Goal: Task Accomplishment & Management: Complete application form

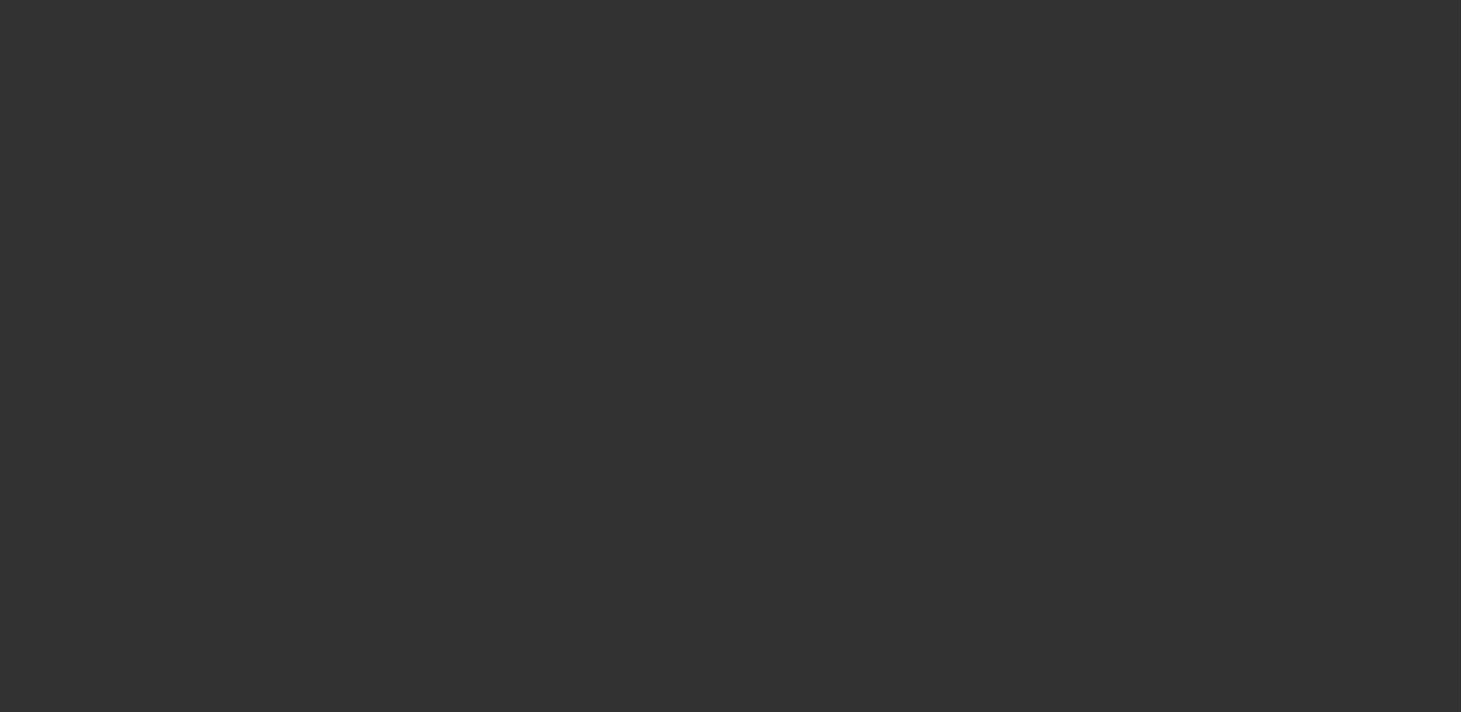
select select "3"
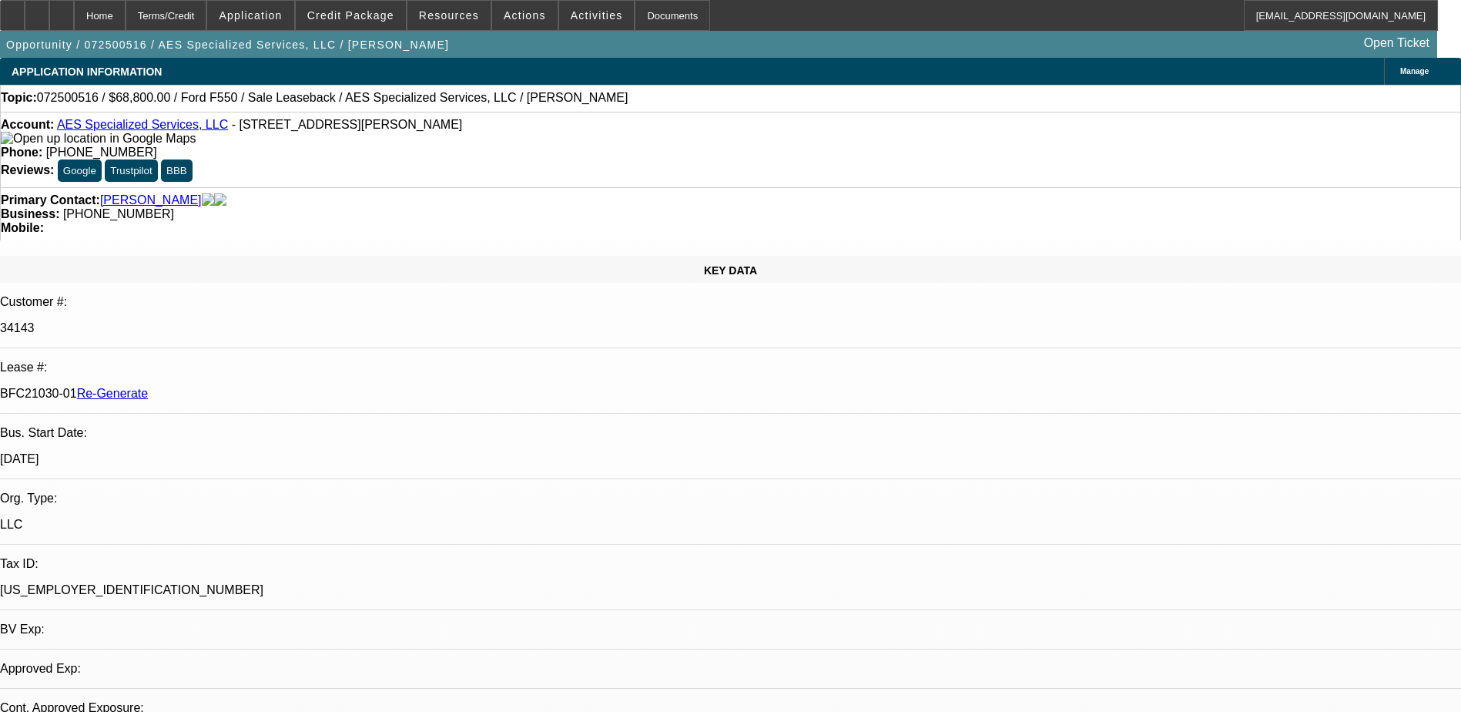
select select "0"
select select "1"
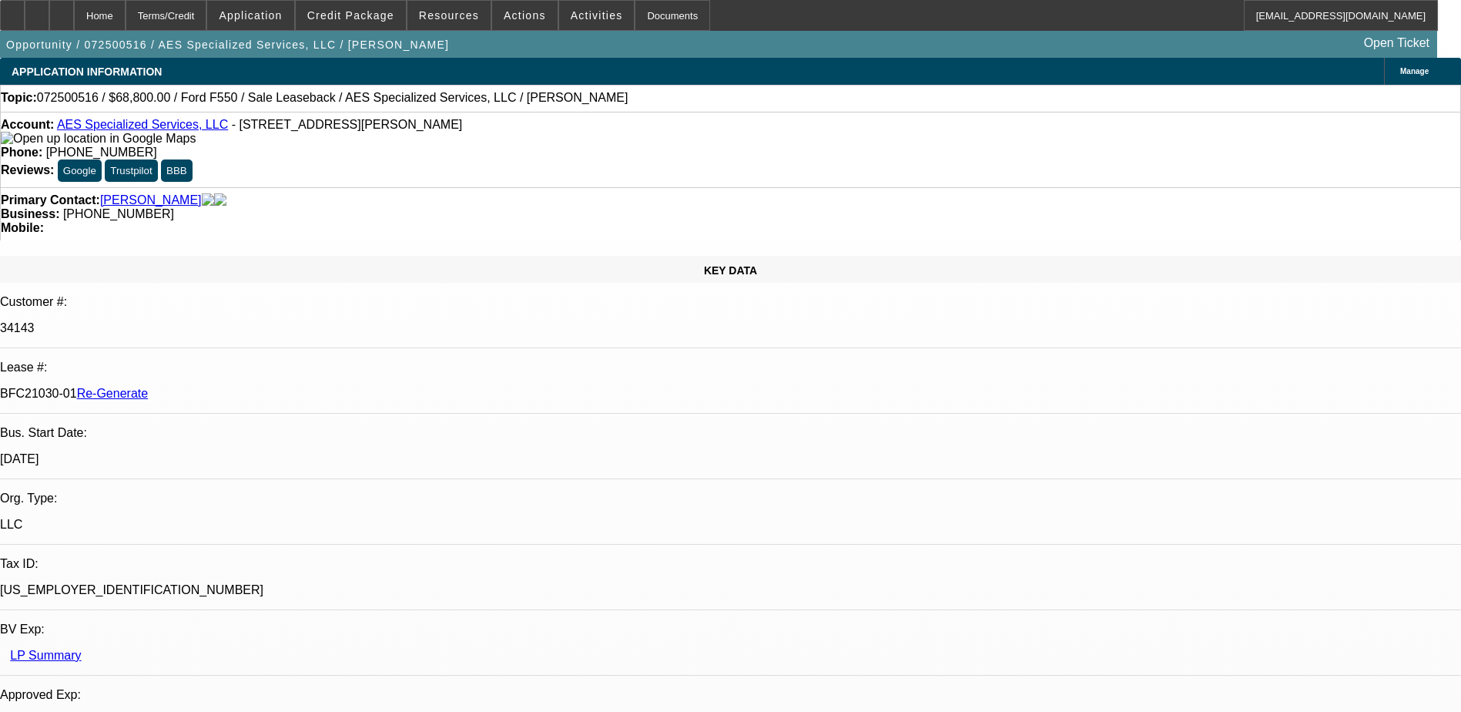
select select "6"
click at [511, 9] on span "Actions" at bounding box center [525, 15] width 42 height 12
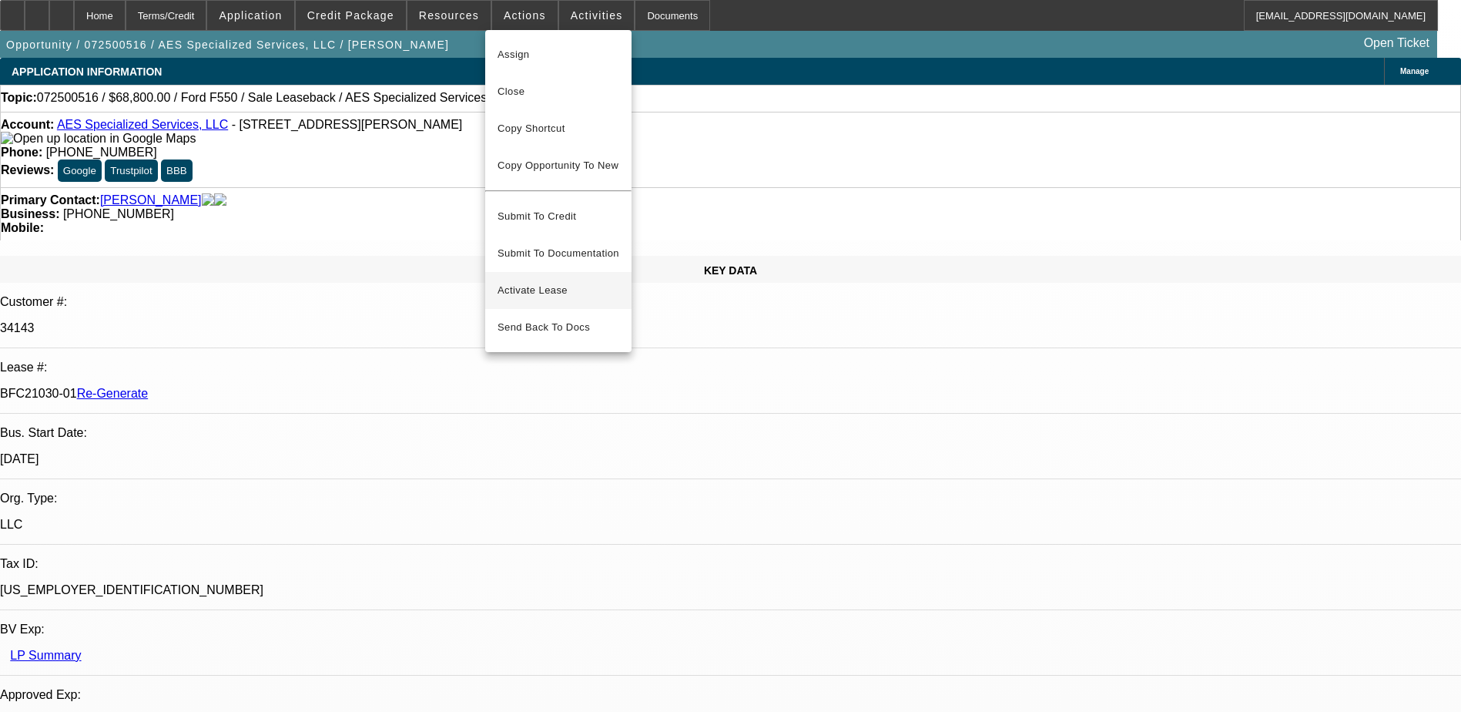
click at [530, 281] on span "Activate Lease" at bounding box center [558, 290] width 122 height 18
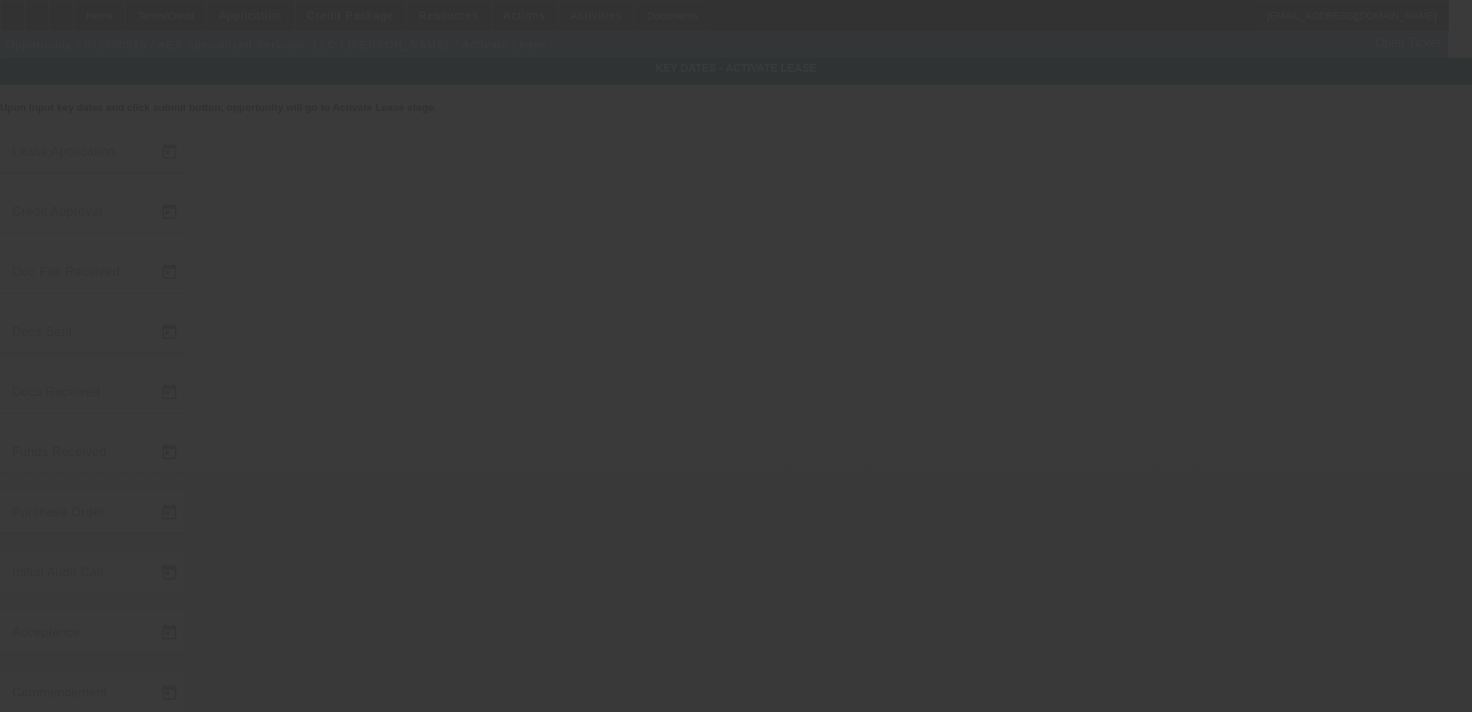
type input "7/22/2025"
type input "8/12/2025"
type input "9/26/2025"
type input "9/30/2025"
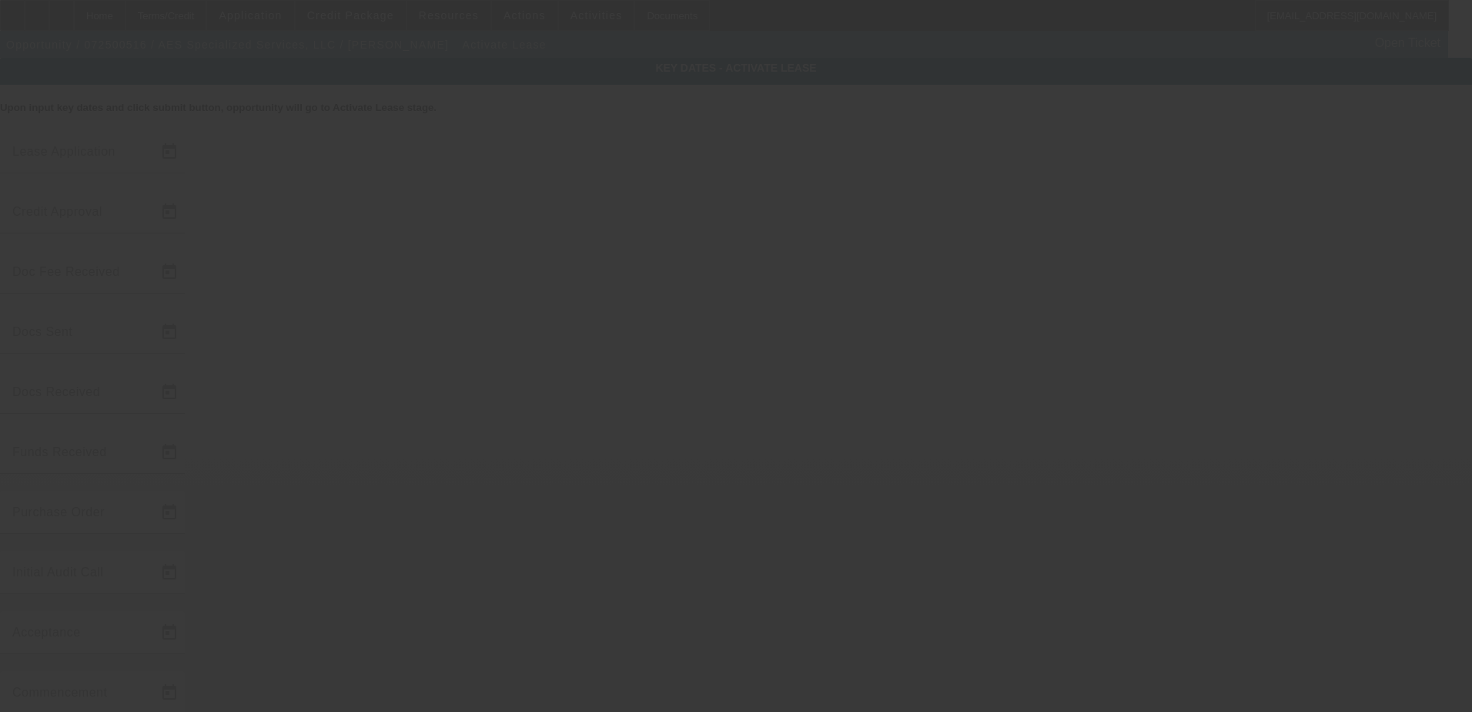
type input "9/30/2025"
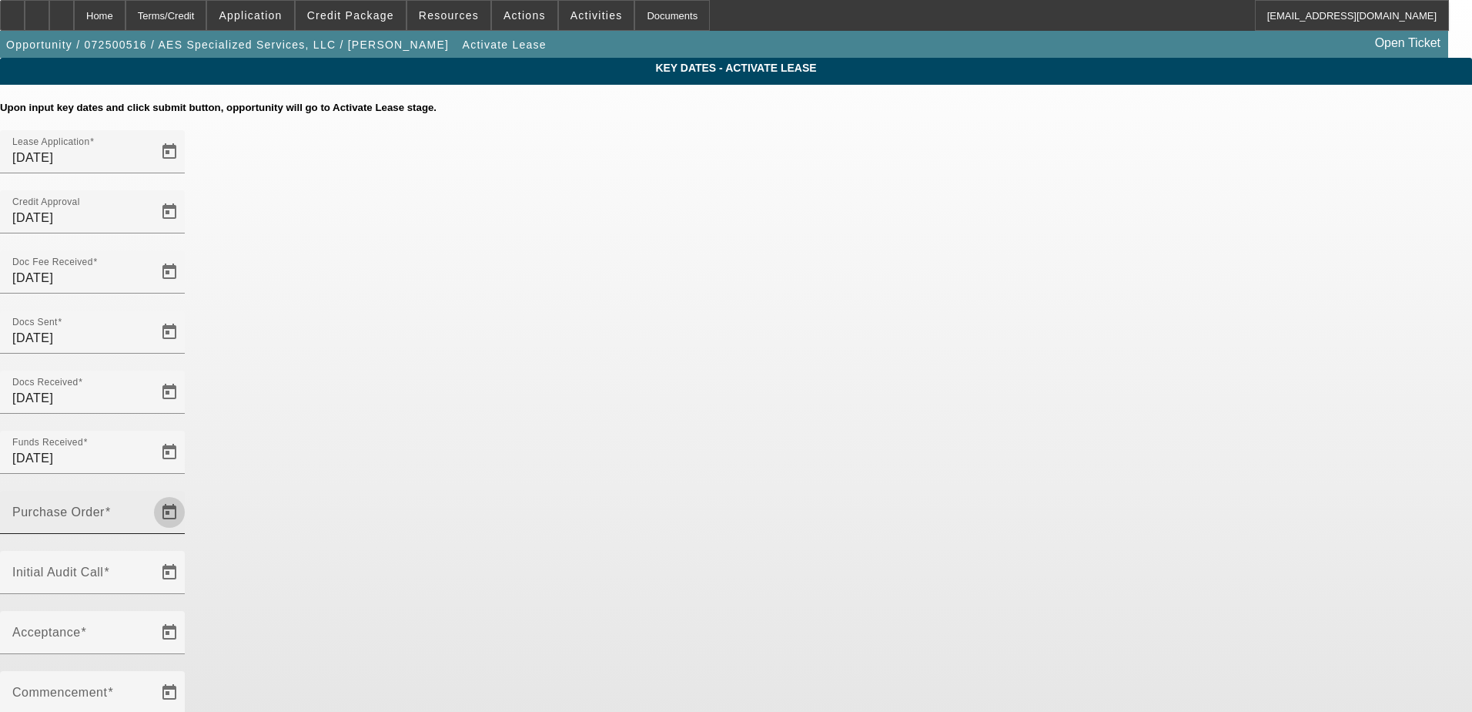
click at [188, 494] on span "Open calendar" at bounding box center [169, 512] width 37 height 37
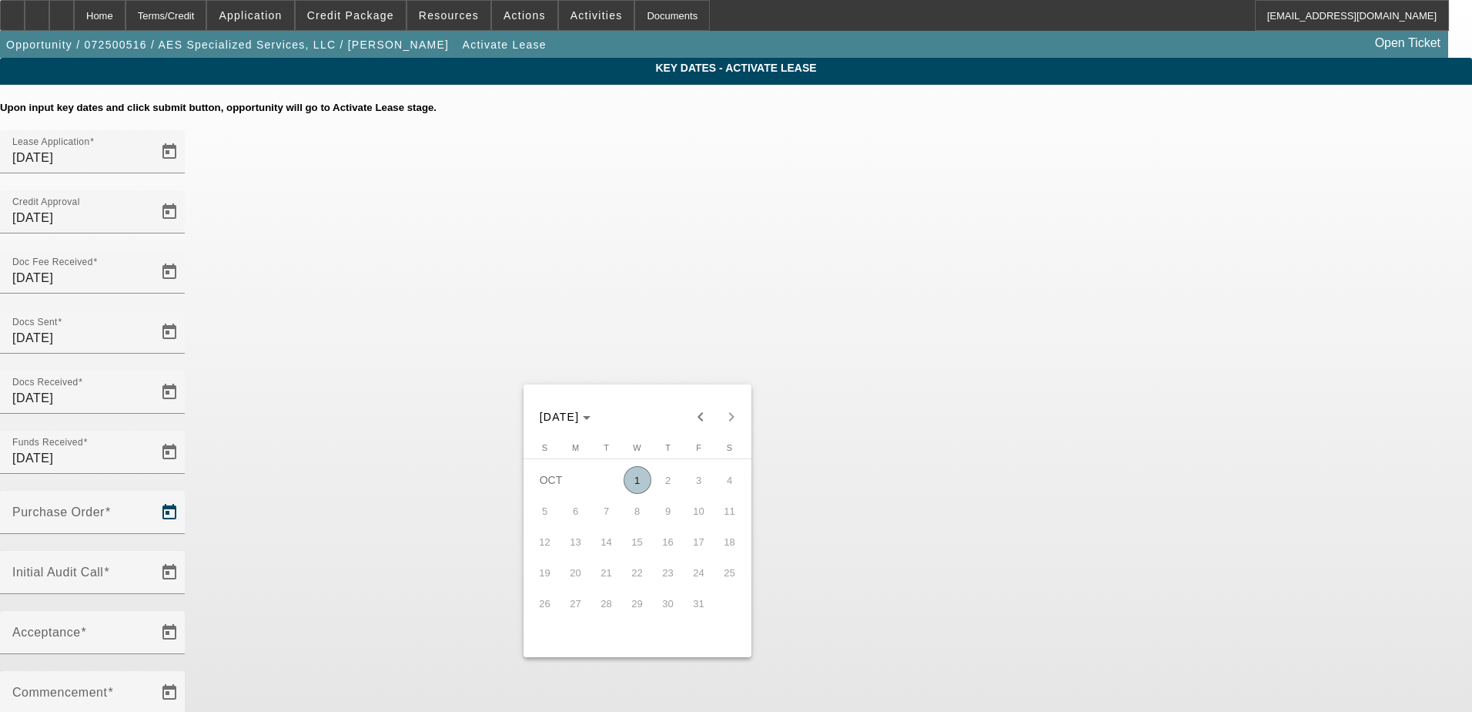
click at [635, 486] on span "1" at bounding box center [638, 480] width 28 height 28
type input "10/1/2025"
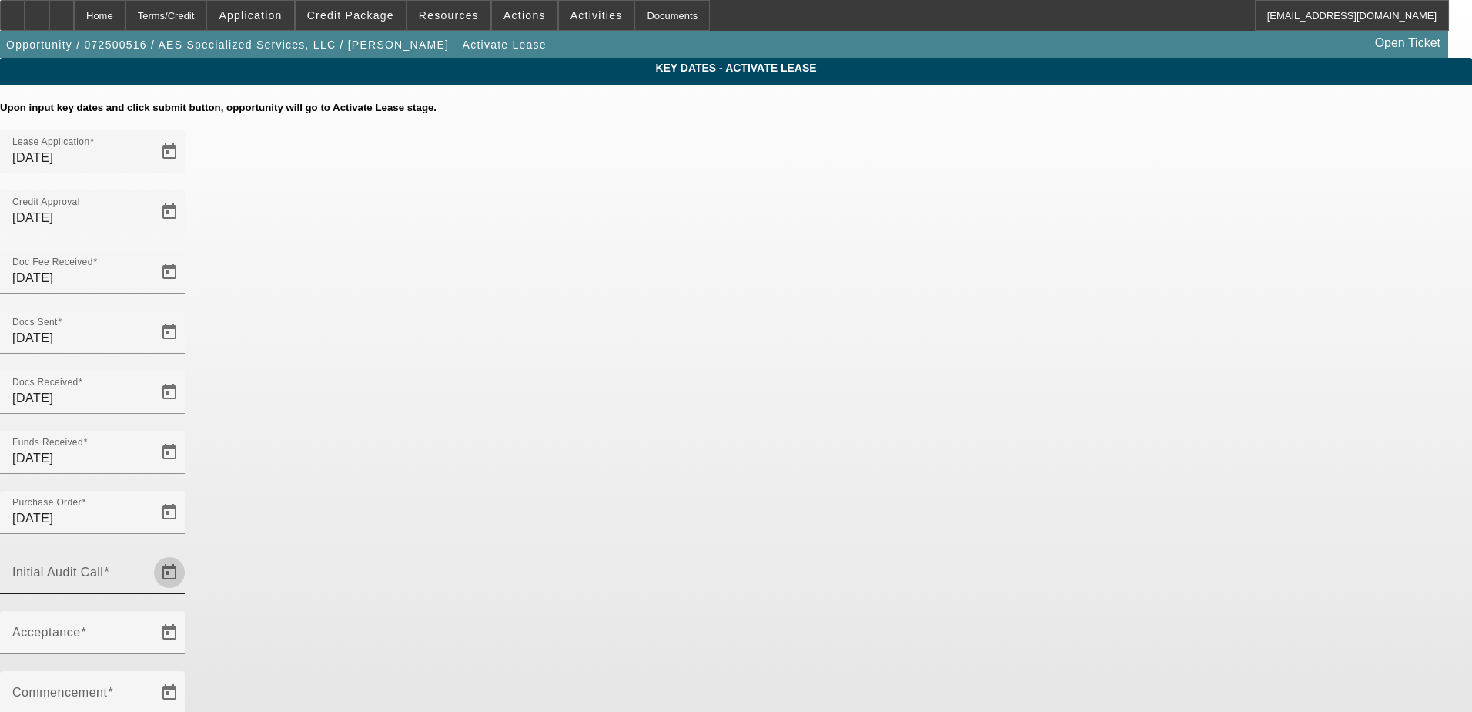
click at [188, 554] on span "Open calendar" at bounding box center [169, 572] width 37 height 37
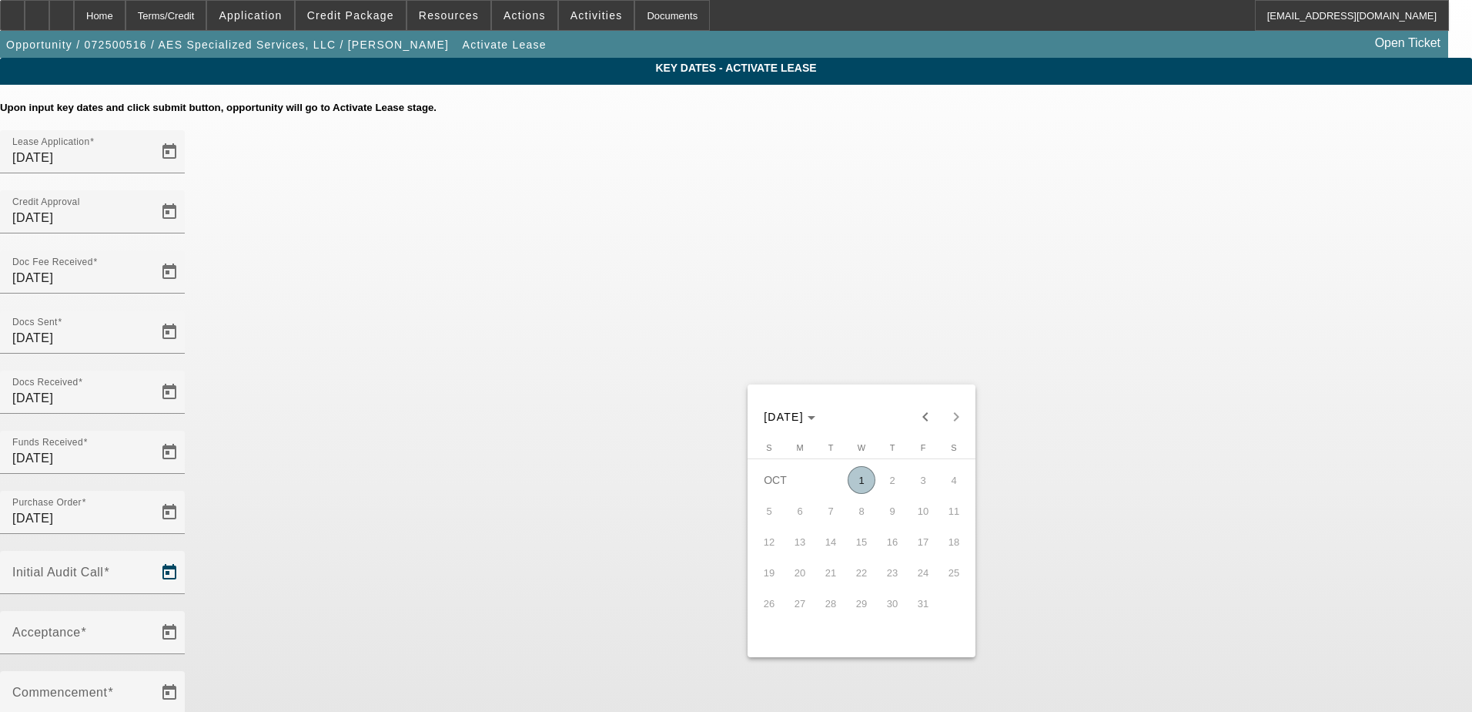
click at [858, 484] on span "1" at bounding box center [862, 480] width 28 height 28
type input "10/1/2025"
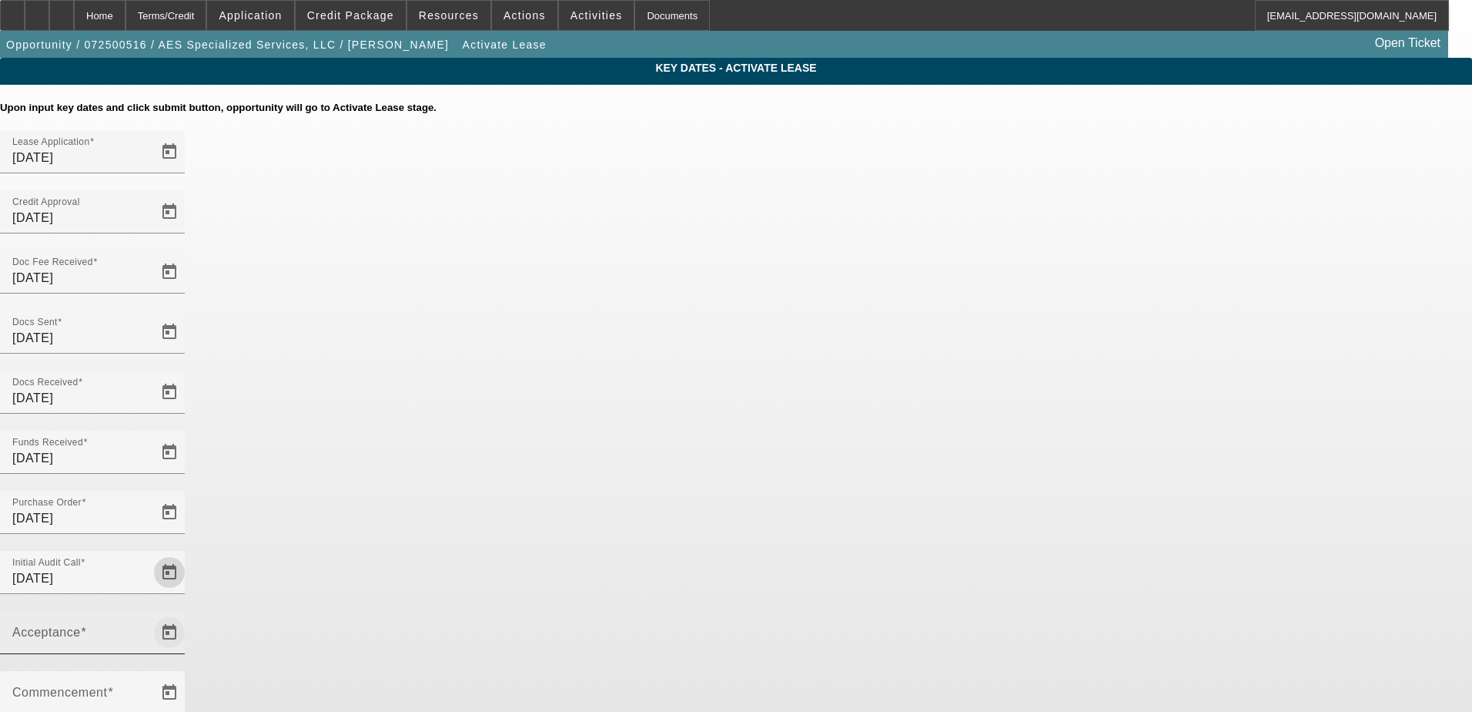
click at [188, 614] on span "Open calendar" at bounding box center [169, 632] width 37 height 37
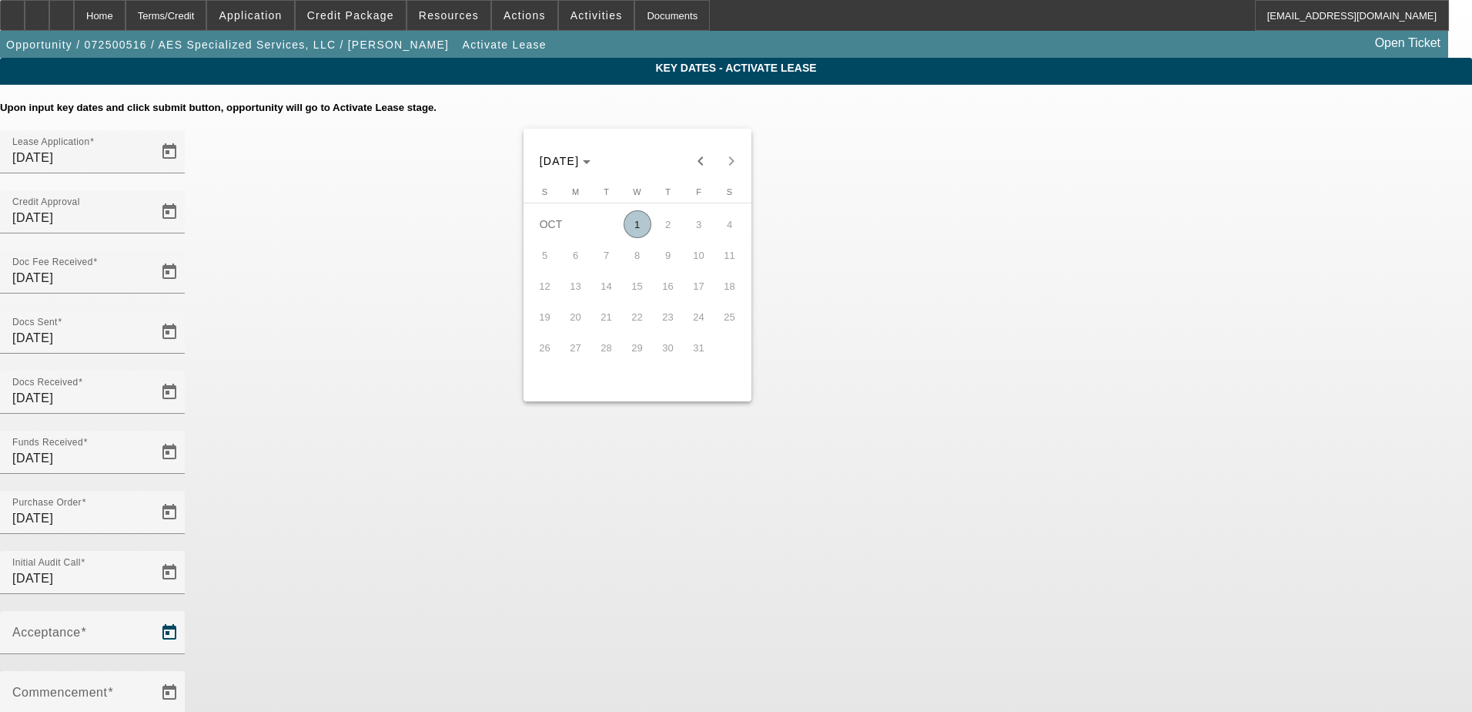
click at [638, 234] on span "1" at bounding box center [638, 224] width 28 height 28
type input "10/1/2025"
type input "11/1/2025"
type input "12/1/2025"
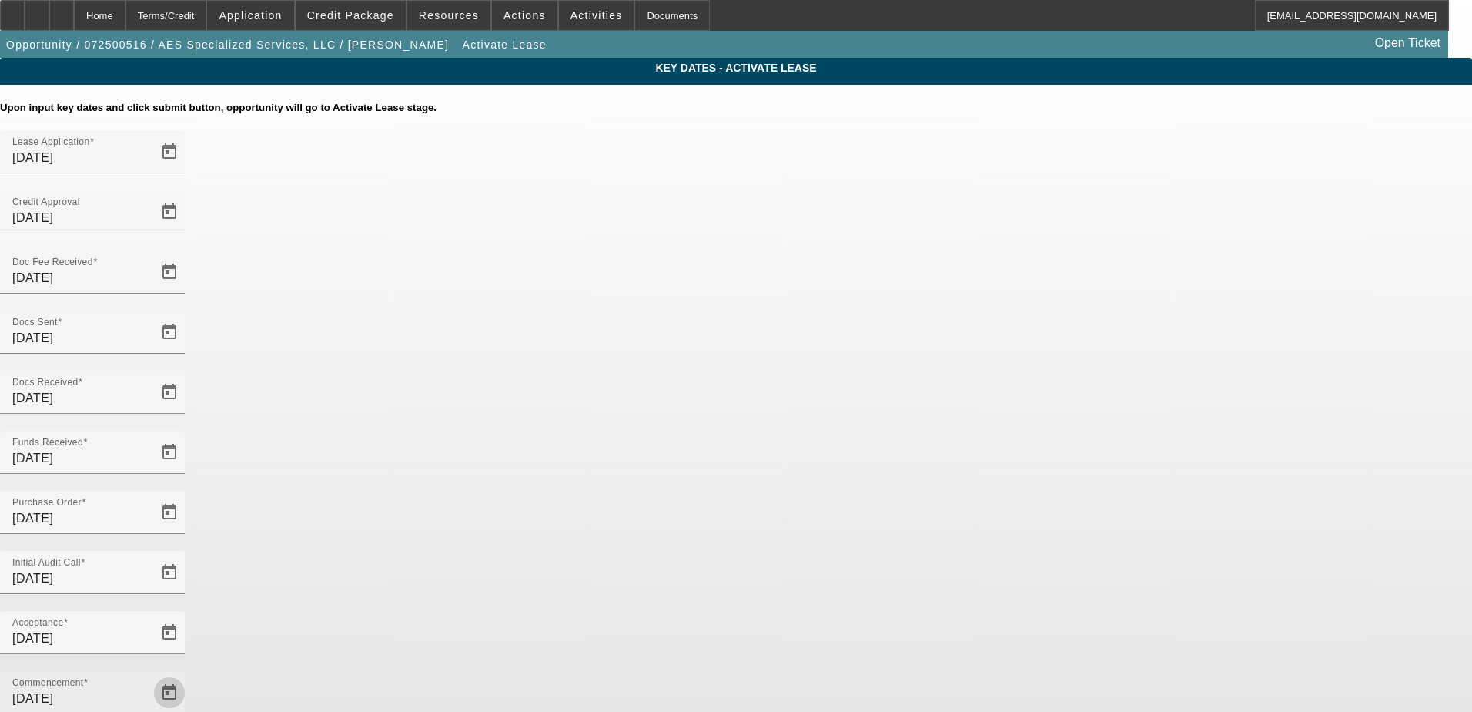
click at [188, 674] on span "Open calendar" at bounding box center [169, 692] width 37 height 37
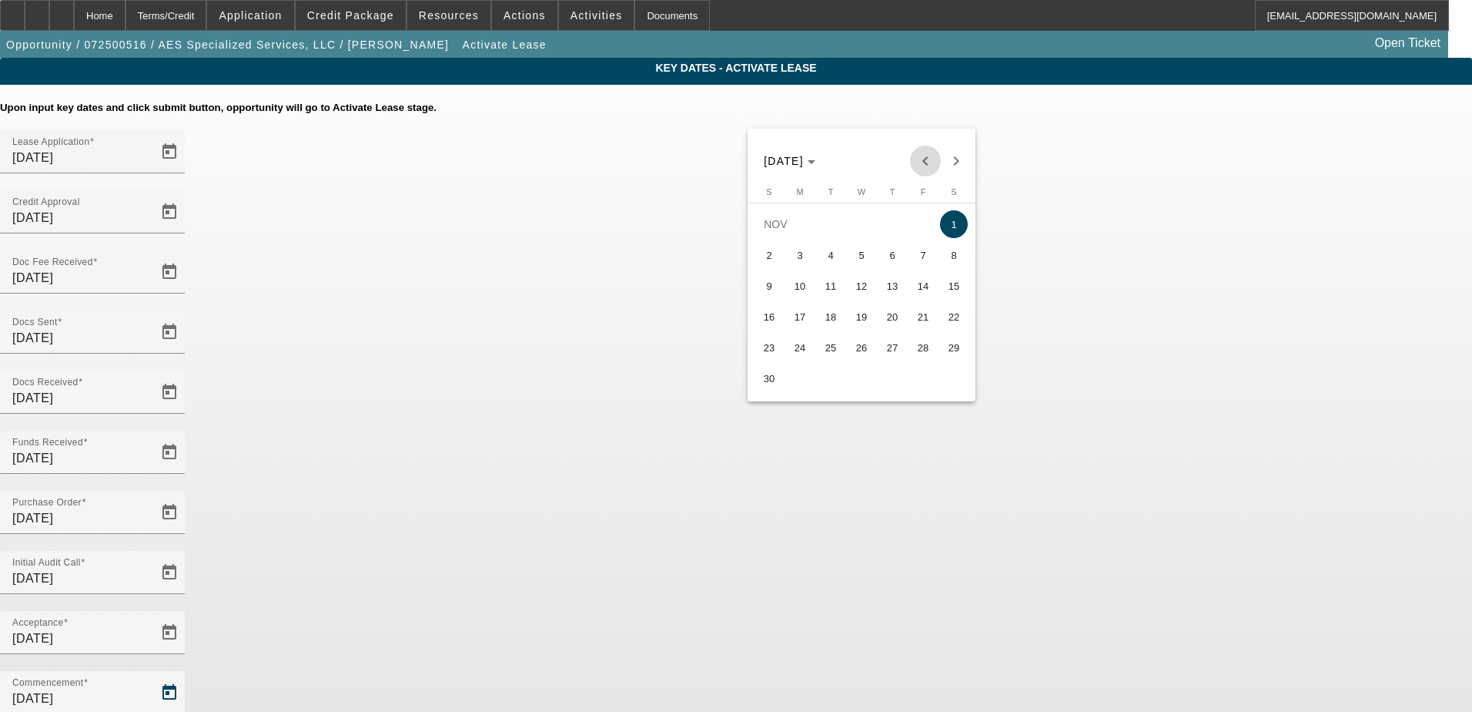
click at [926, 168] on span "Previous month" at bounding box center [925, 161] width 31 height 31
click at [859, 288] on span "15" at bounding box center [862, 286] width 28 height 28
type input "10/15/2025"
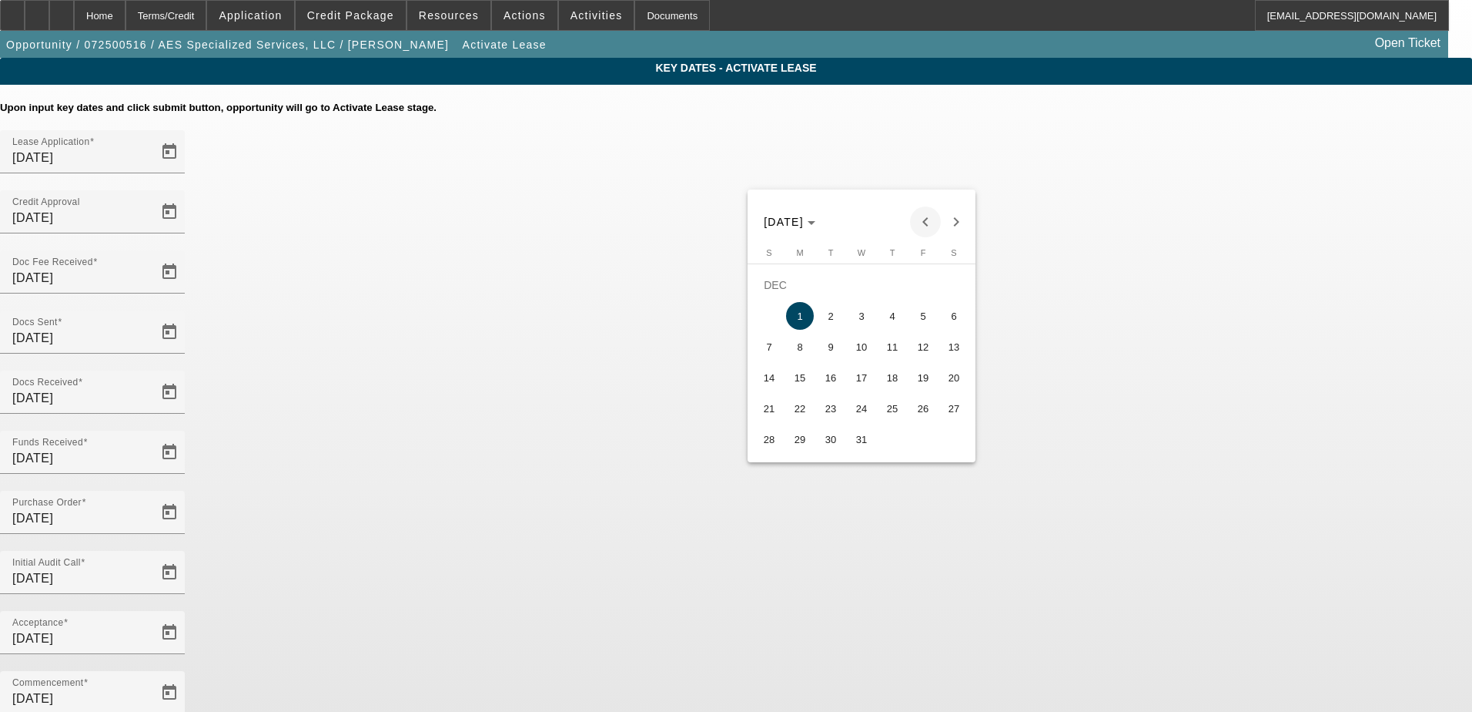
click at [917, 226] on span "Previous month" at bounding box center [925, 221] width 31 height 31
click at [955, 343] on span "15" at bounding box center [954, 347] width 28 height 28
type input "11/15/2025"
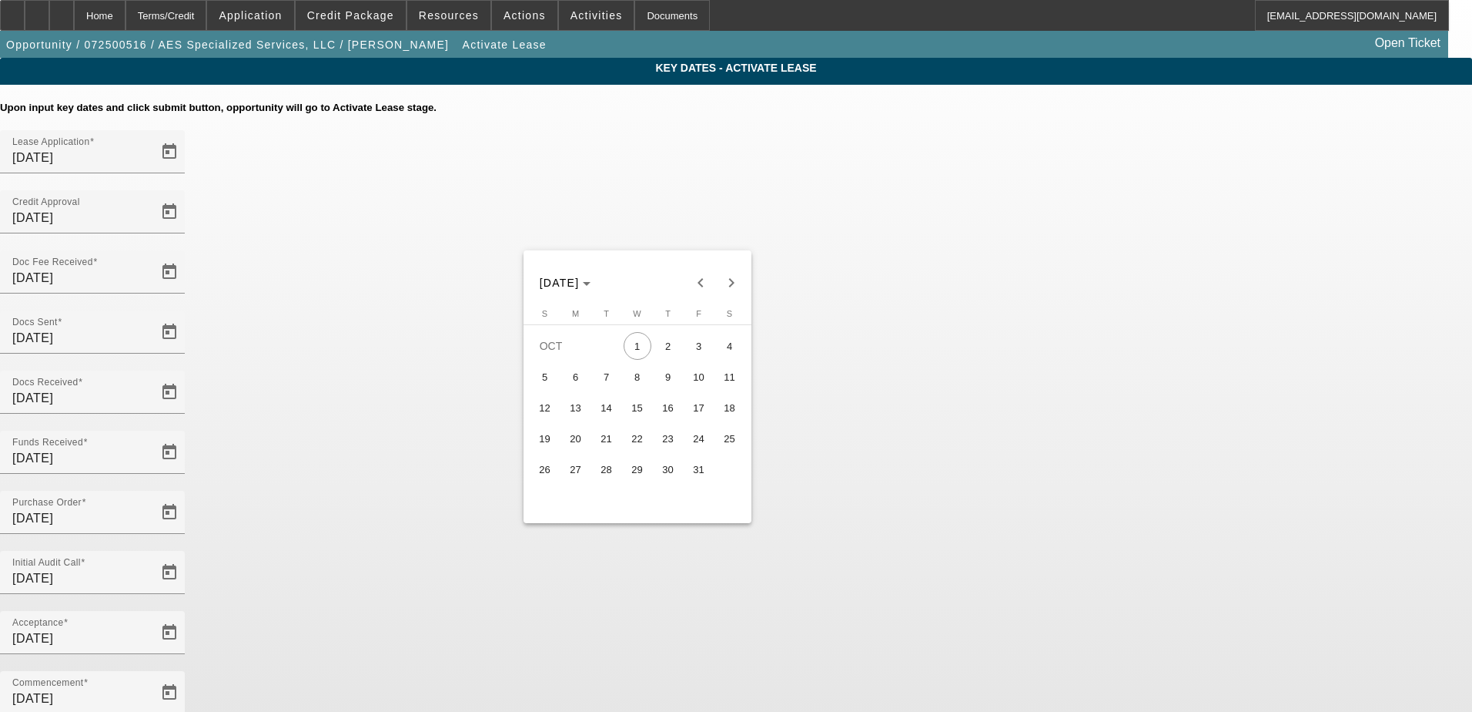
click at [673, 350] on span "2" at bounding box center [669, 346] width 28 height 28
type input "10/2/2025"
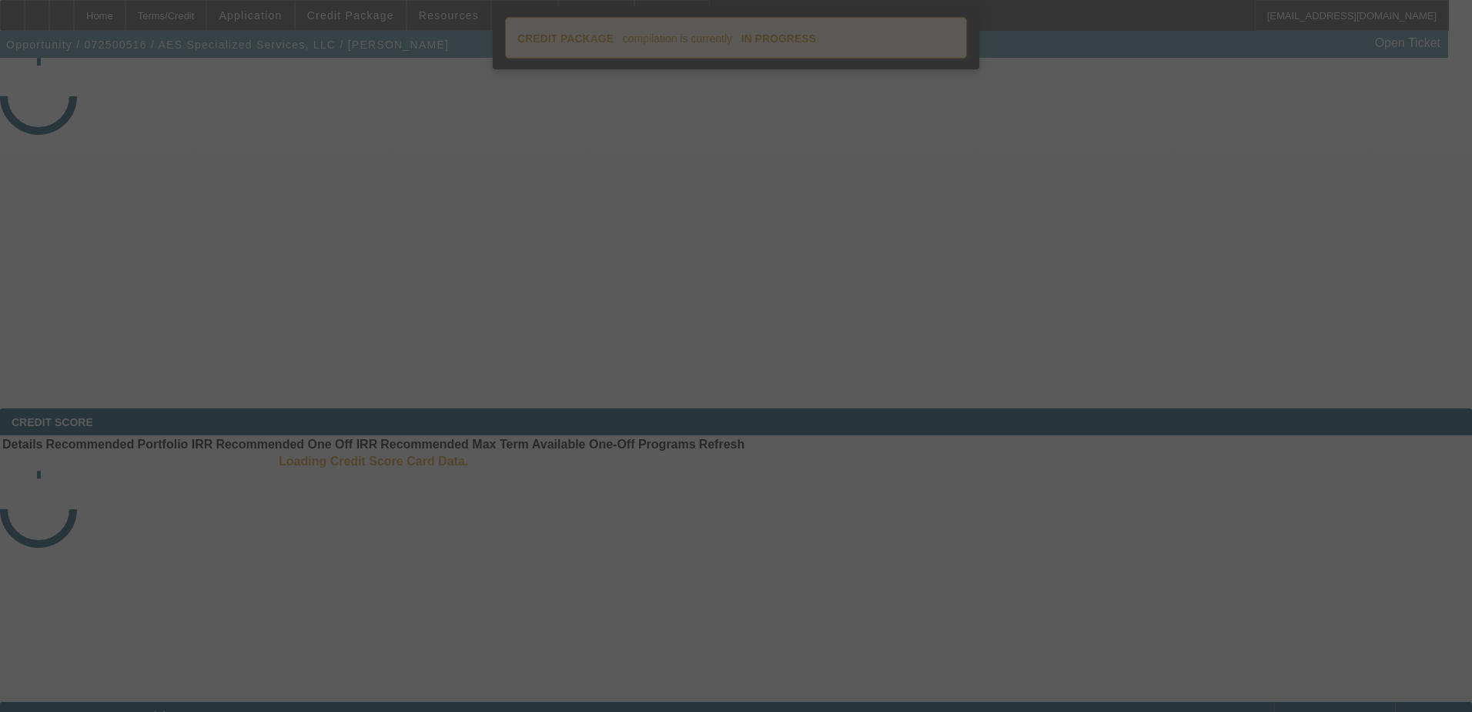
select select "4"
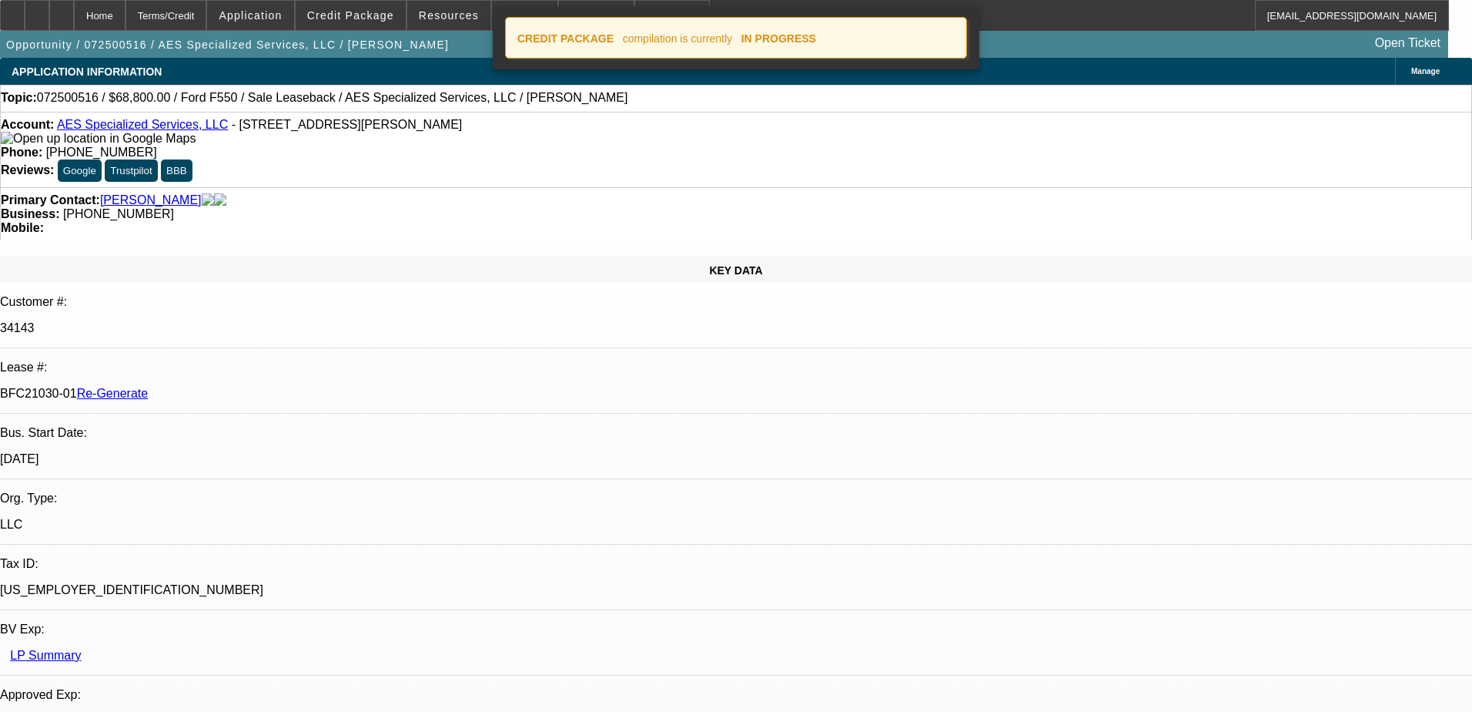
select select "0"
select select "6"
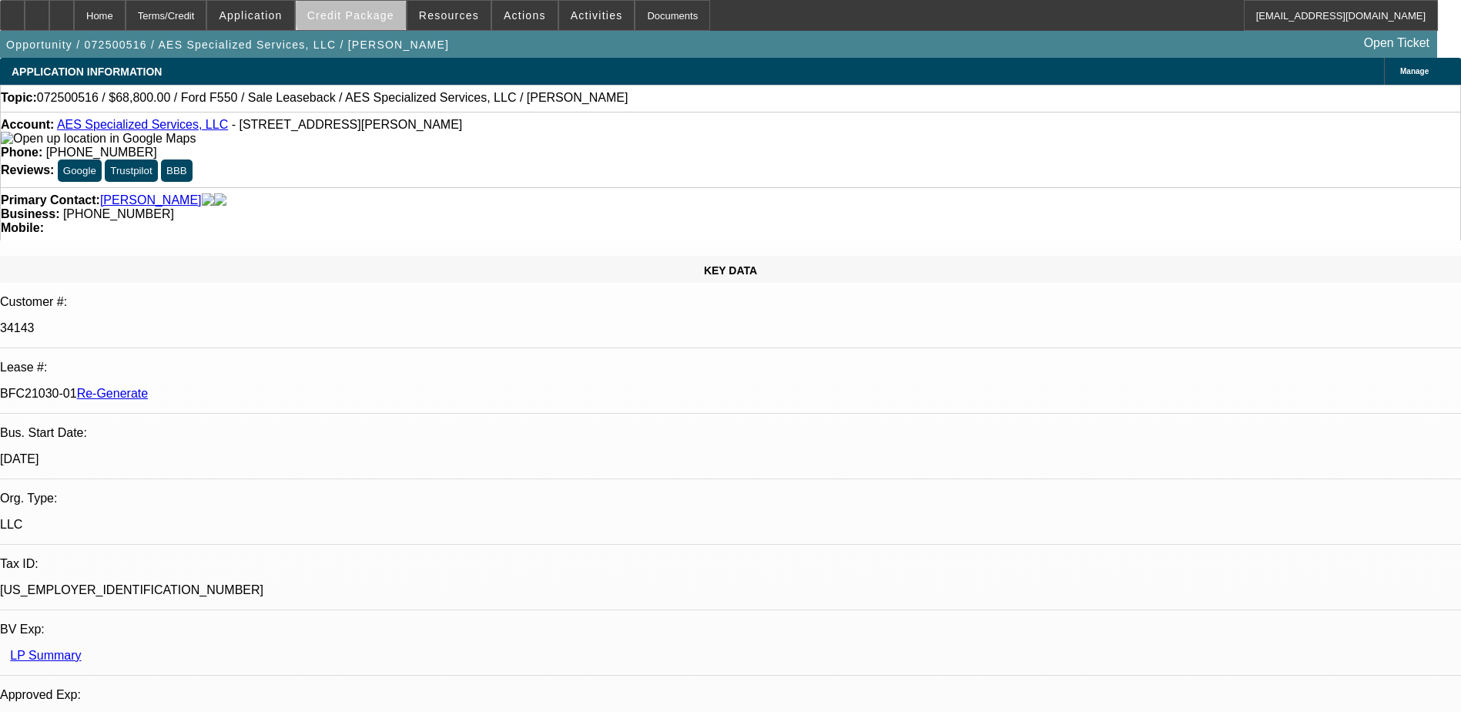
click at [378, 11] on span "Credit Package" at bounding box center [350, 15] width 87 height 12
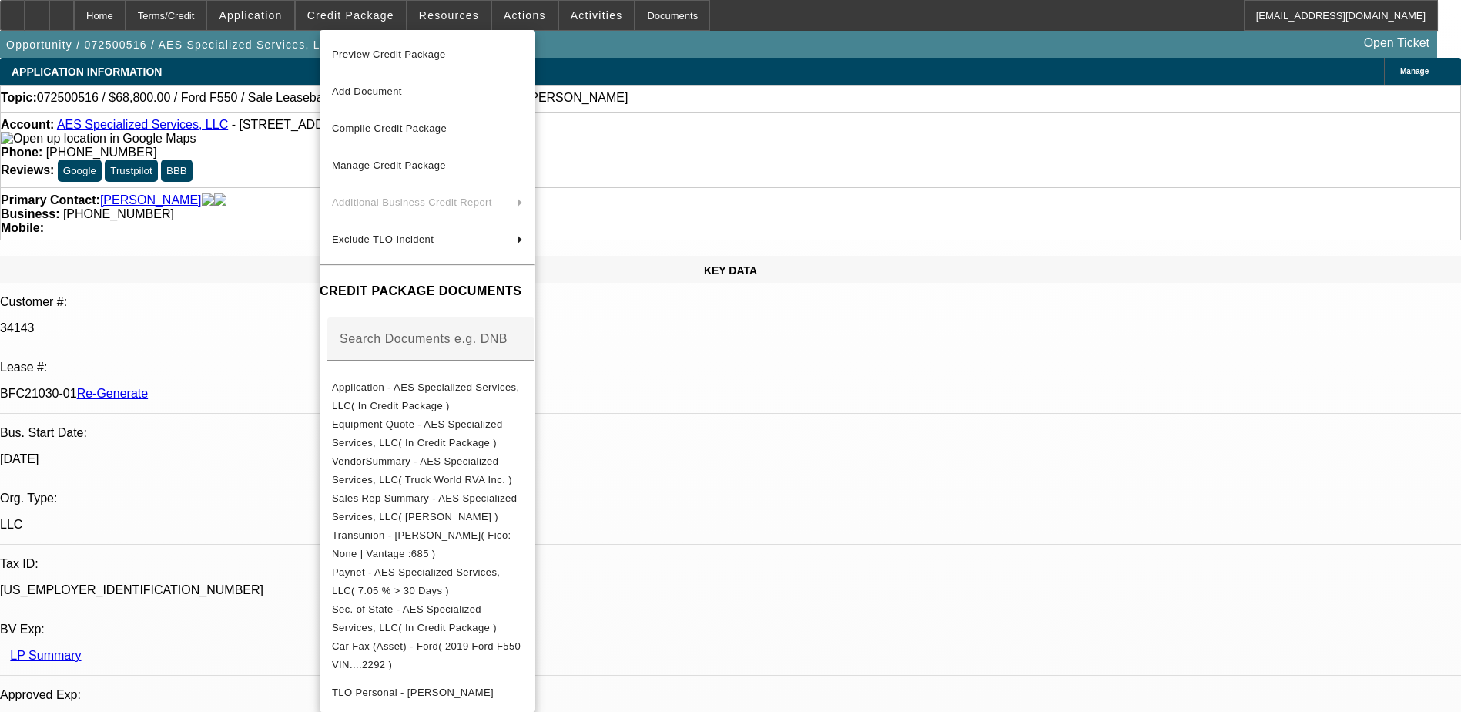
click at [378, 52] on span "Preview Credit Package" at bounding box center [389, 55] width 114 height 12
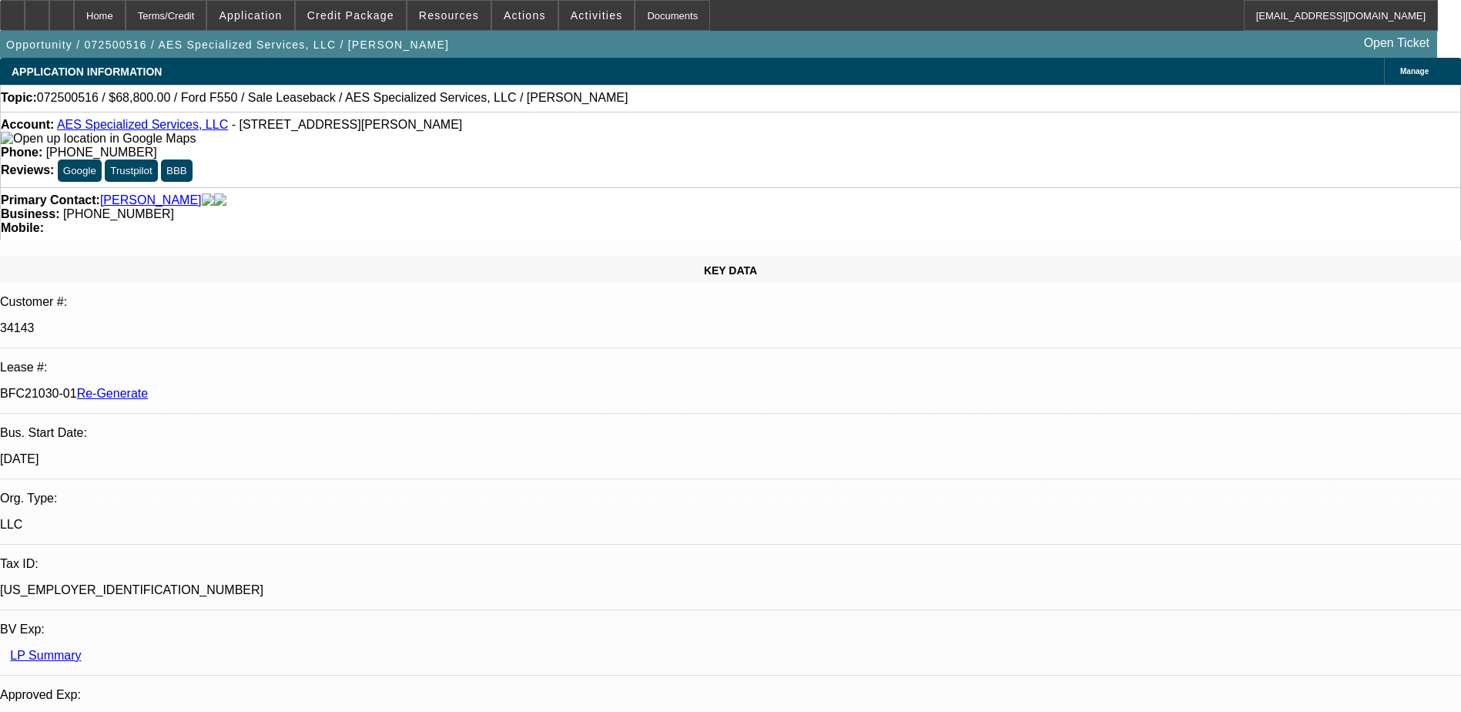
drag, startPoint x: 72, startPoint y: 148, endPoint x: 162, endPoint y: 135, distance: 91.0
click at [72, 146] on div "Account: AES Specialized Services, LLC - 137 Harris Rd, Butler, PA 16002" at bounding box center [730, 132] width 1459 height 28
drag, startPoint x: 211, startPoint y: 127, endPoint x: 69, endPoint y: 126, distance: 141.7
click at [69, 126] on div "Account: AES Specialized Services, LLC - 137 Harris Rd, Butler, PA 16002" at bounding box center [730, 132] width 1459 height 28
copy div "AES Specialized Services, LLC"
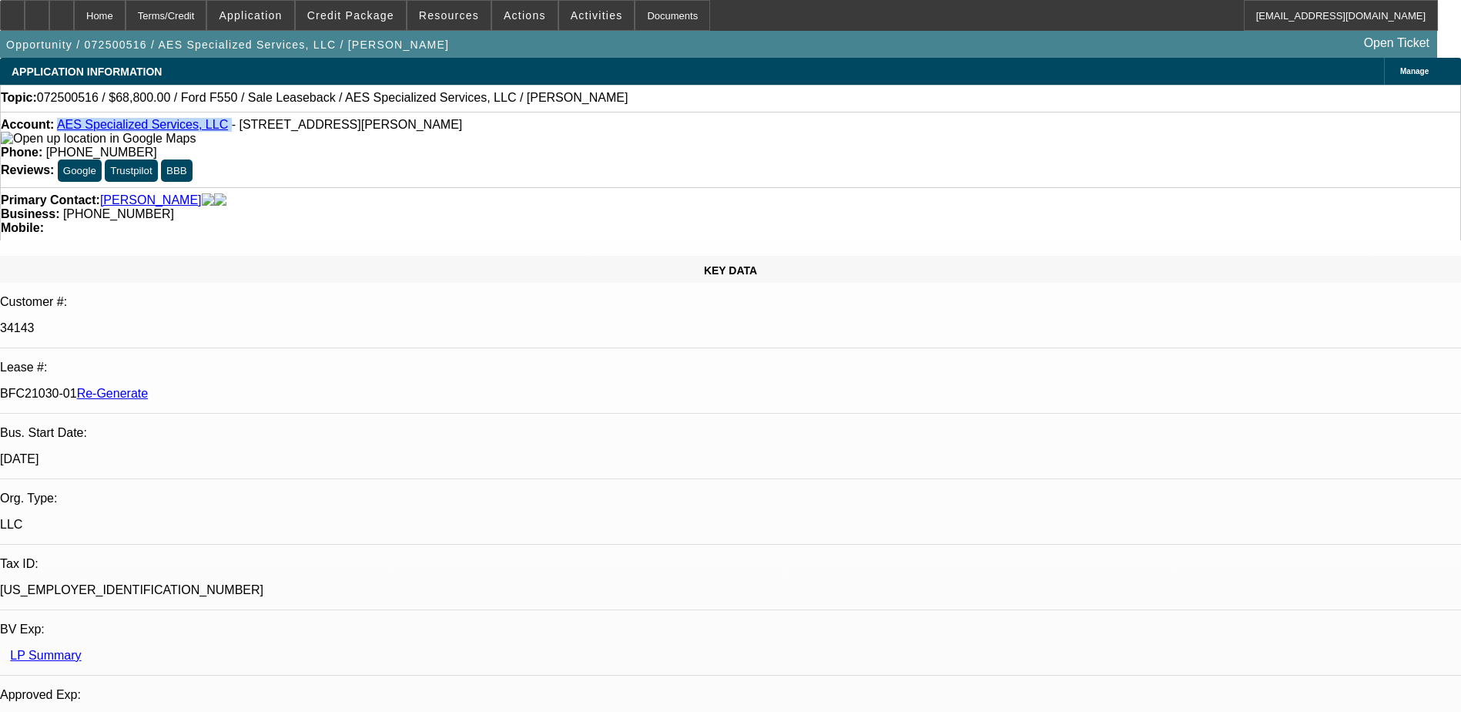
drag, startPoint x: 48, startPoint y: 203, endPoint x: 144, endPoint y: 225, distance: 98.6
click at [48, 256] on div "KEY DATA" at bounding box center [730, 269] width 1461 height 27
drag, startPoint x: 173, startPoint y: 261, endPoint x: 243, endPoint y: 263, distance: 70.1
click at [243, 387] on div "BFC21030-01 Re-Generate" at bounding box center [730, 394] width 1461 height 14
copy p "BFC21030-01"
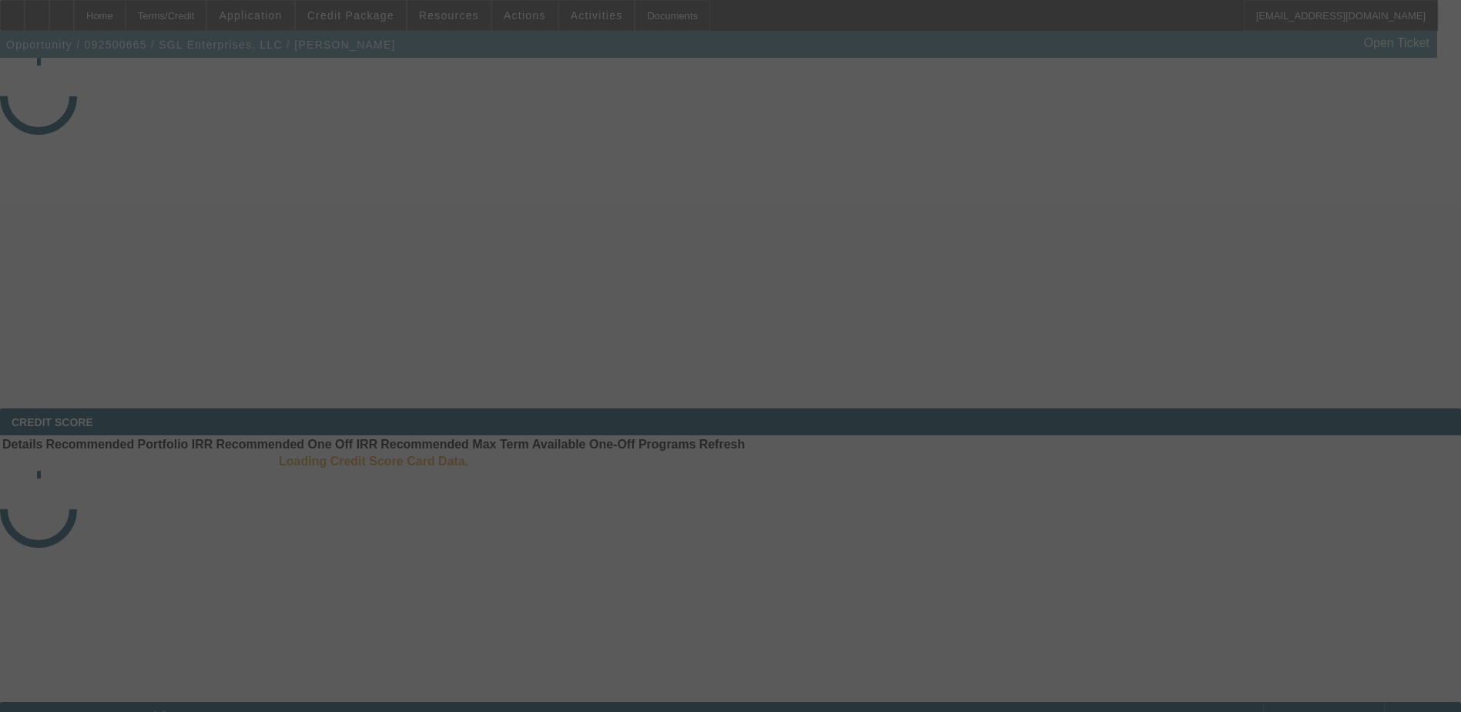
select select "3"
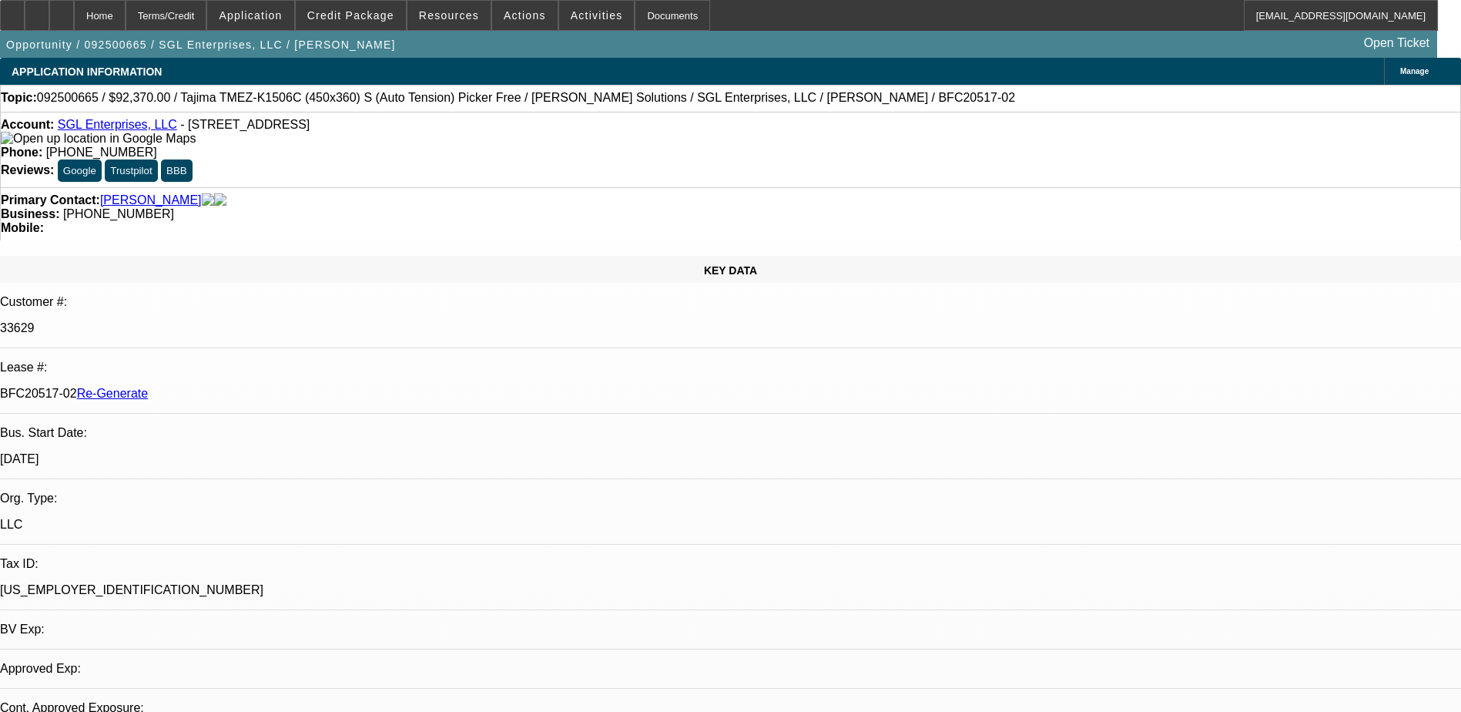
select select "0"
select select "2"
select select "0"
select select "6"
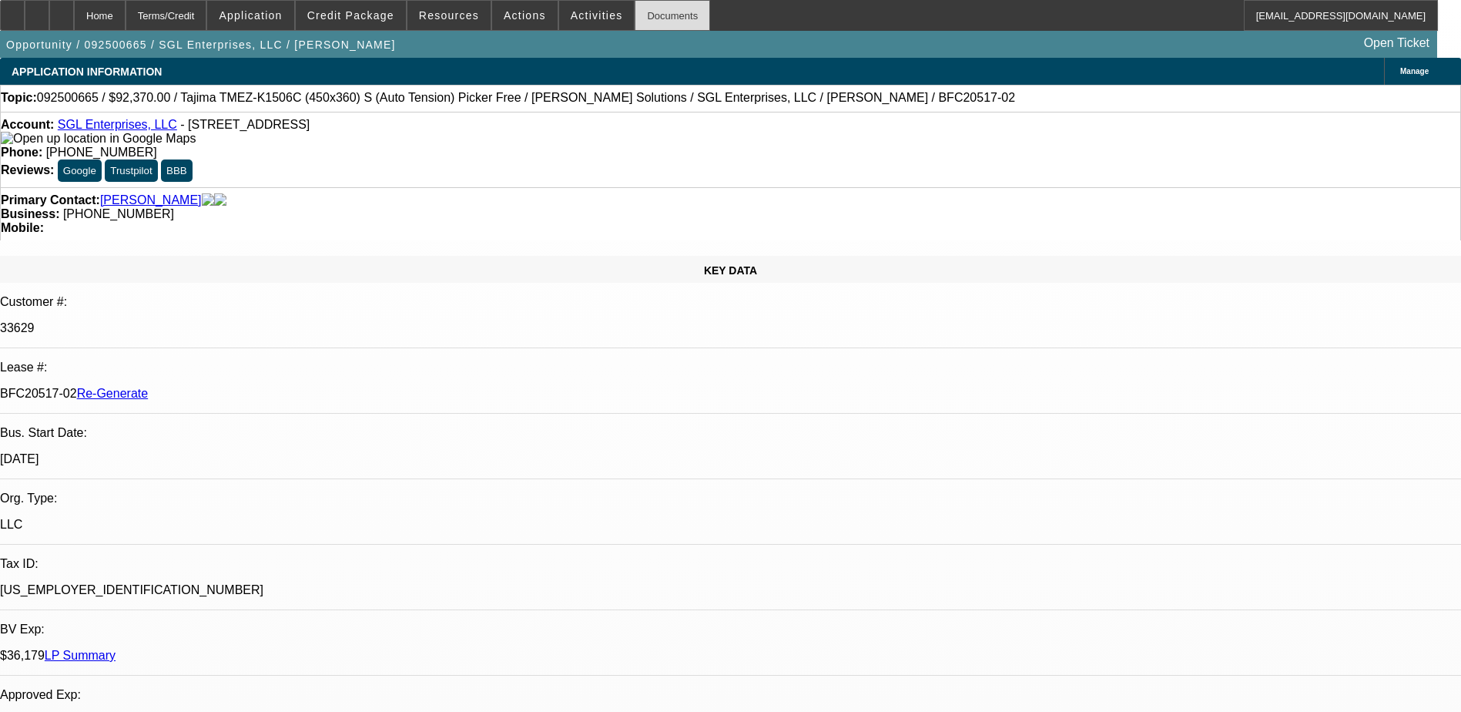
drag, startPoint x: 649, startPoint y: 15, endPoint x: 648, endPoint y: 24, distance: 8.5
click at [649, 18] on div "Documents" at bounding box center [672, 15] width 75 height 31
click at [582, 12] on span "Activities" at bounding box center [597, 15] width 52 height 12
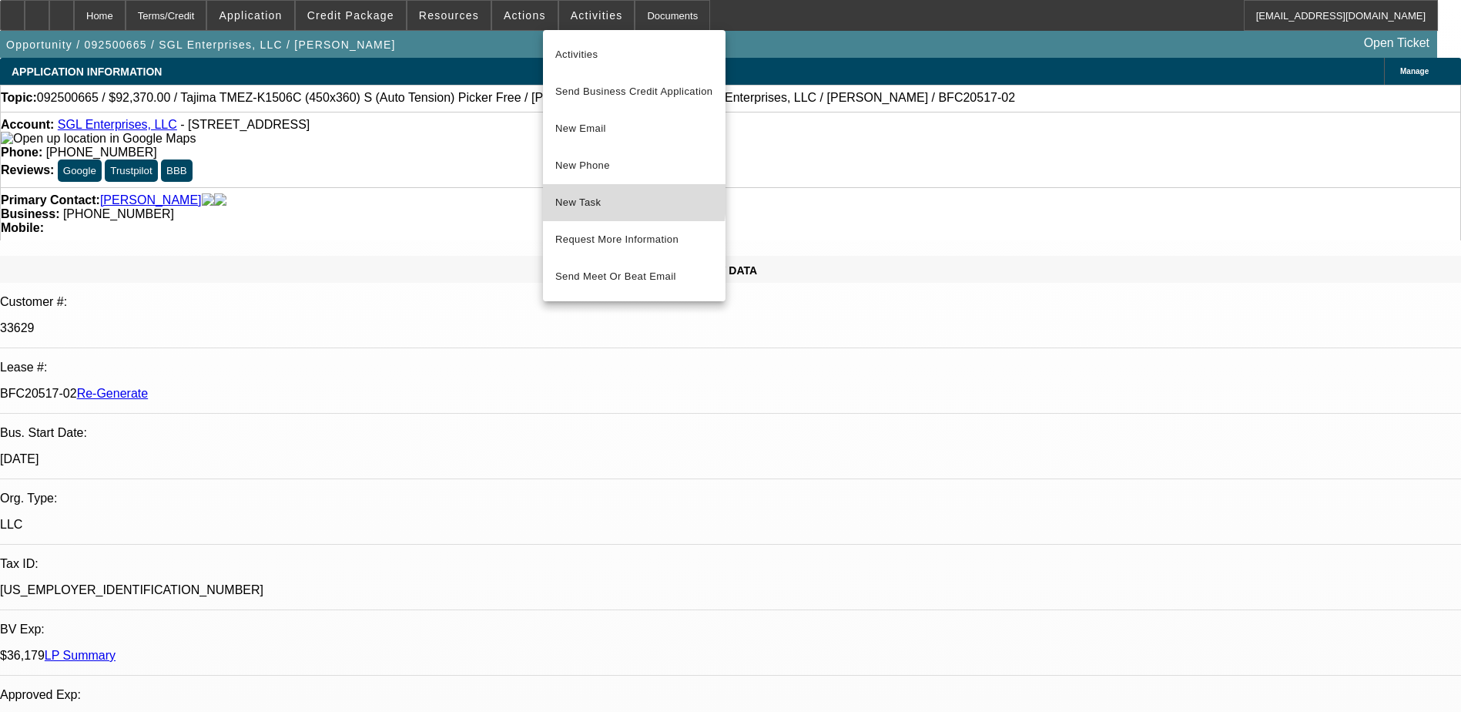
click at [598, 196] on span "New Task" at bounding box center [634, 202] width 158 height 18
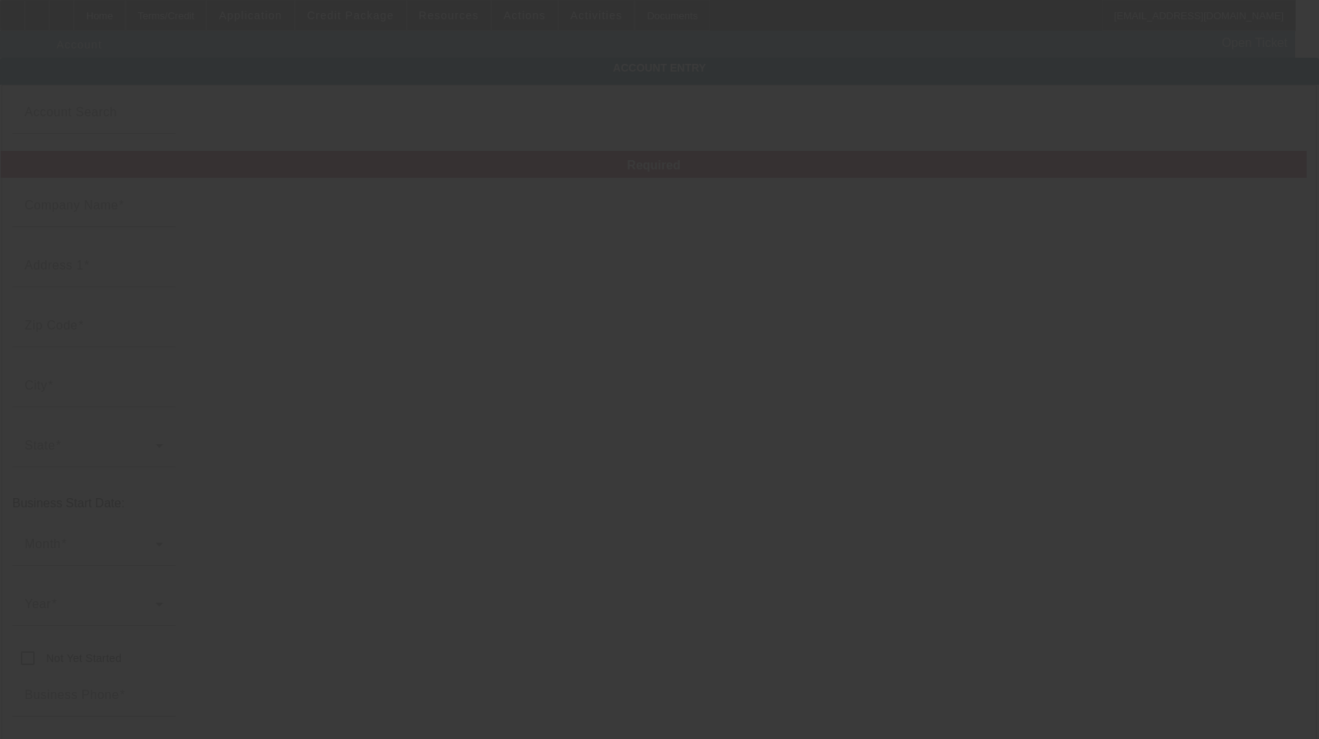
type input "SGL Enterprises, LLC"
type input "209A N Bridge St"
type input "48451"
type input "Linden"
type input "[PHONE_NUMBER]"
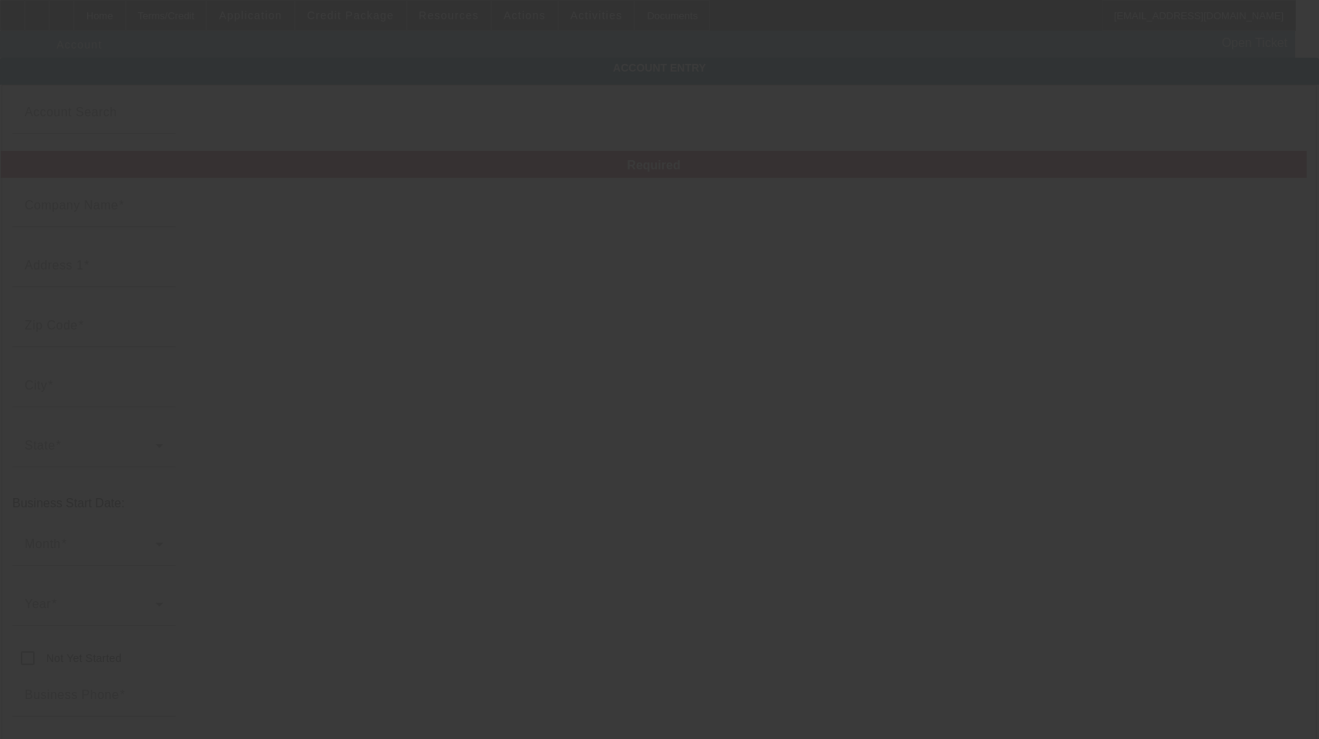
type input "floyd@supergeekleague.com"
type input "Genesee"
type input "[US_EMPLOYER_IDENTIFICATION_NUMBER]"
type input "9/30/2025"
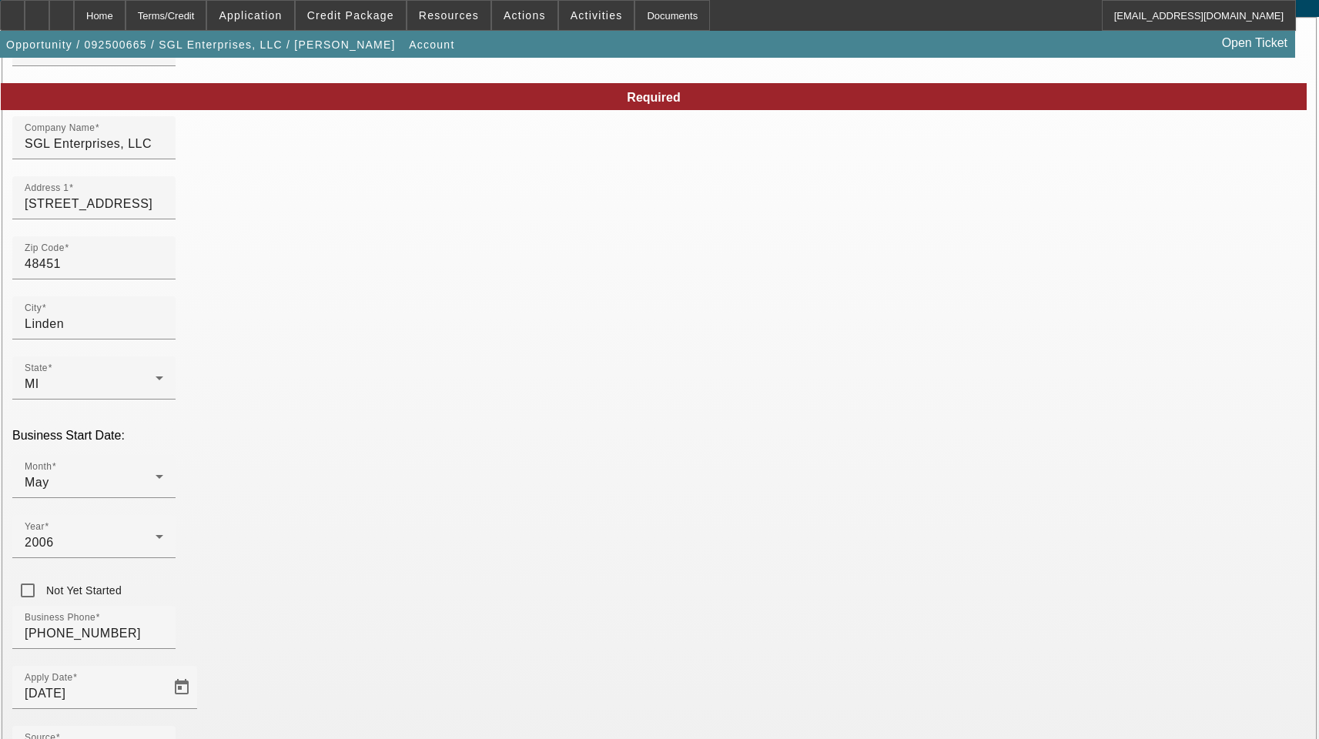
scroll to position [169, 0]
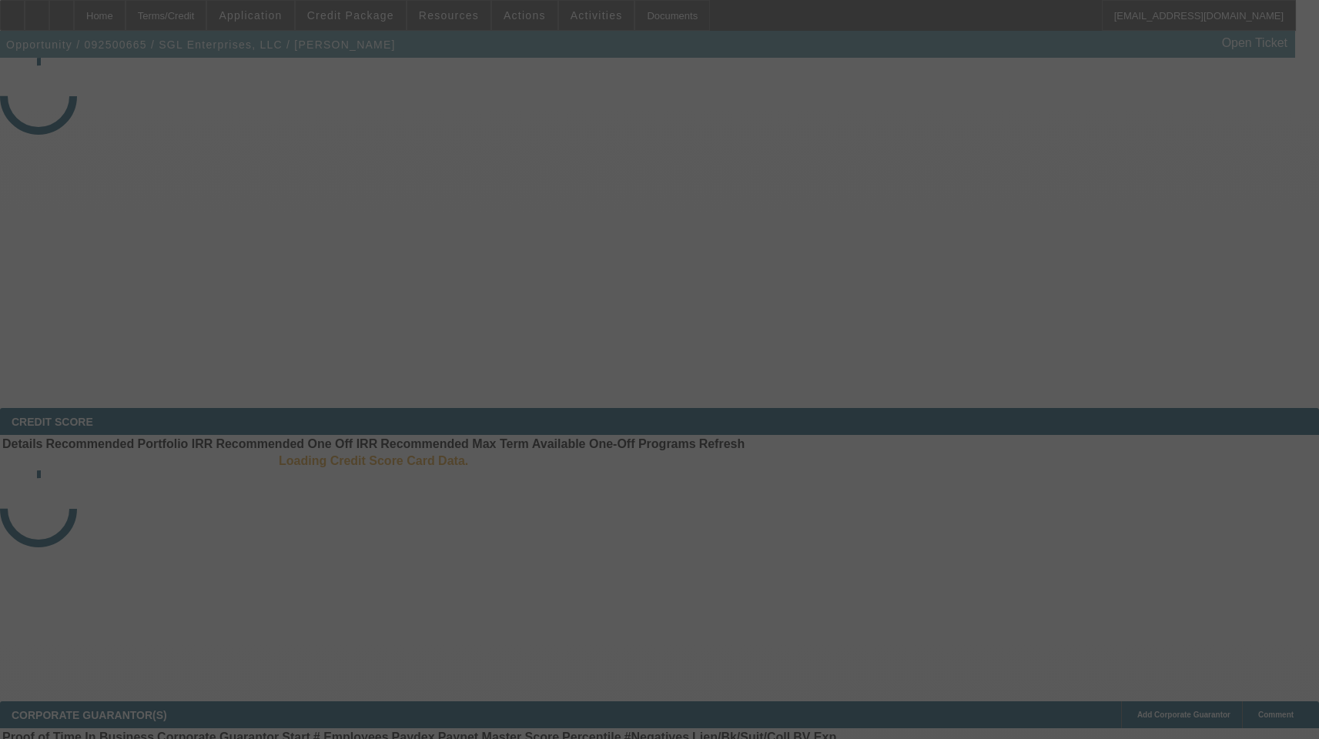
select select "3"
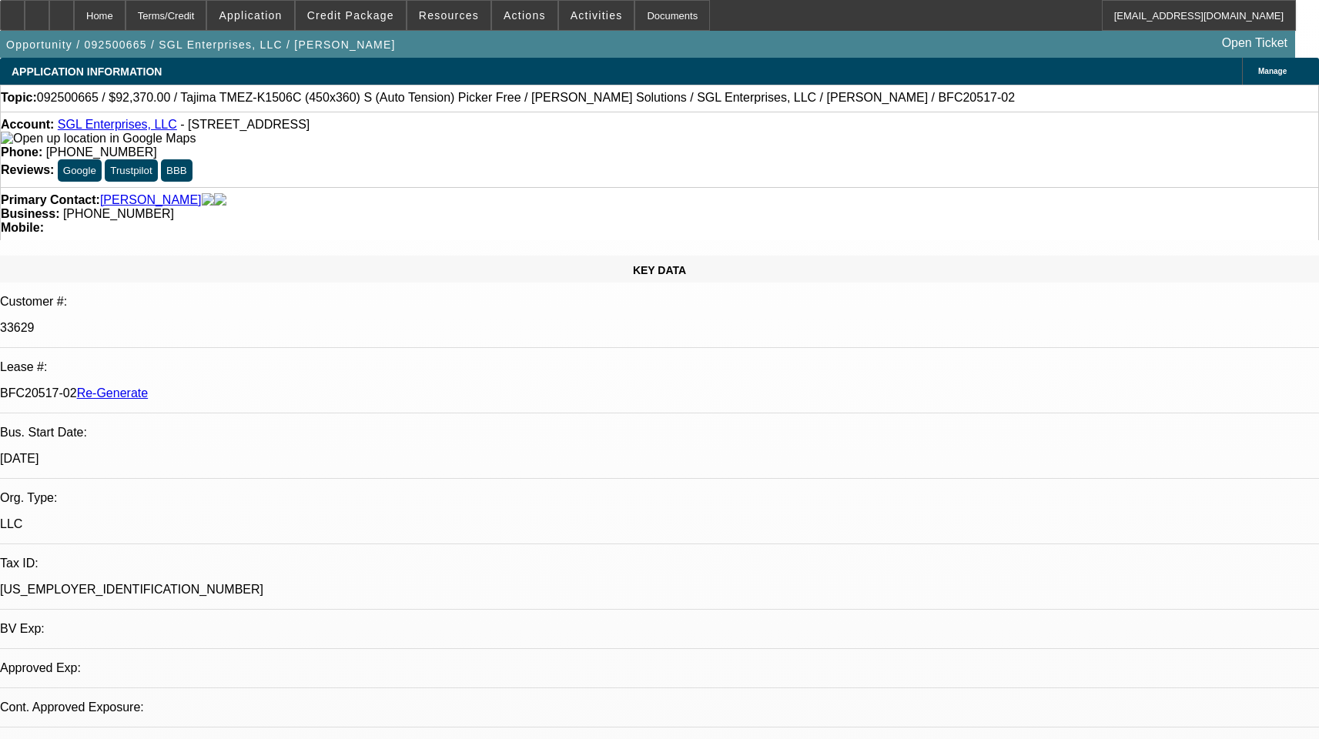
select select "0"
select select "2"
select select "0"
select select "1"
select select "2"
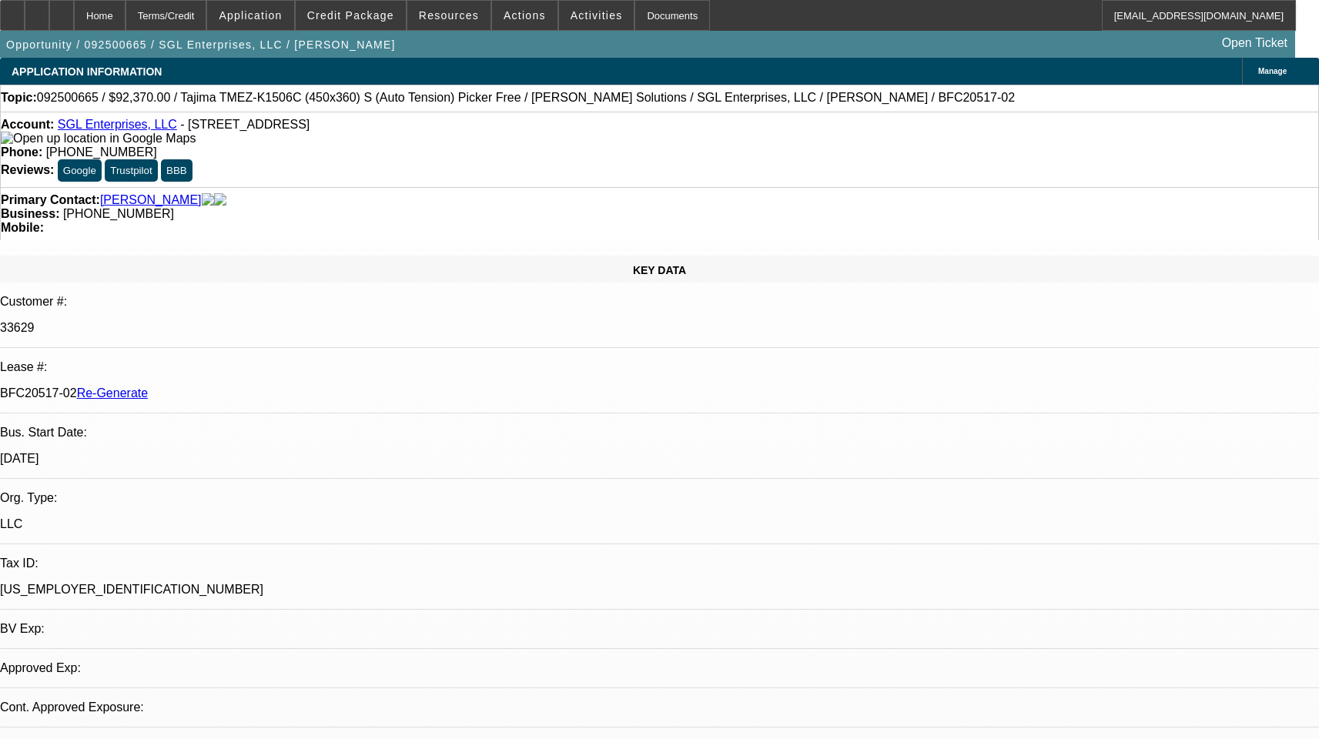
select select "6"
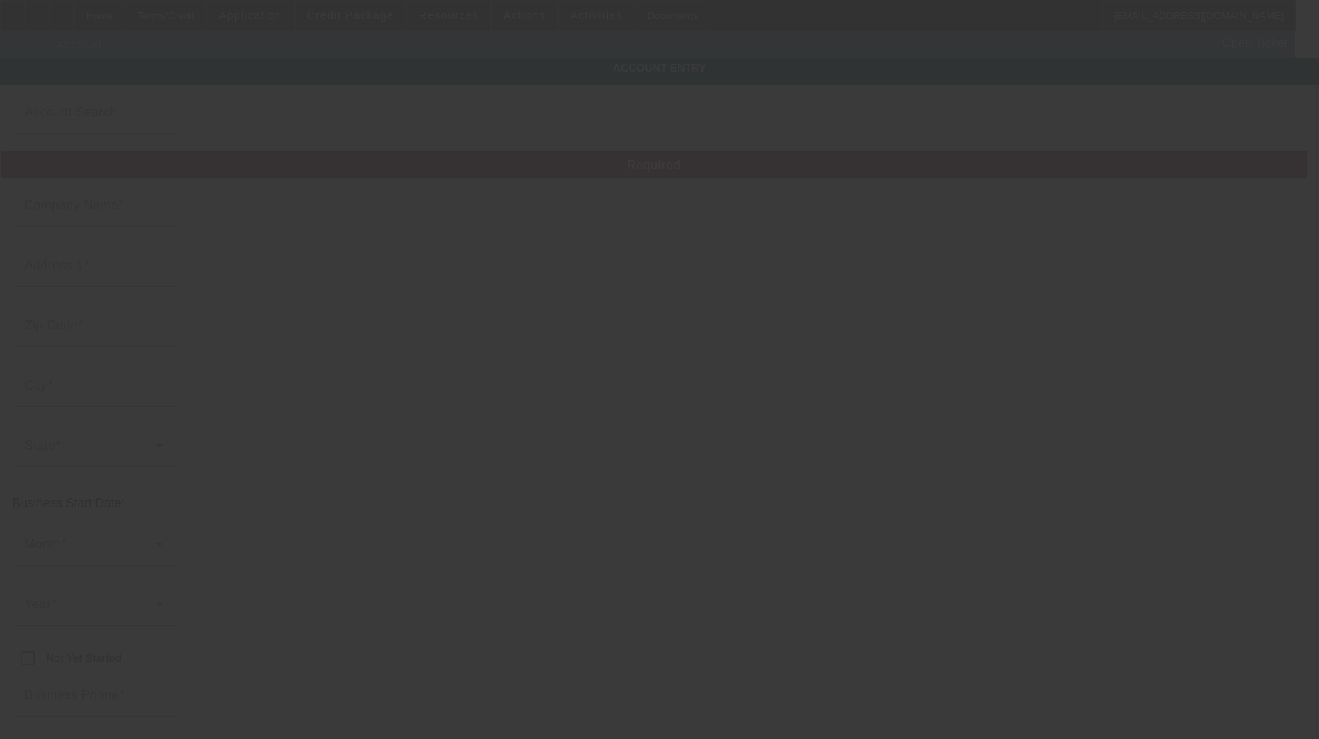
type input "SGL Enterprises, LLC"
type input "209A N Bridge St"
type input "48451"
type input "Linden"
type input "[PHONE_NUMBER]"
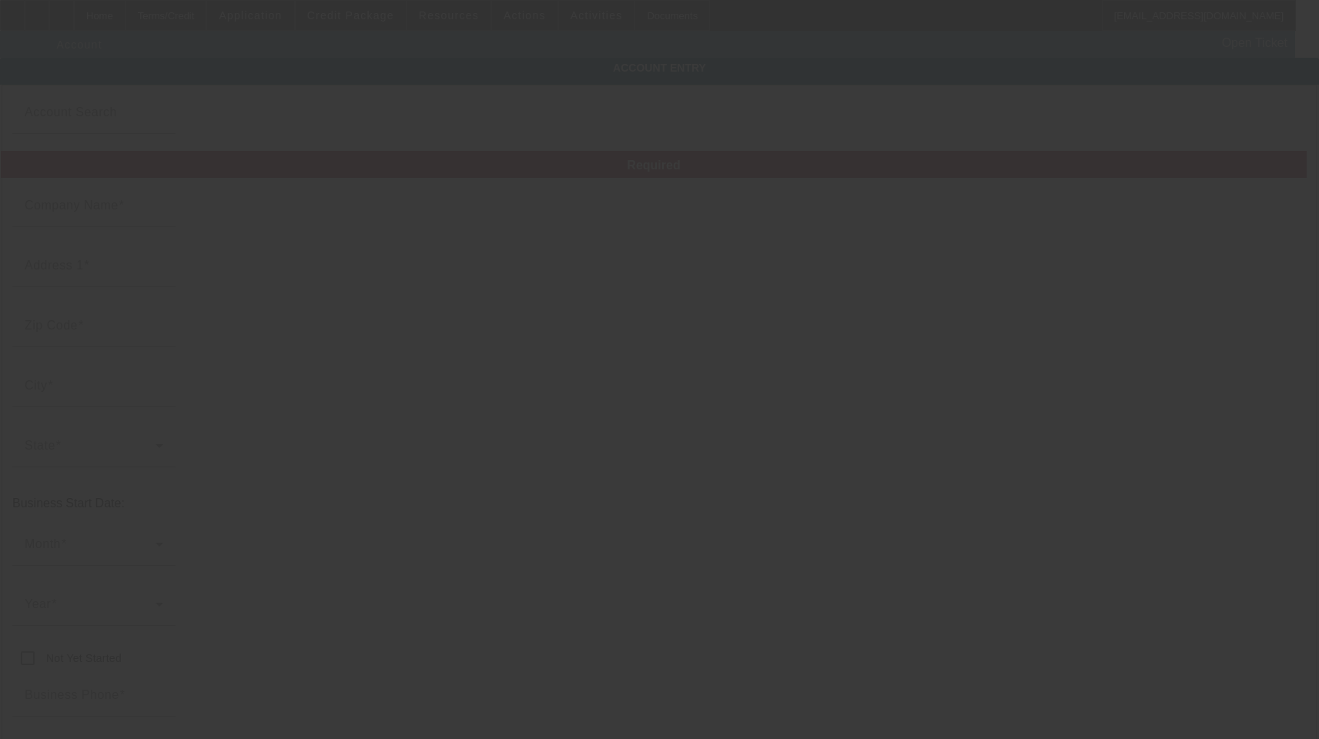
type input "floyd@supergeekleague.com"
type input "Genesee"
type input "[US_EMPLOYER_IDENTIFICATION_NUMBER]"
type input "9/30/2025"
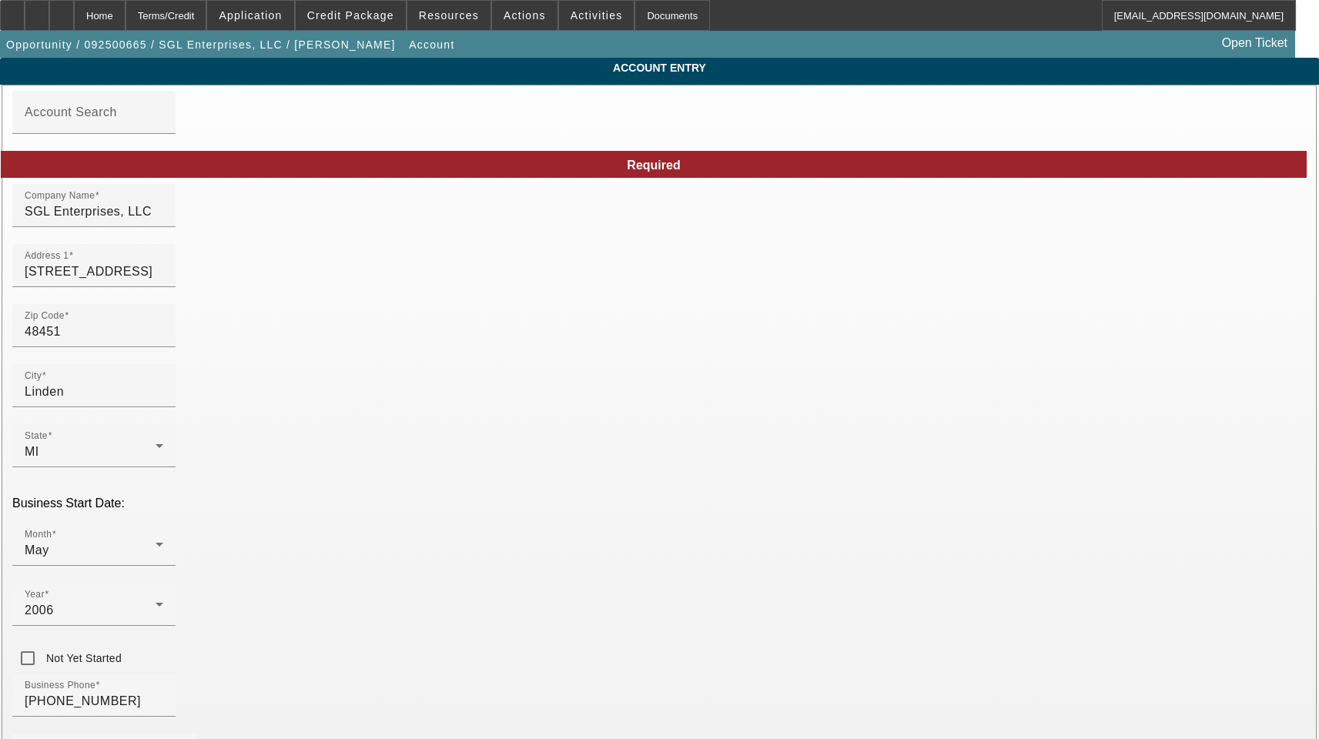
drag, startPoint x: 986, startPoint y: 615, endPoint x: 734, endPoint y: 590, distance: 253.0
drag, startPoint x: 822, startPoint y: 340, endPoint x: 206, endPoint y: 313, distance: 616.7
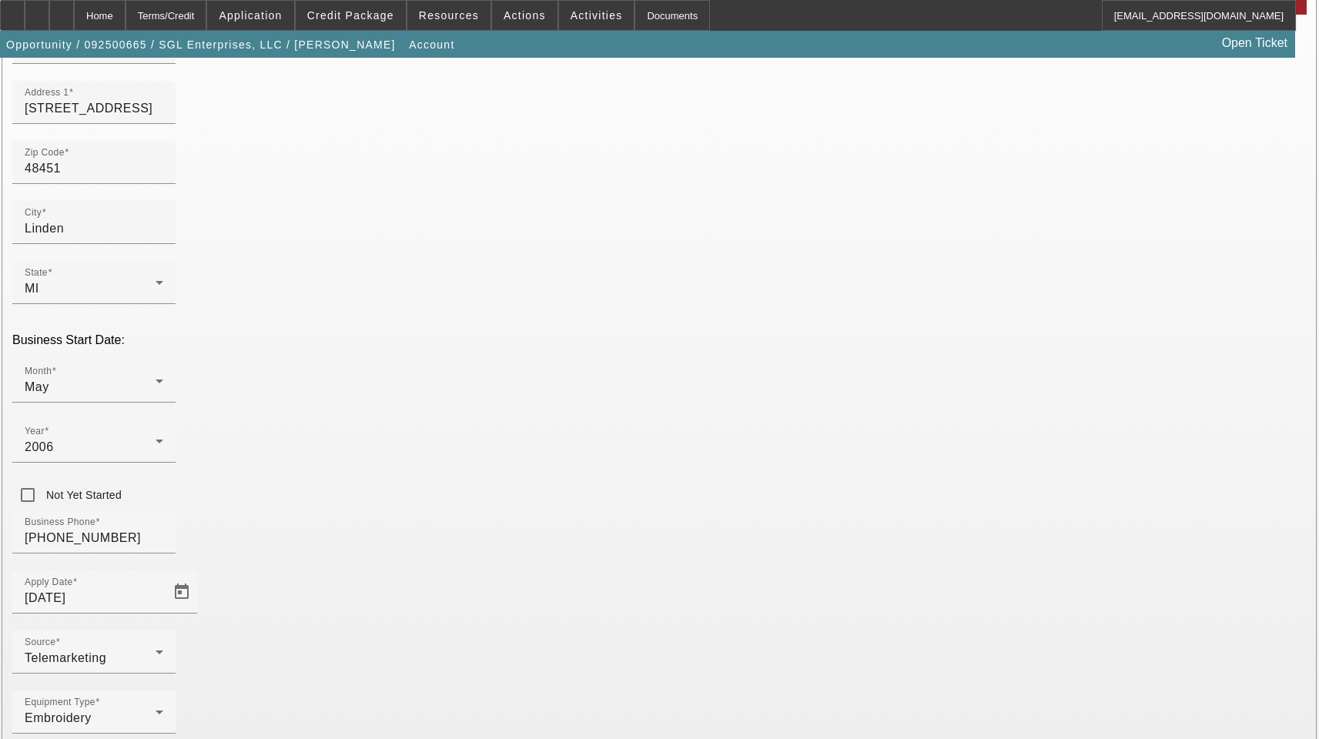
scroll to position [169, 0]
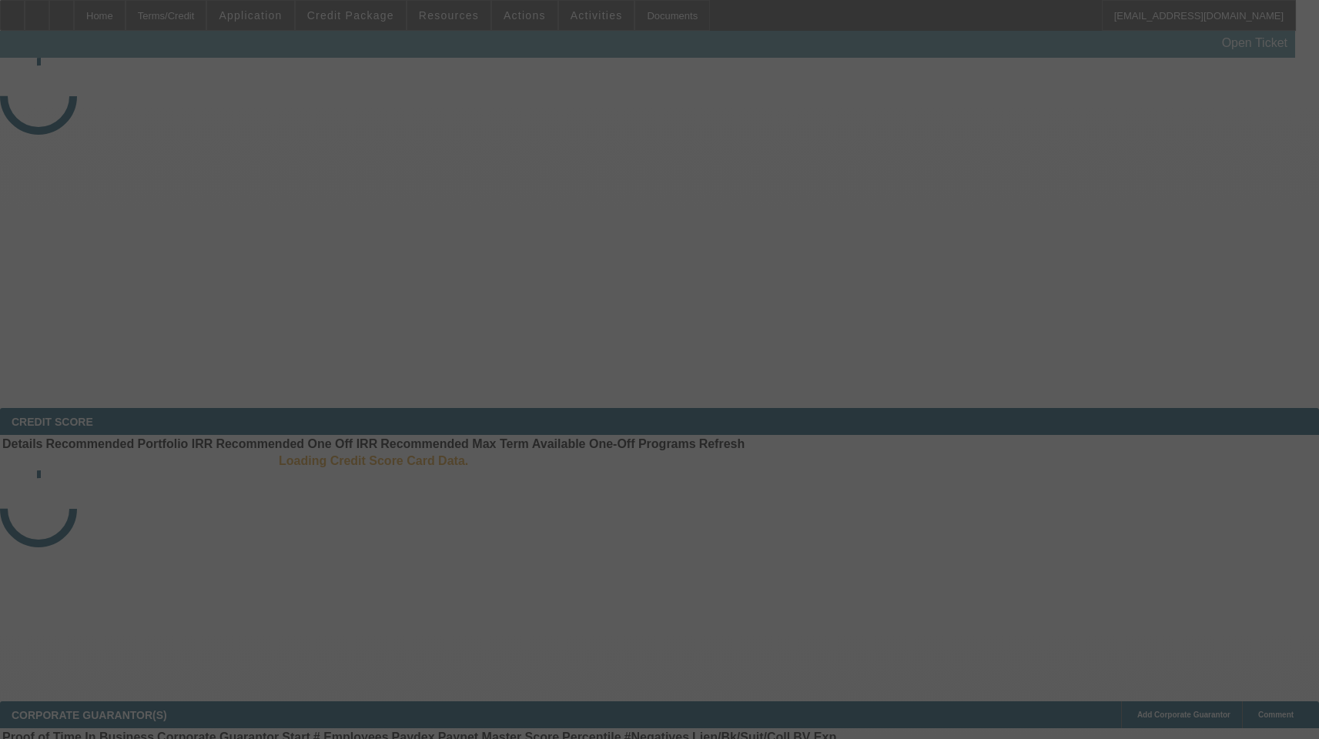
select select "3"
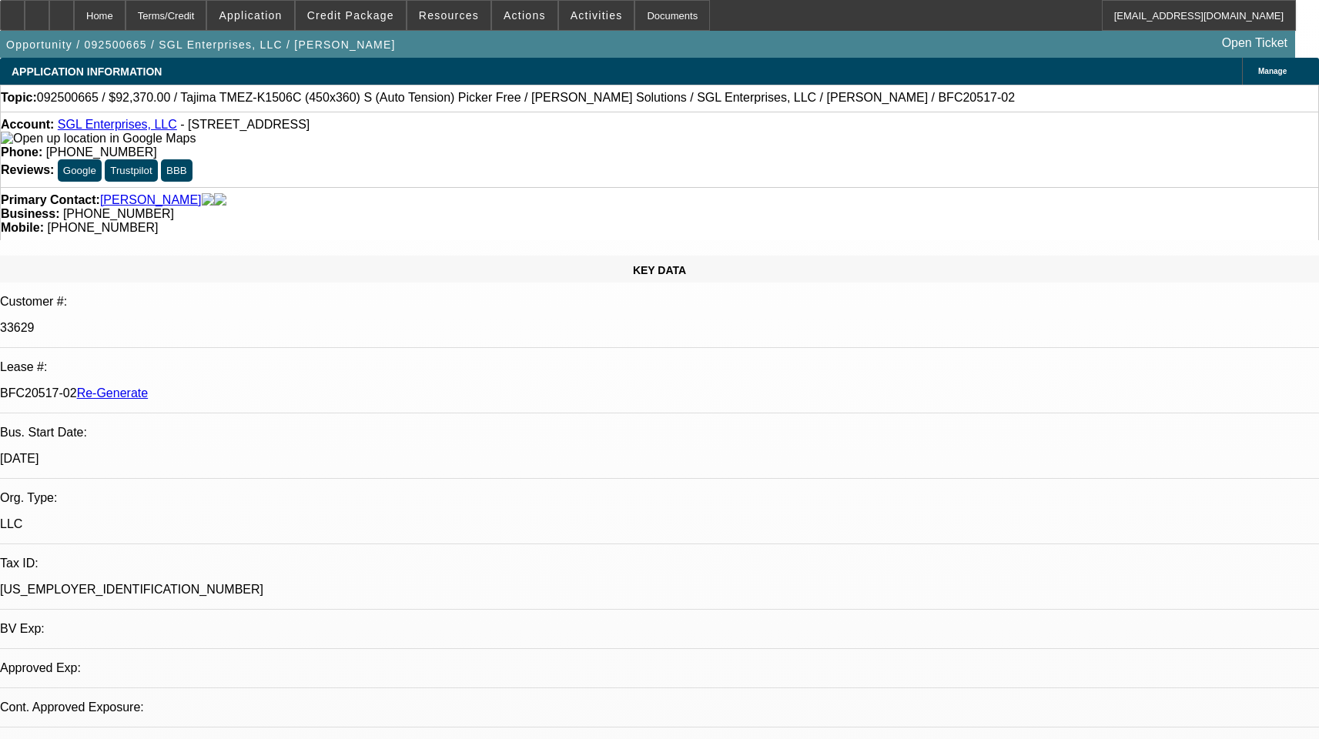
select select "0"
select select "2"
select select "0"
select select "6"
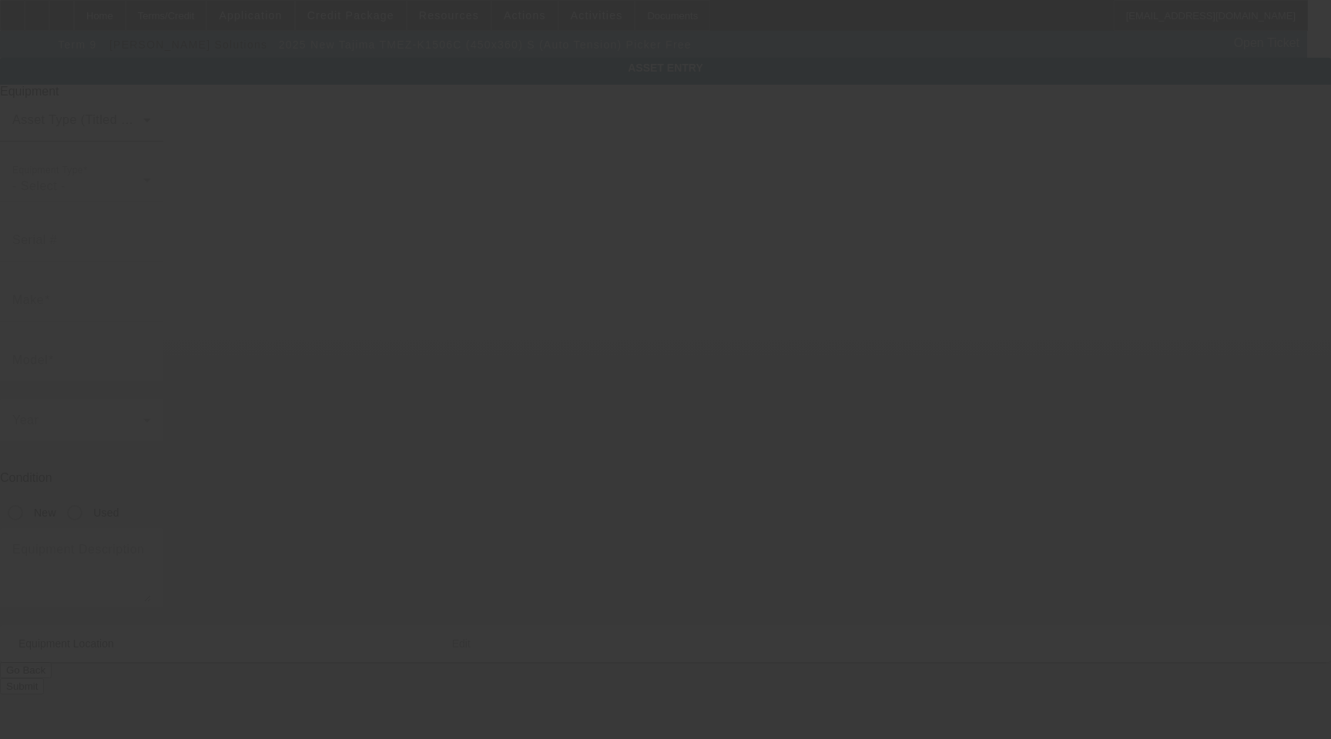
type input "Tajima"
type input "TMEZ-K1506C (450x360) S (Auto Tension) Picker Free"
radio input "true"
type textarea "6 head machine"
type input "[STREET_ADDRESS]"
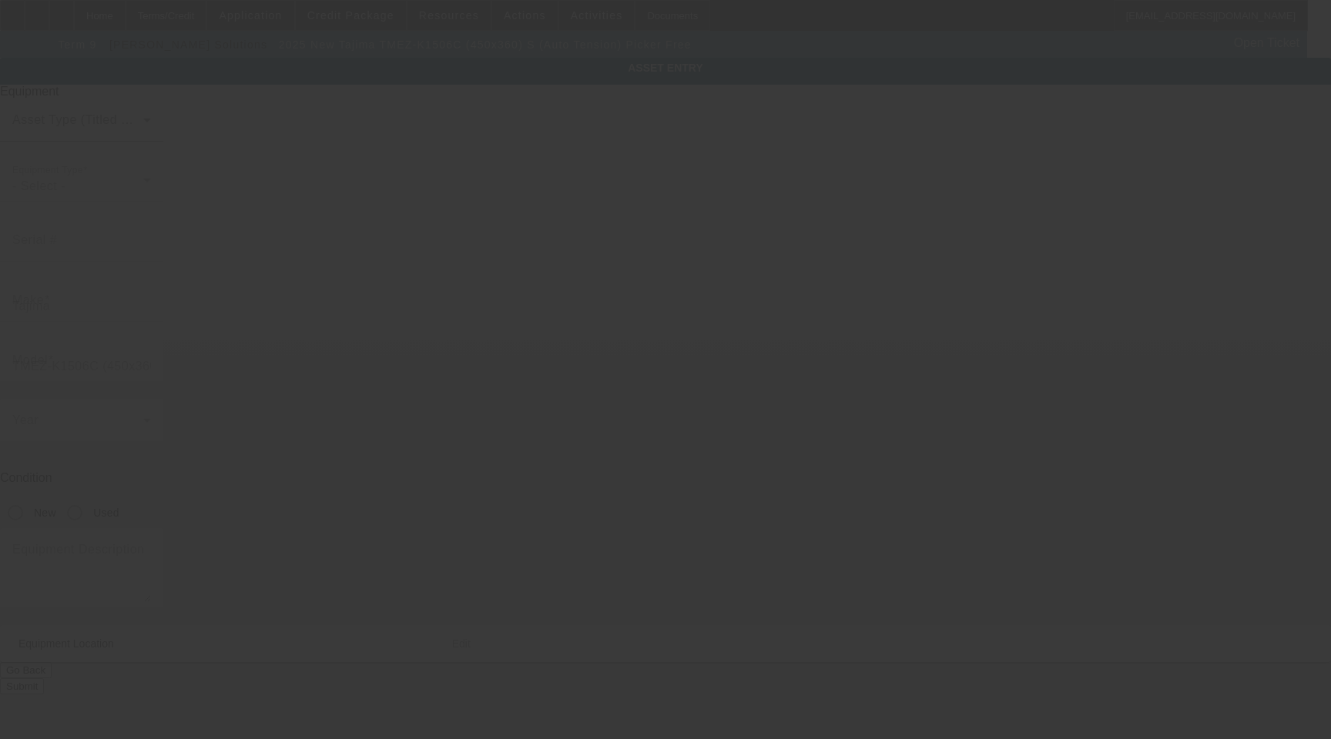
type input "Linden"
type input "48451"
type input "Genesee"
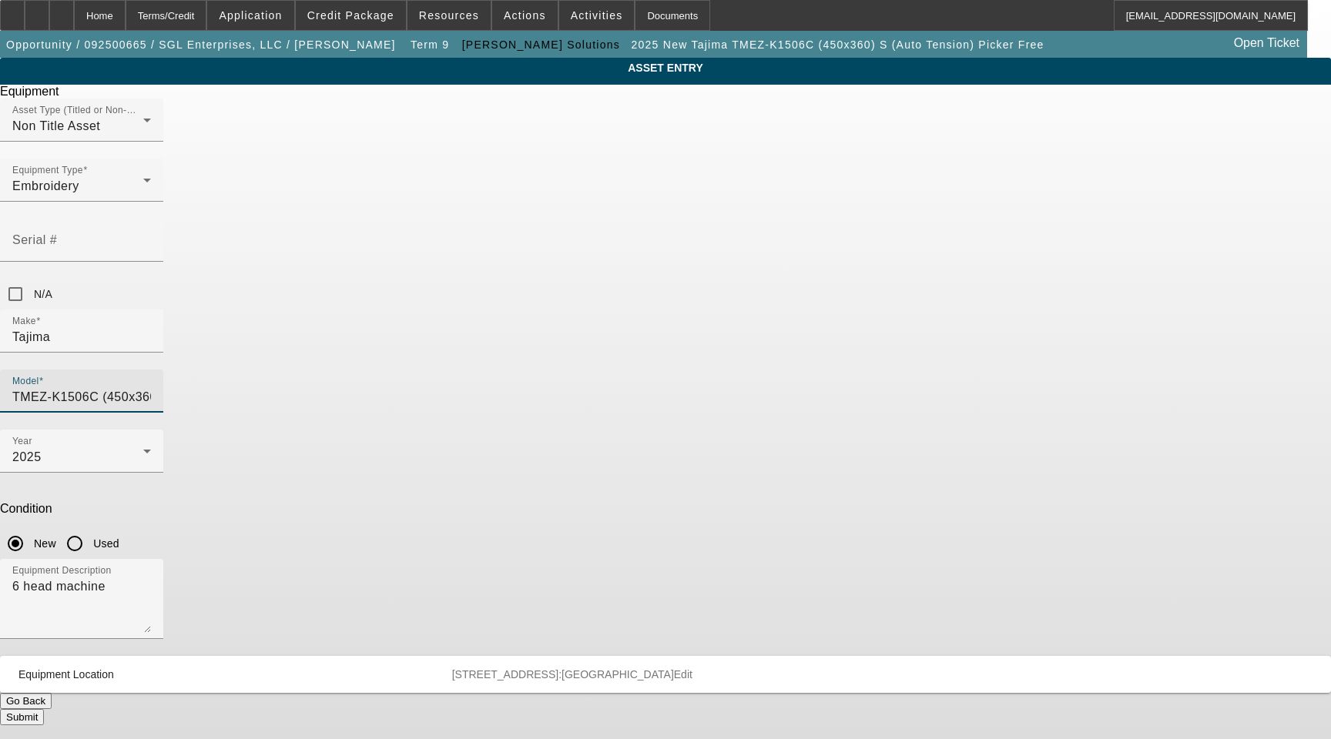
click at [151, 388] on input "TMEZ-K1506C (450x360) S (Auto Tension) Picker Free" at bounding box center [81, 397] width 139 height 18
click at [745, 366] on span "TMEZ-K1506C (450x360) S (Auto Tension) Picker Free" at bounding box center [770, 355] width 162 height 32
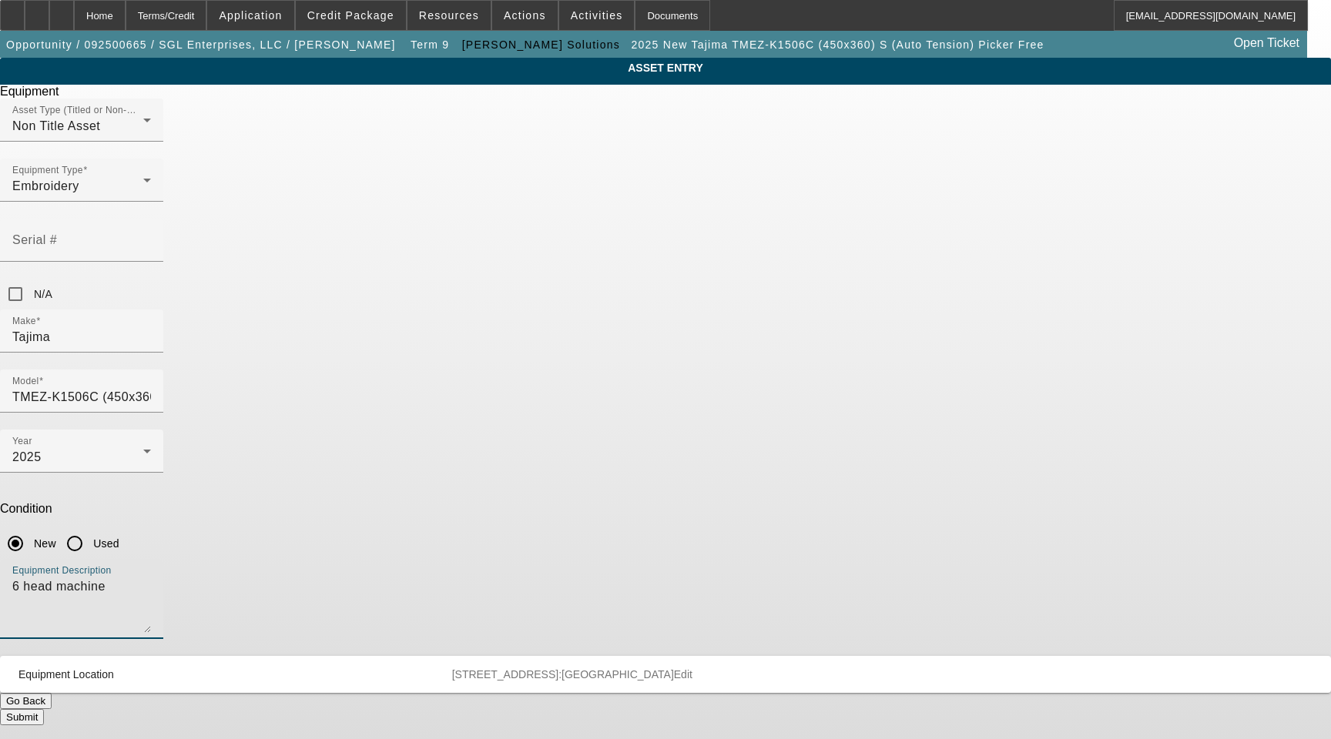
drag, startPoint x: 639, startPoint y: 392, endPoint x: 200, endPoint y: 373, distance: 439.4
click at [200, 373] on app-asset-collateral-manage "ASSET ENTRY Delete asset Equipment Asset Type (Titled or Non-Titled) Non Title …" at bounding box center [665, 392] width 1331 height 668
type textarea "15 Needle 6 Head Embroidery Machine with Cap Driver with Support Shaft, (12 eac…"
click at [44, 709] on button "Submit" at bounding box center [22, 717] width 44 height 16
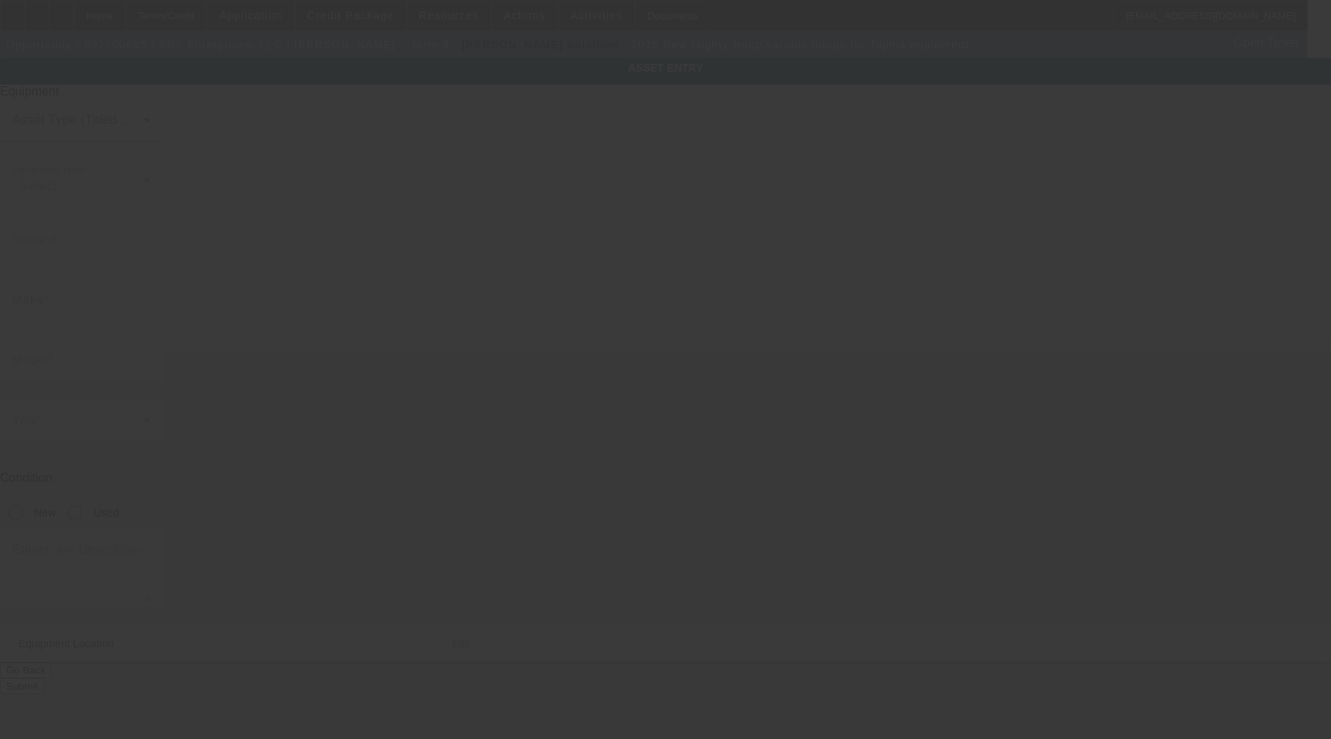
type input "Mighty Hoop"
type input "various hoops for Tajima equipment"
radio input "true"
type textarea "various hoops for use with the Tajima machine"
type input "[STREET_ADDRESS]"
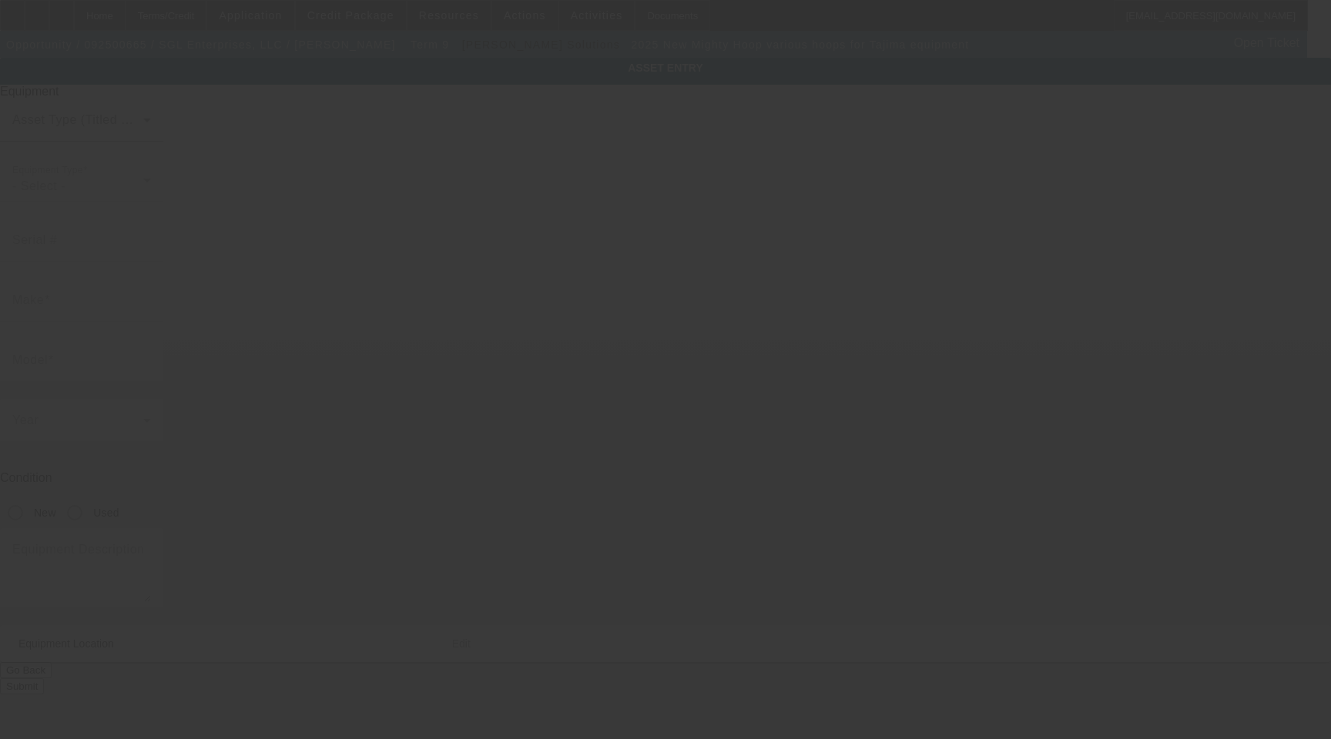
type input "Linden"
type input "48451"
type input "Genesee"
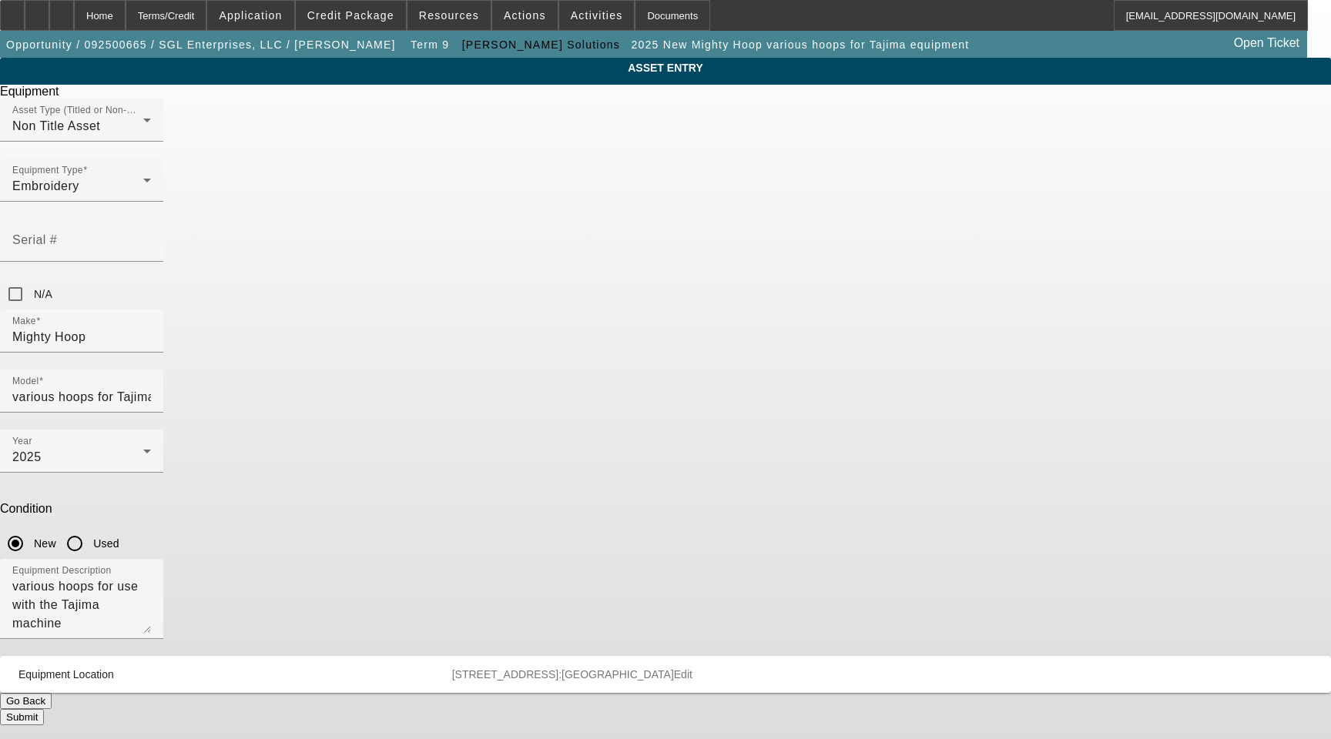
click at [1270, 18] on span "Delete asset" at bounding box center [1293, 13] width 46 height 8
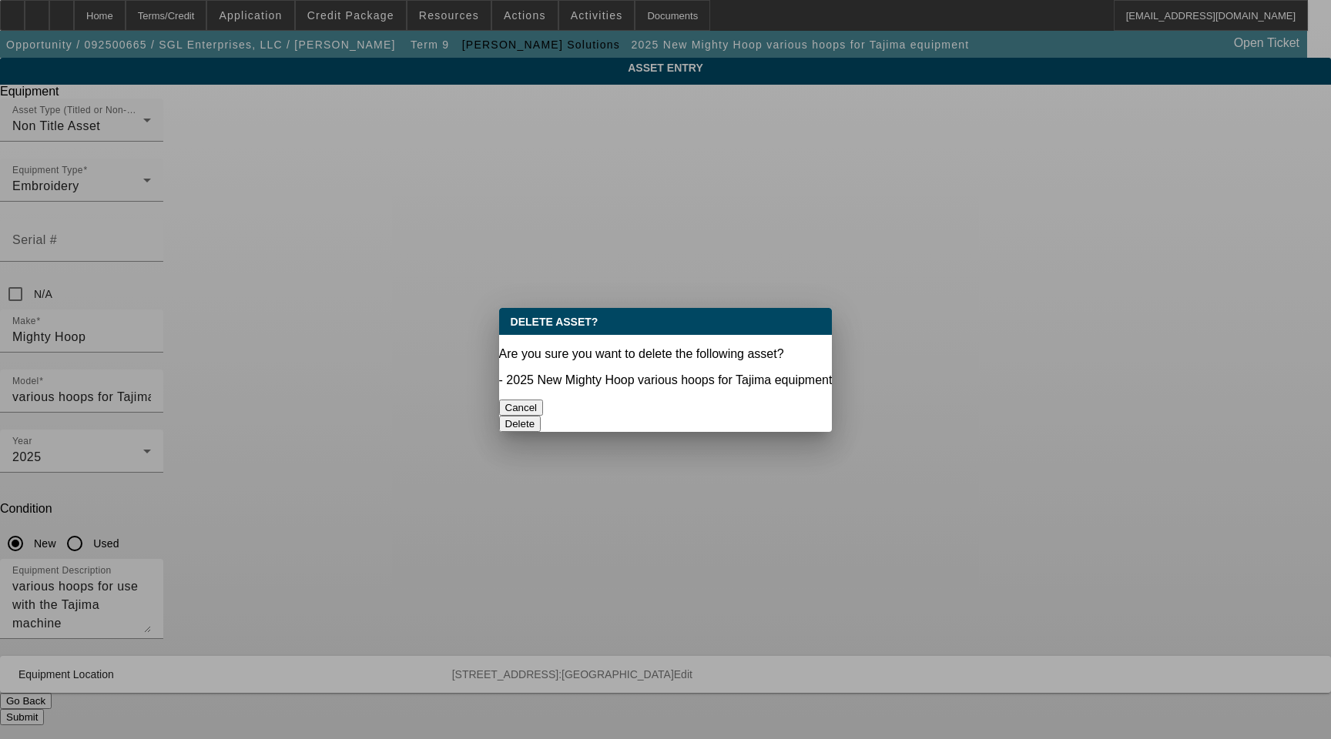
click at [541, 416] on button "Delete" at bounding box center [520, 424] width 42 height 16
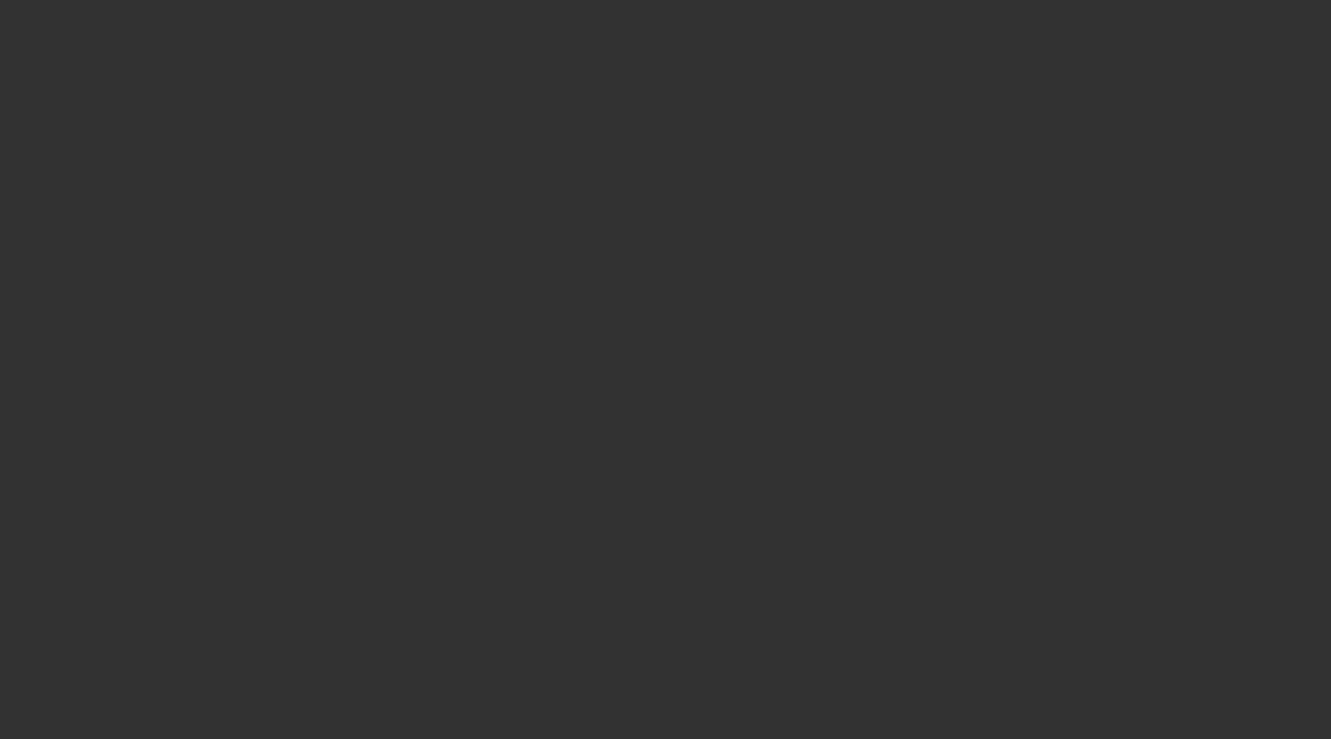
select select "3"
select select "0"
select select "2"
select select "0"
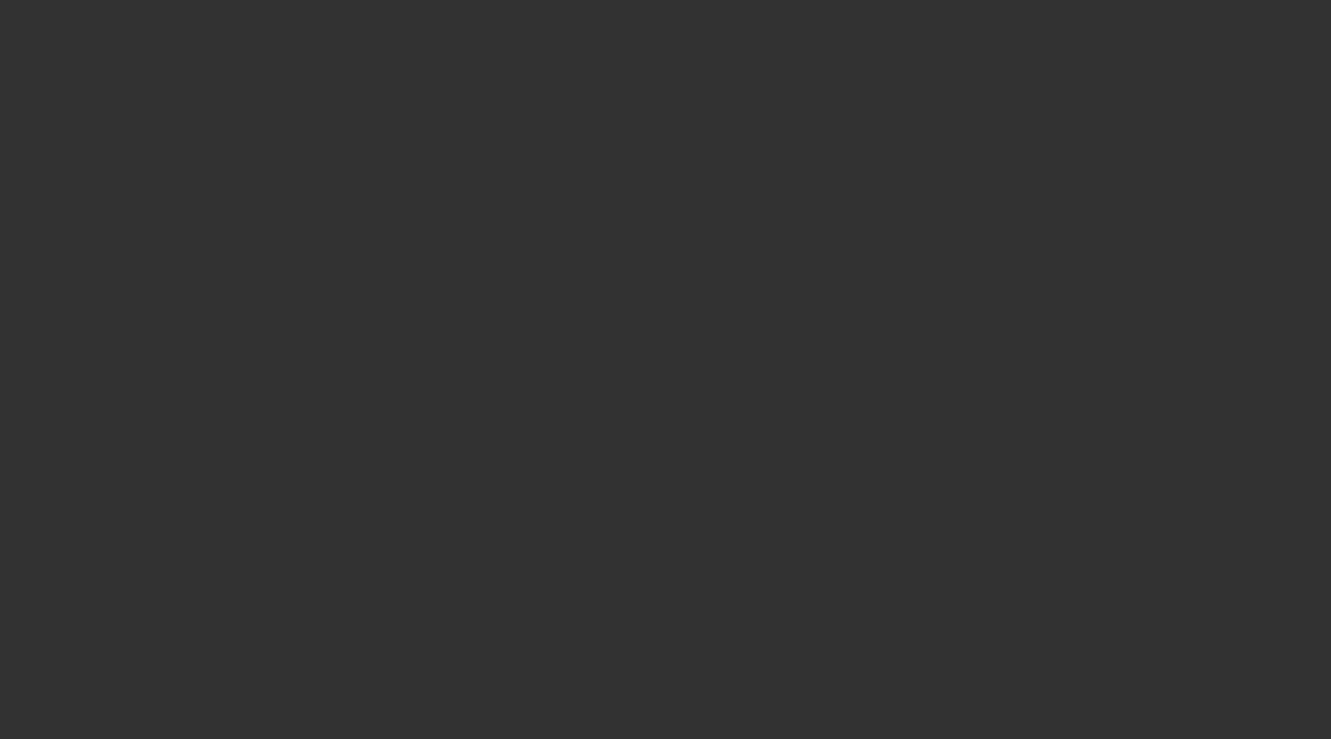
select select "6"
type input "Tajima"
type input "TMEZ-K1506C (450x360) S (Auto Tension) Picker Free"
radio input "true"
type textarea "15 Needle 6 Head Embroidery Machine with Cap Driver with Support Shaft, (12 eac…"
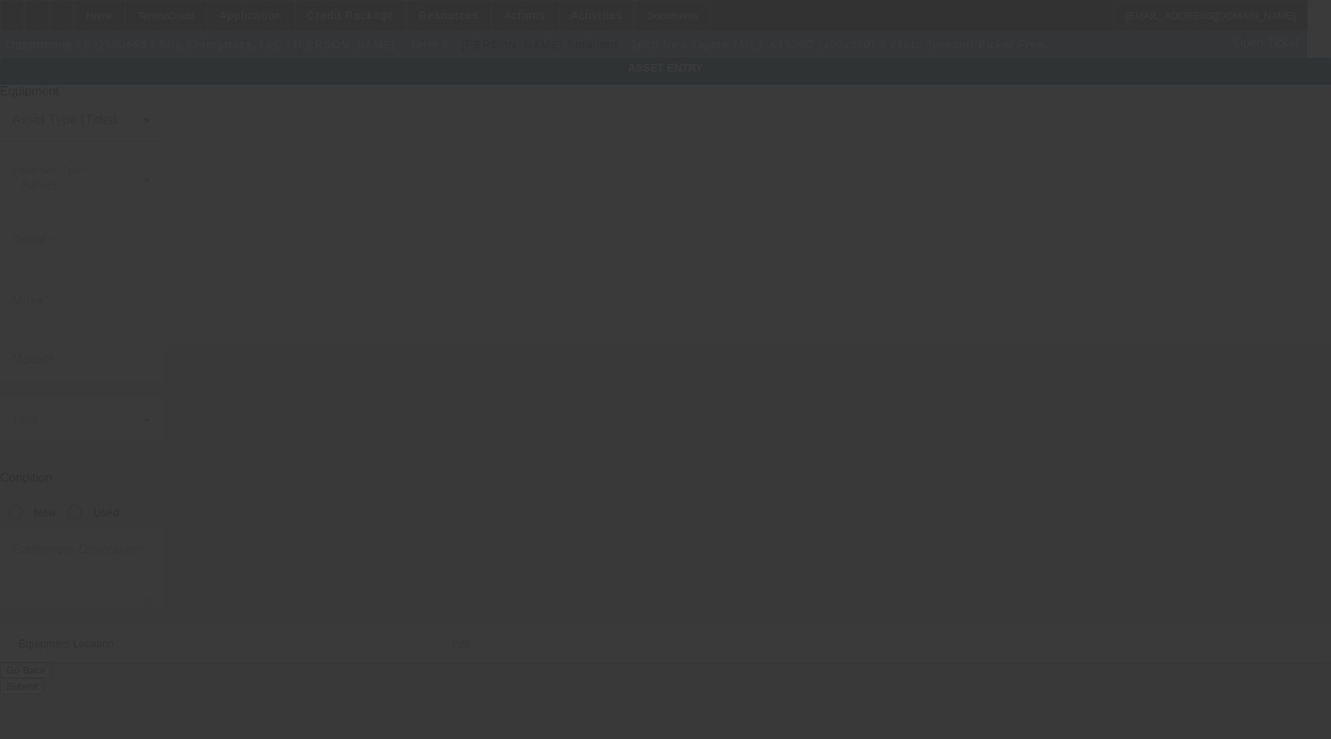
type input "[STREET_ADDRESS]"
type input "Linden"
type input "48451"
type input "Genesee"
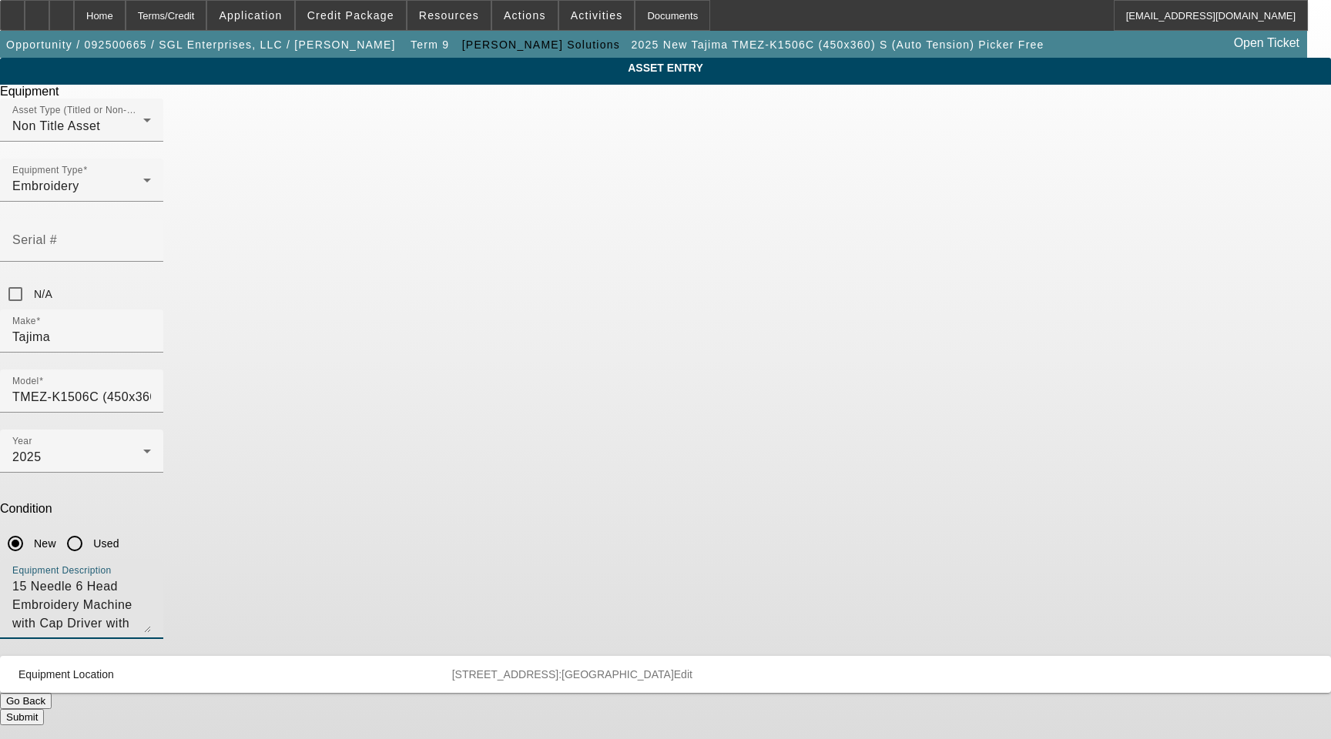
click at [151, 578] on textarea "15 Needle 6 Head Embroidery Machine with Cap Driver with Support Shaft, (12 eac…" at bounding box center [81, 605] width 139 height 55
type textarea "15 Needle 6 Head Embroidery Machine with Cap Driver with Support Shaft, (12 eac…"
click at [44, 709] on button "Submit" at bounding box center [22, 717] width 44 height 16
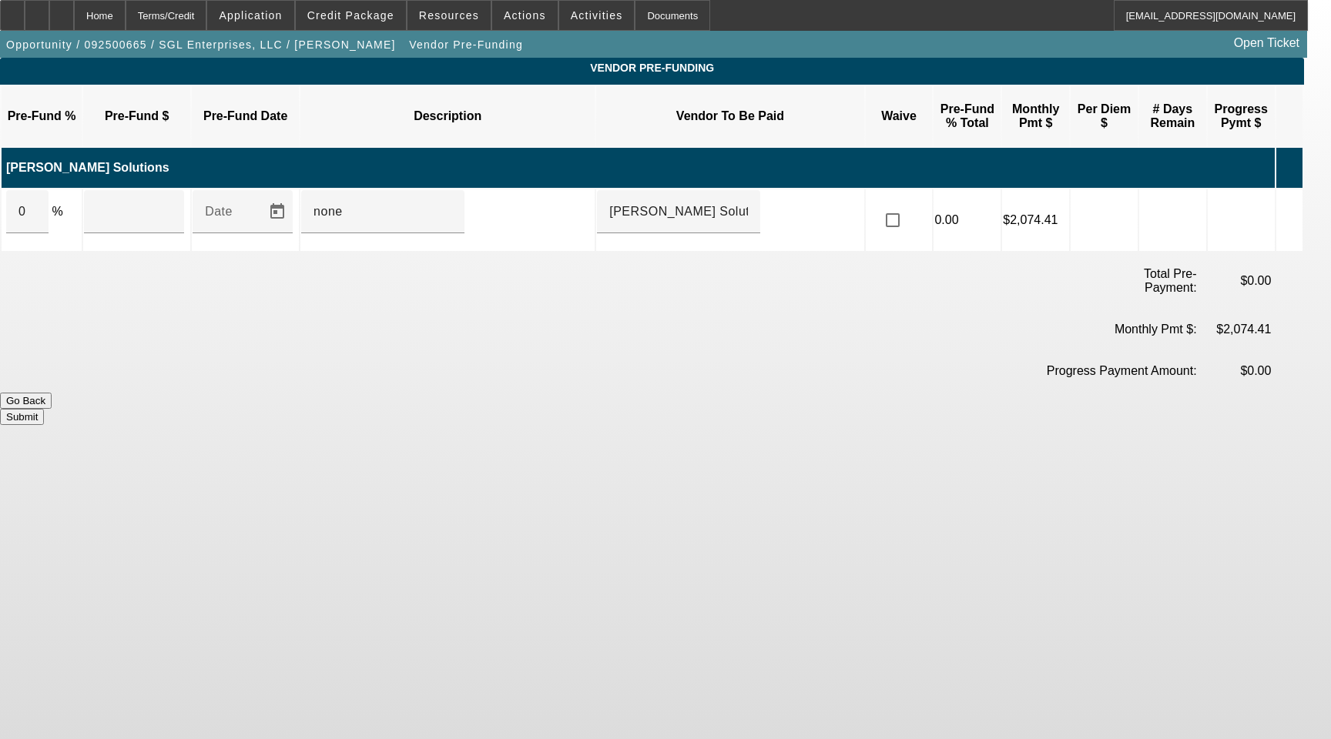
click at [1292, 206] on icon at bounding box center [1284, 220] width 15 height 28
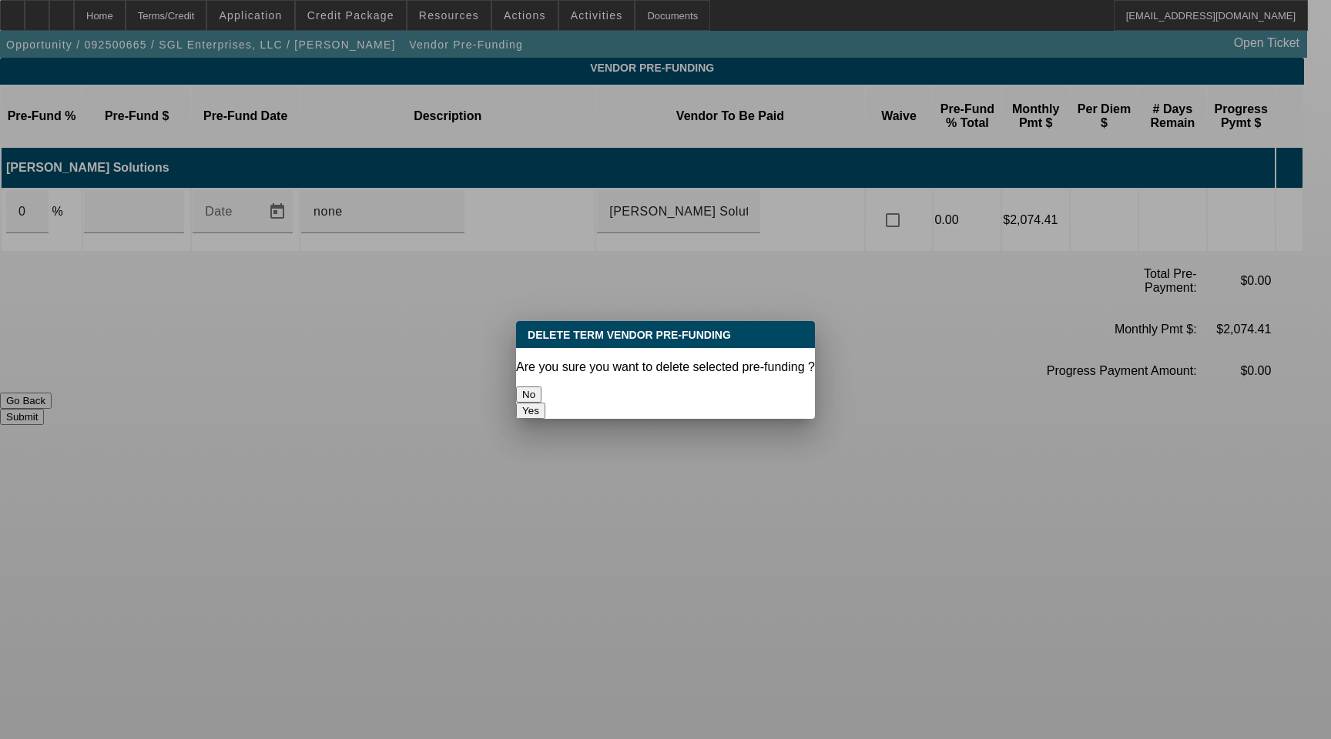
click at [545, 403] on button "Yes" at bounding box center [530, 411] width 29 height 16
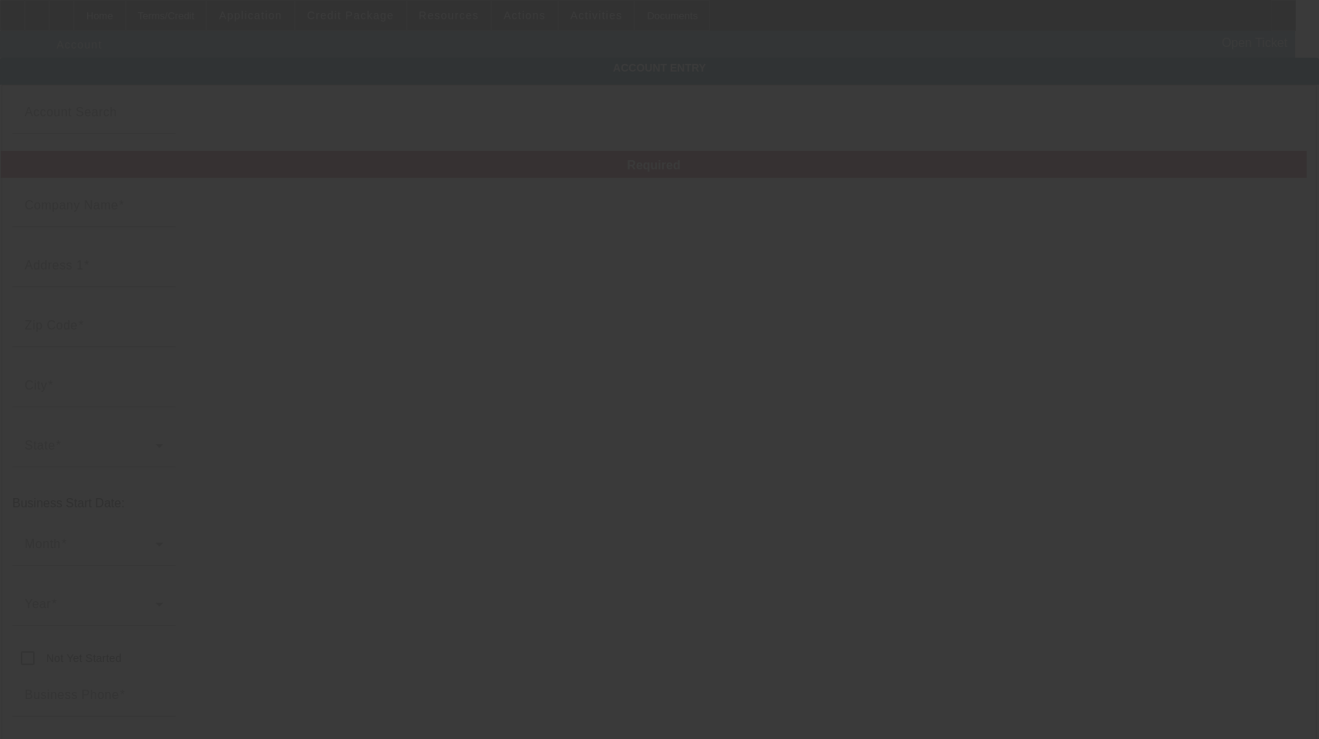
type input "SGL Enterprises, LLC"
type input "[STREET_ADDRESS]"
type input "48451"
type input "Linden"
type input "[PHONE_NUMBER]"
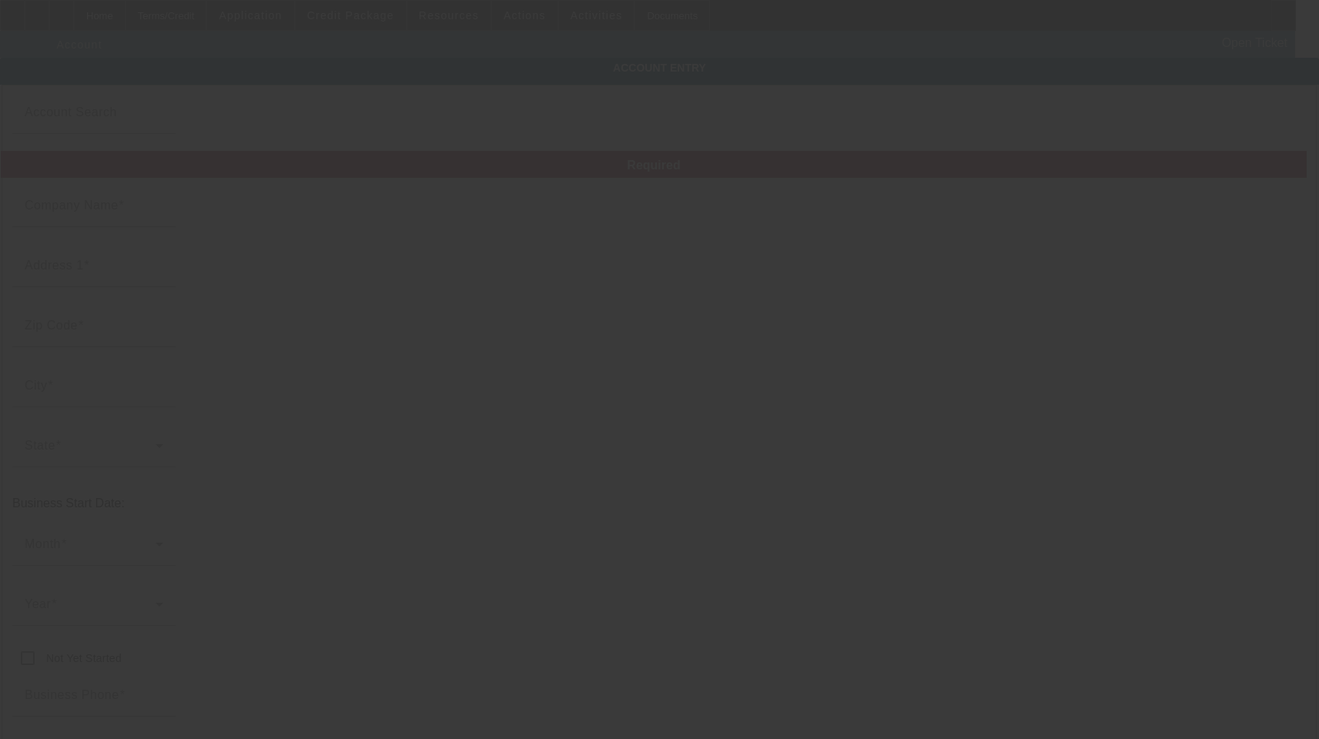
type input "floyd@supergeekleague.com"
type input "Genesee"
type input "[US_EMPLOYER_IDENTIFICATION_NUMBER]"
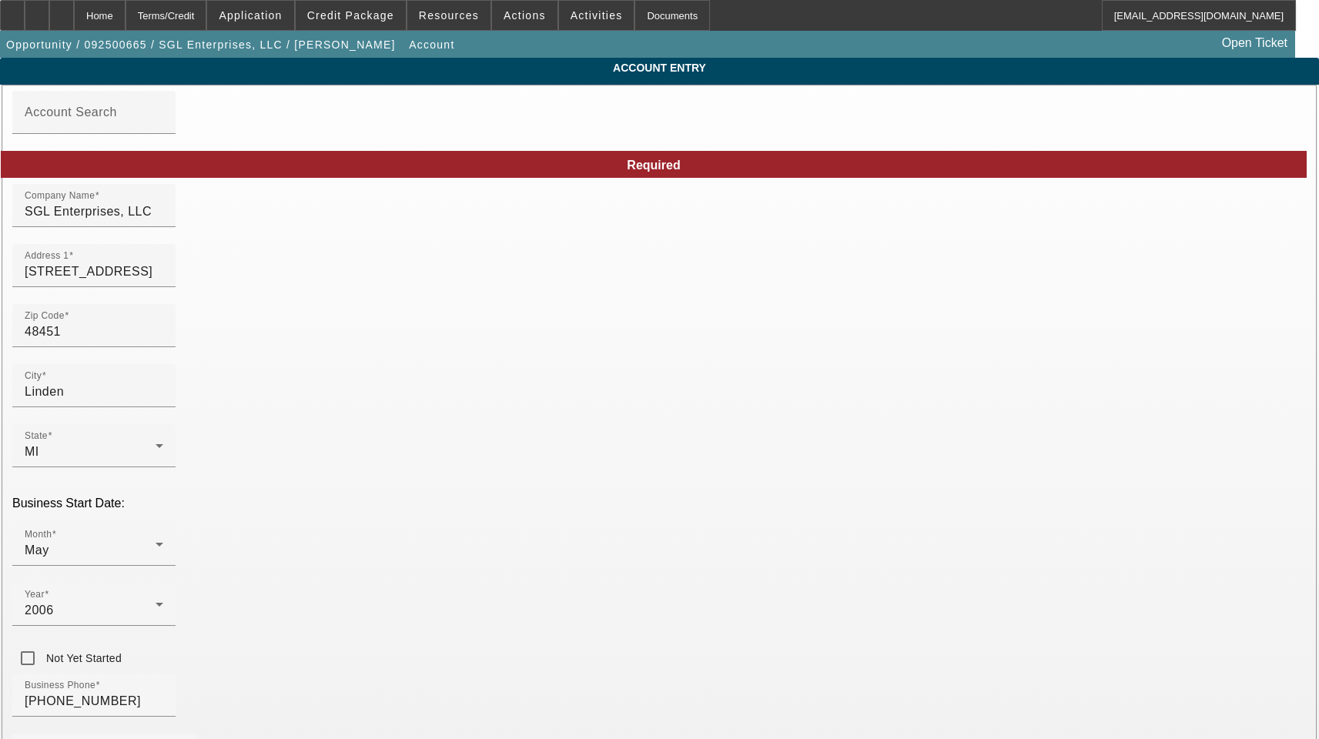
type input "9/30/2025"
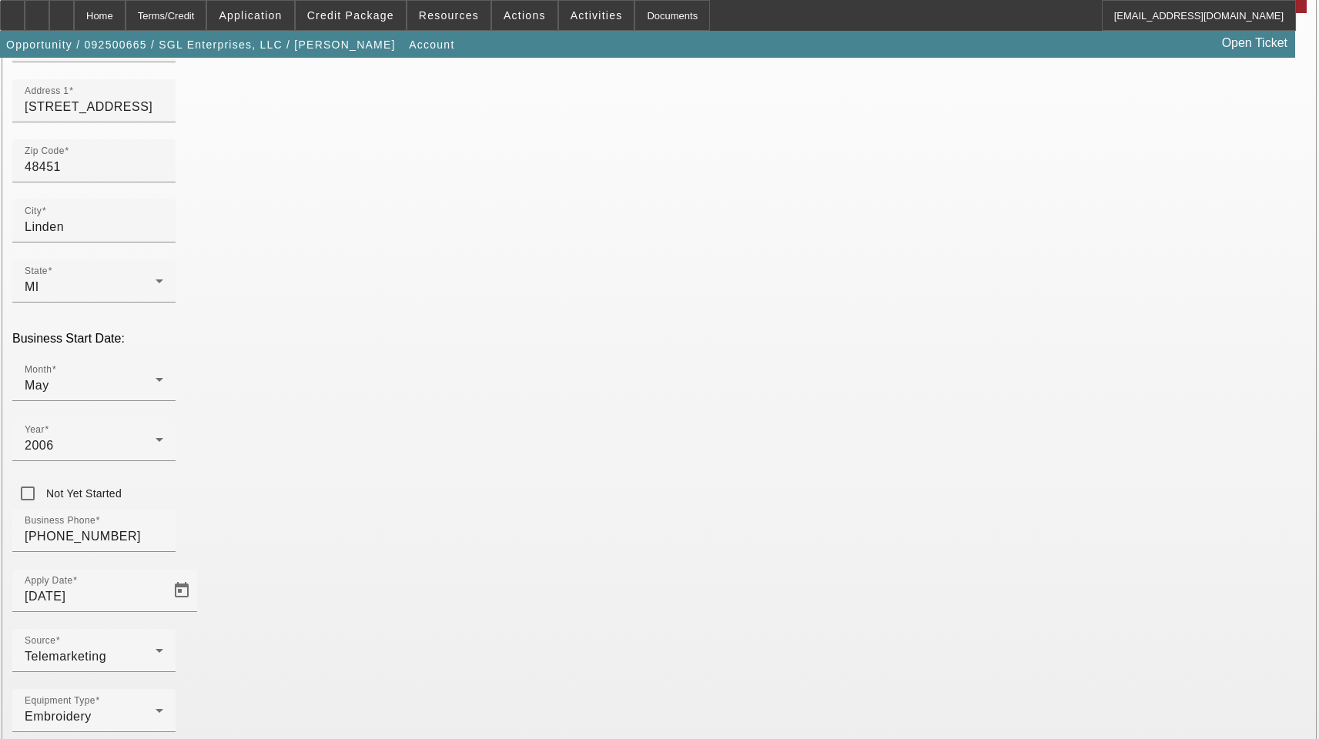
scroll to position [169, 0]
type input "Super Geek League"
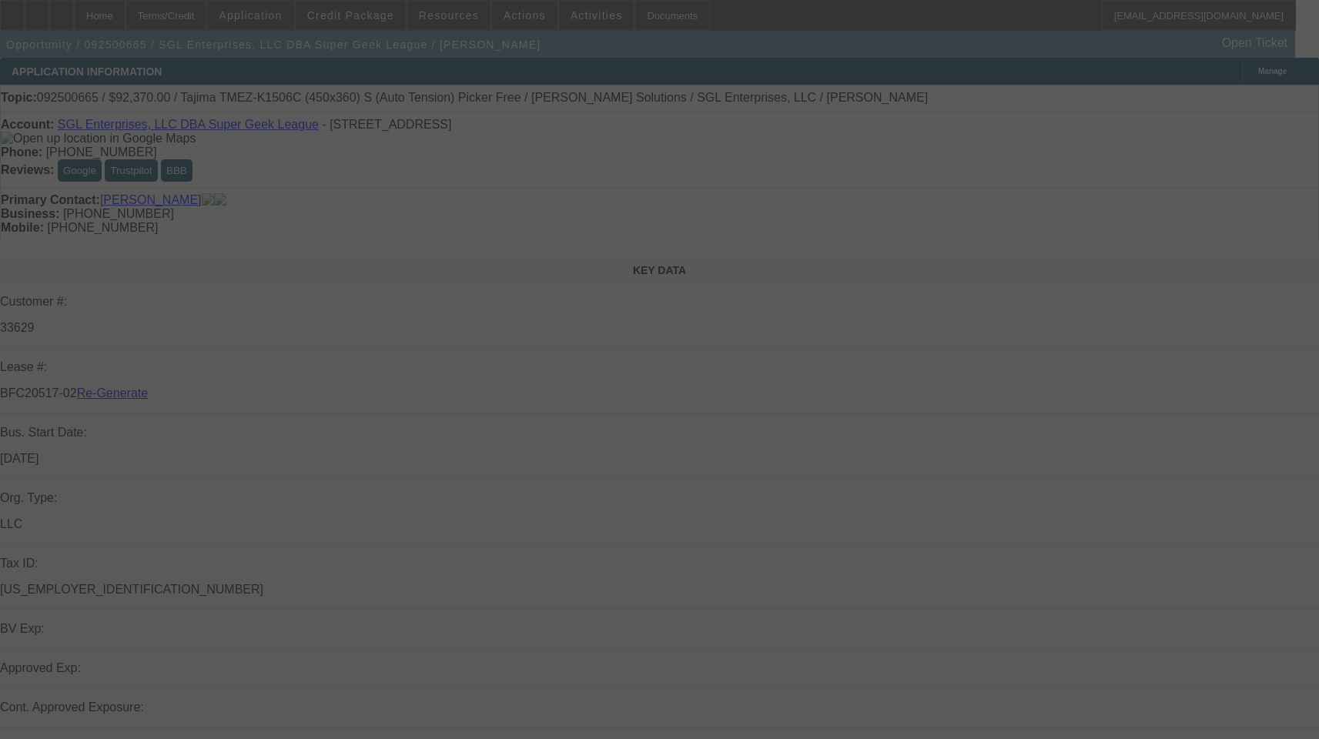
select select "3"
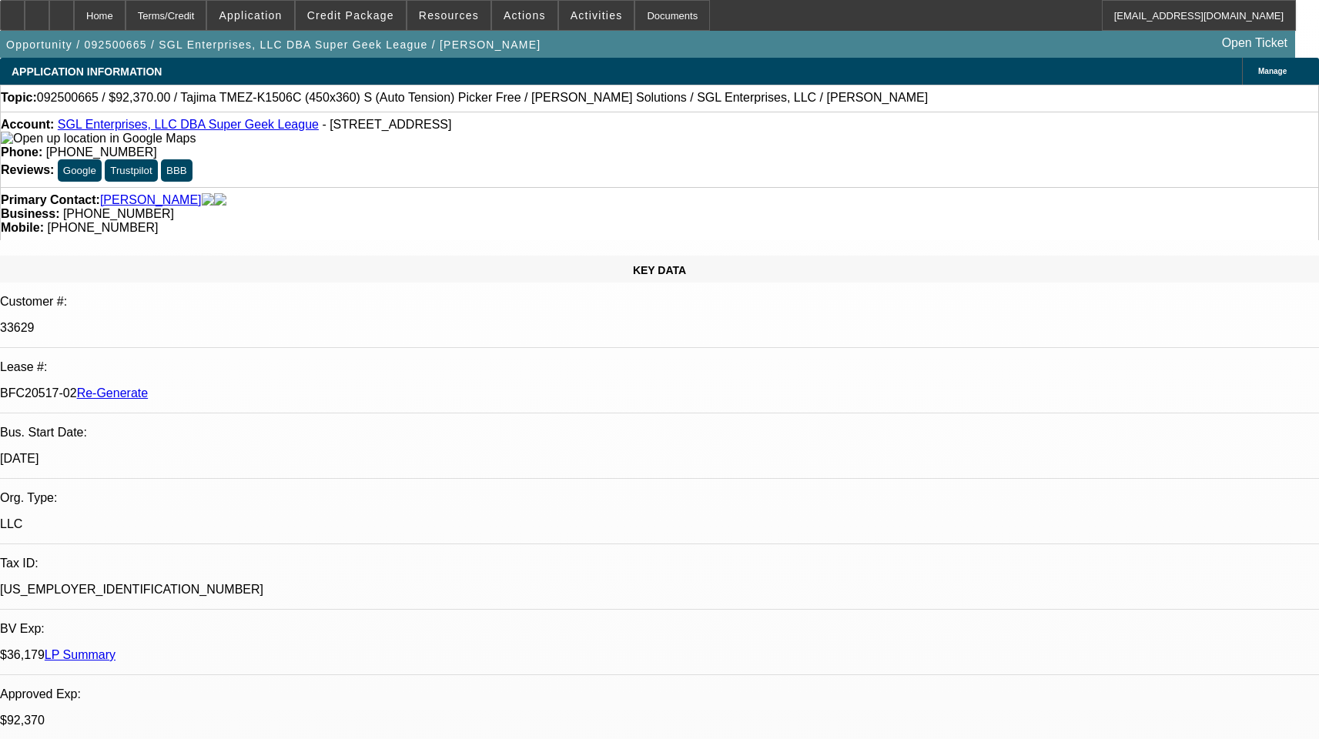
select select "0"
select select "2"
select select "0"
select select "1"
select select "2"
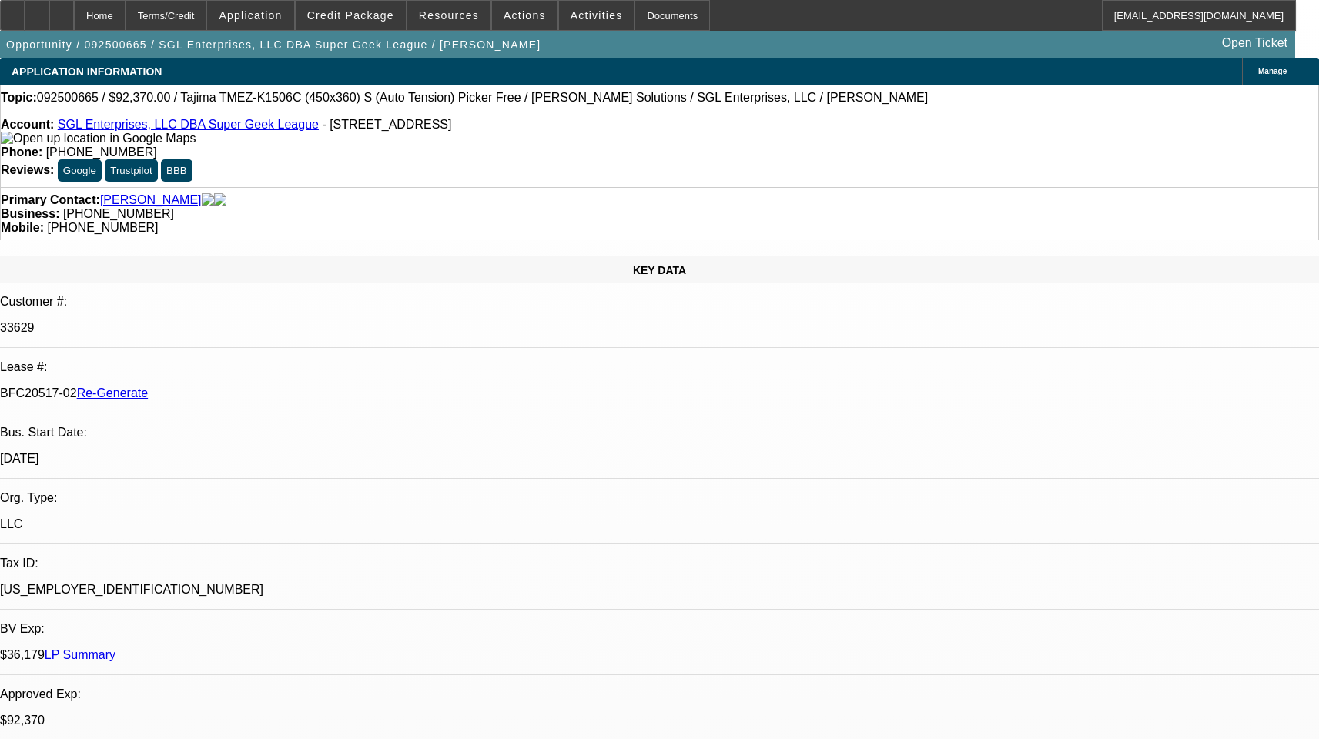
select select "6"
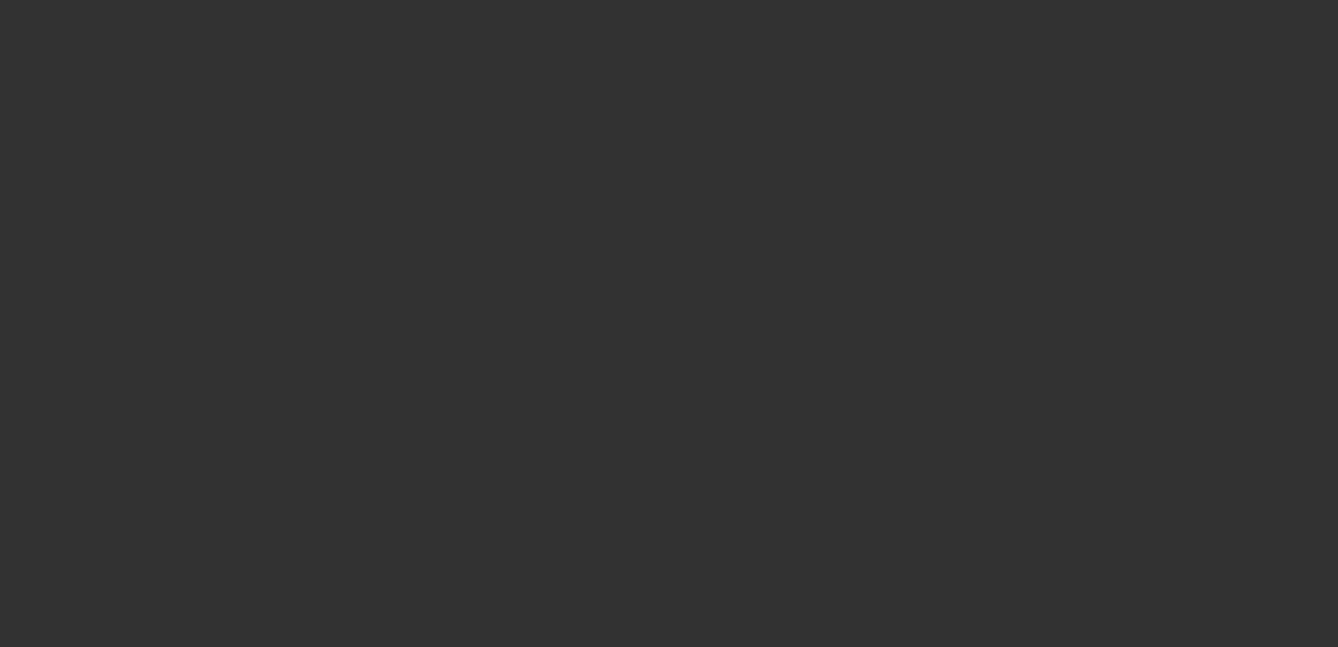
select select "3"
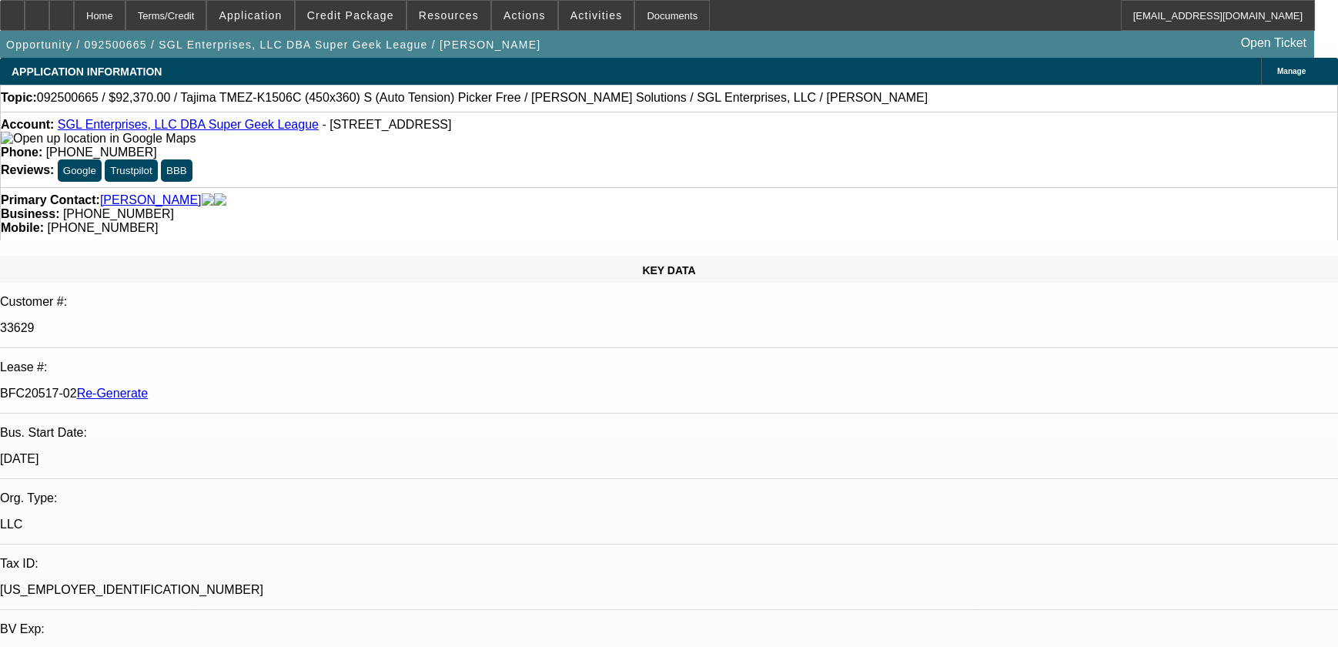
select select "0"
select select "2"
select select "0"
select select "6"
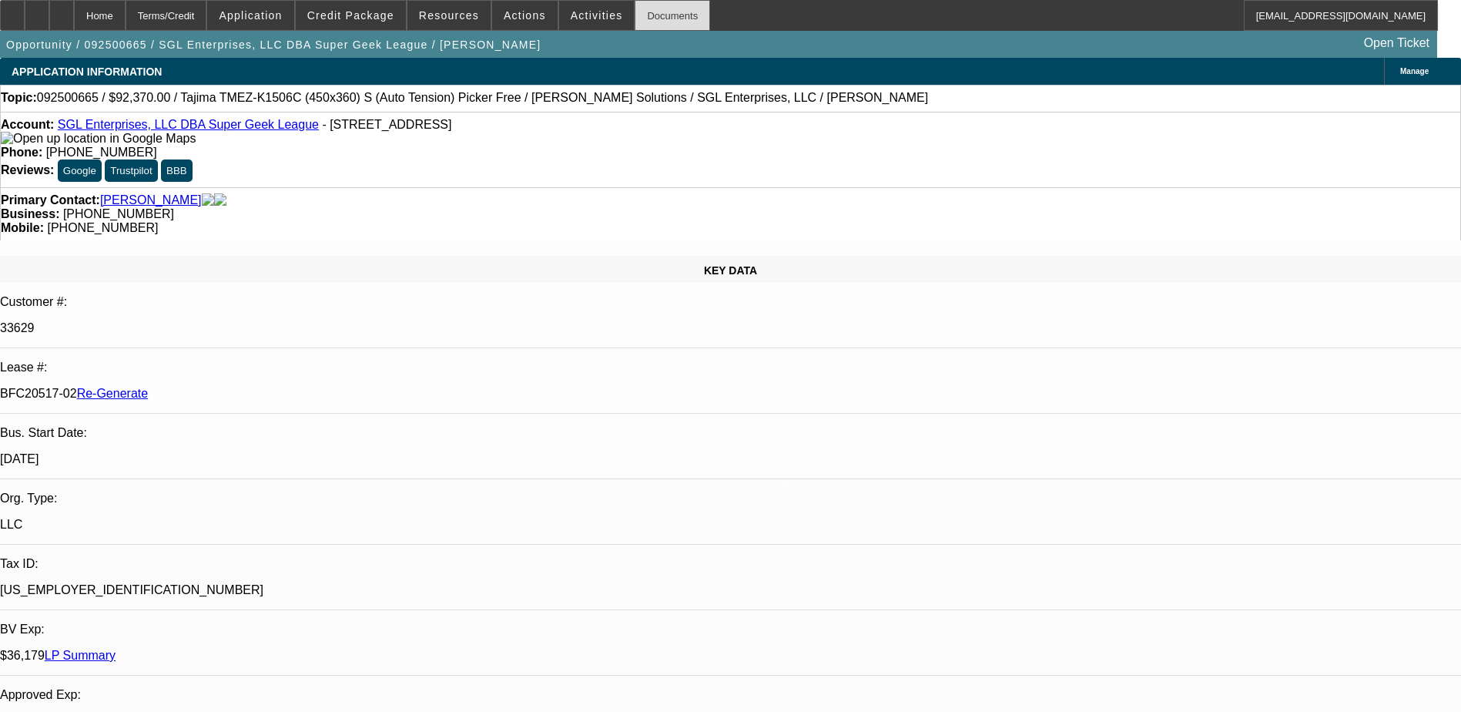
click at [648, 22] on div "Documents" at bounding box center [672, 15] width 75 height 31
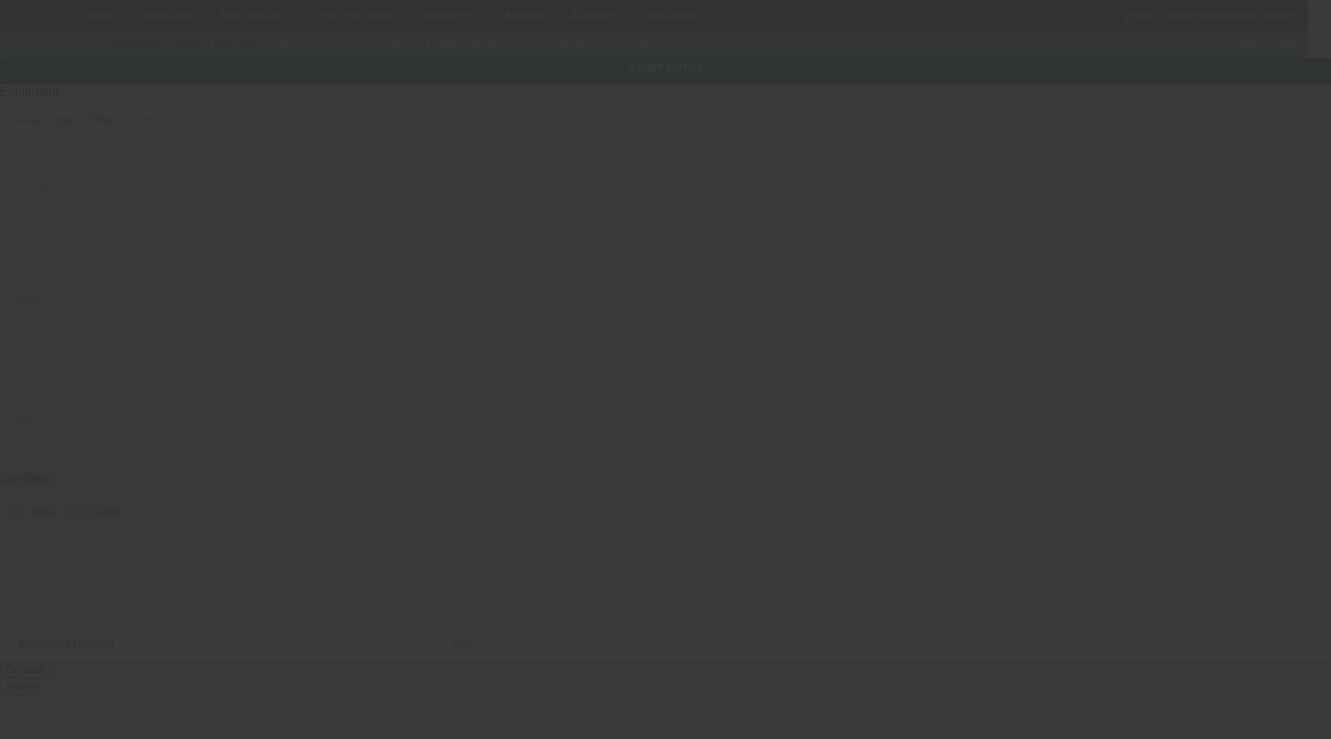
type input "Tajima"
type input "TMEZ-K1506C (450x360) S (Auto Tension) Picker Free"
radio input "true"
type textarea "15 Needle 6 Head Embroidery Machine with Cap Driver with Support Shaft, (12 eac…"
type input "209A N Bridge St"
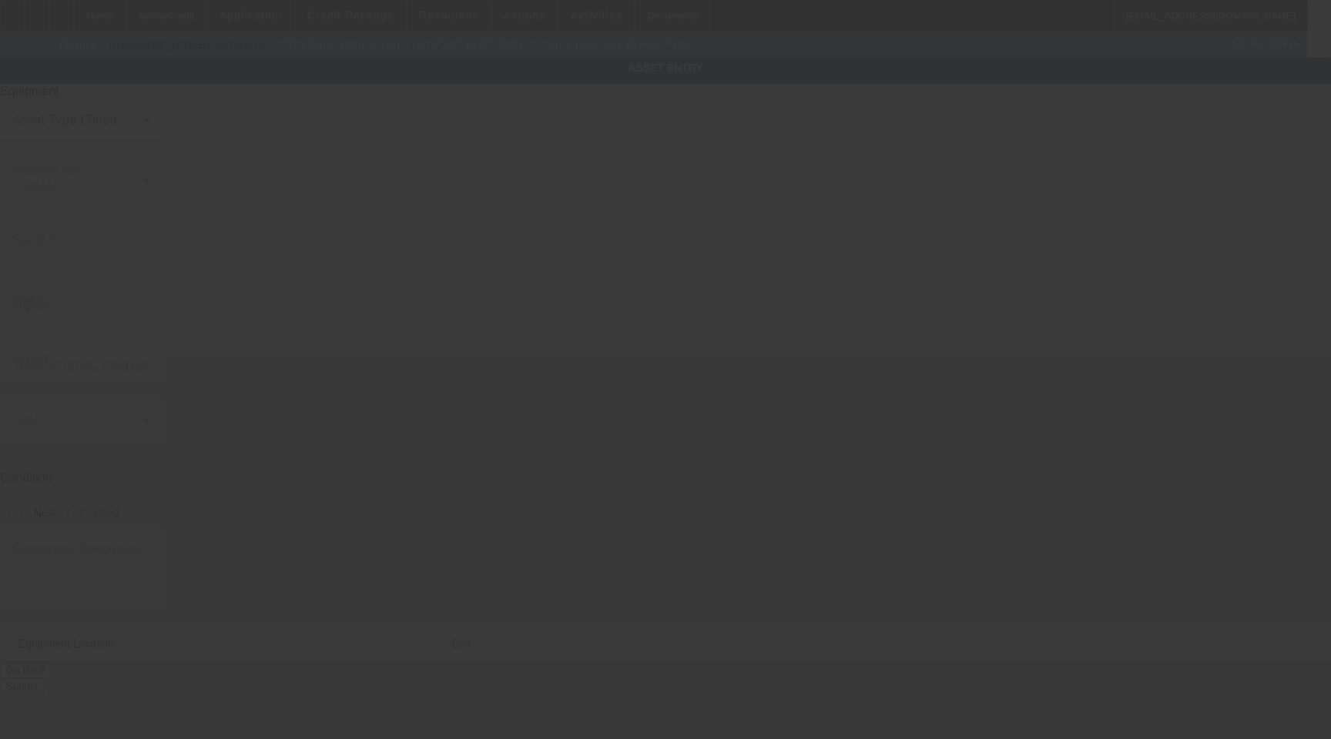
type input "Linden"
type input "48451"
type input "Genesee"
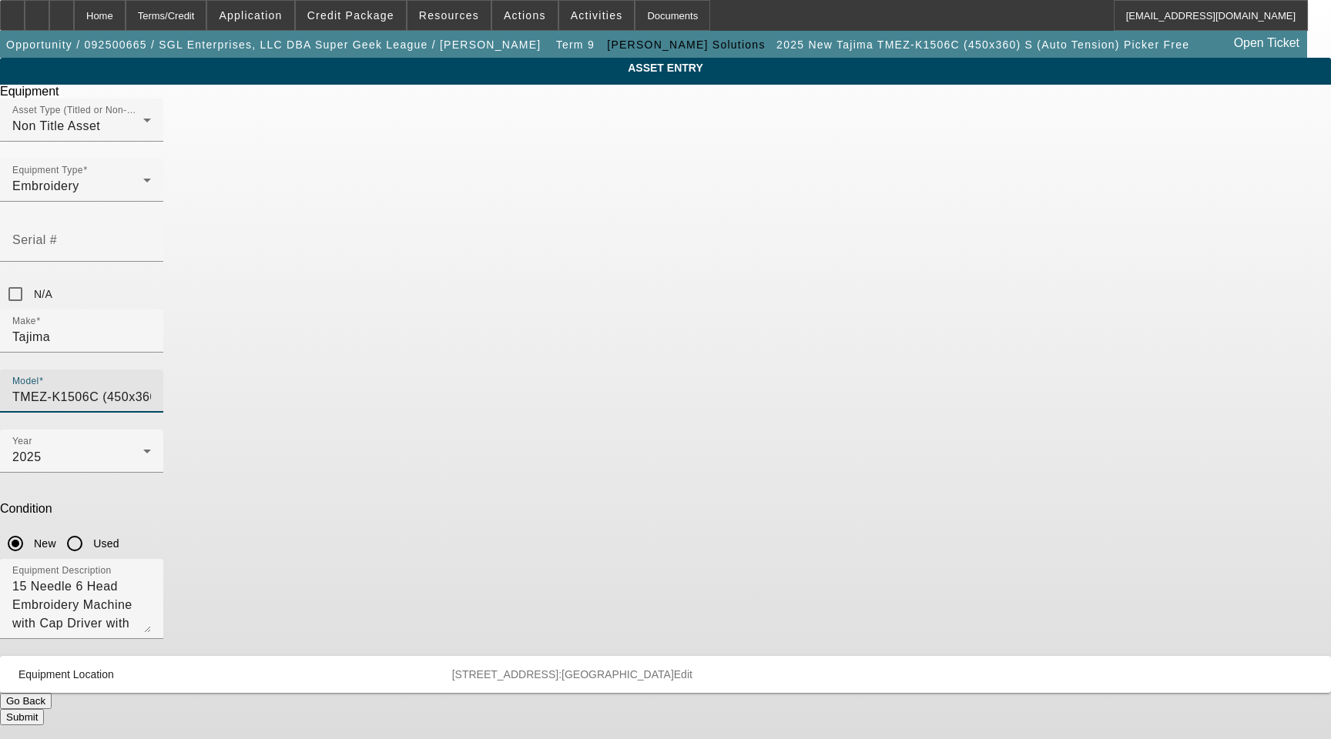
click at [151, 388] on input "TMEZ-K1506C (450x360) S (Auto Tension) Picker Free" at bounding box center [81, 397] width 139 height 18
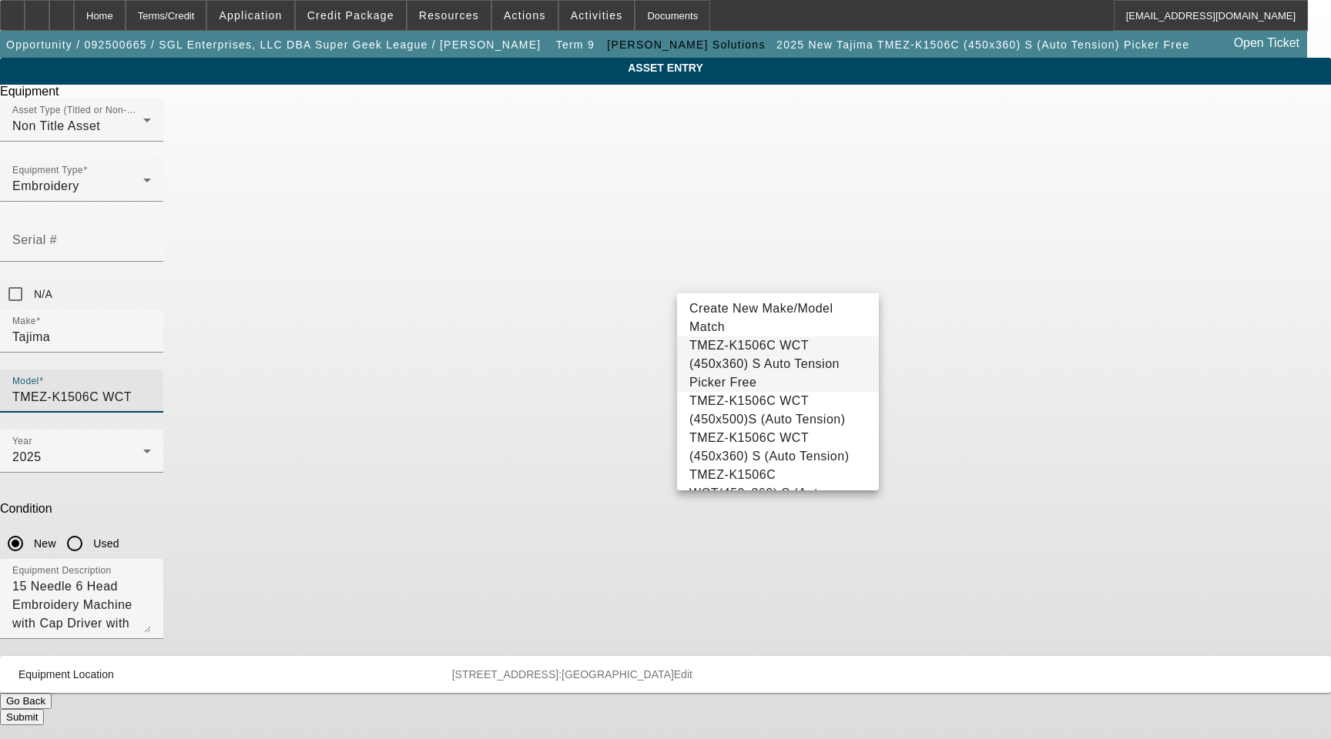
paste input "(450x360) S (Auto Tension) Picker Free"
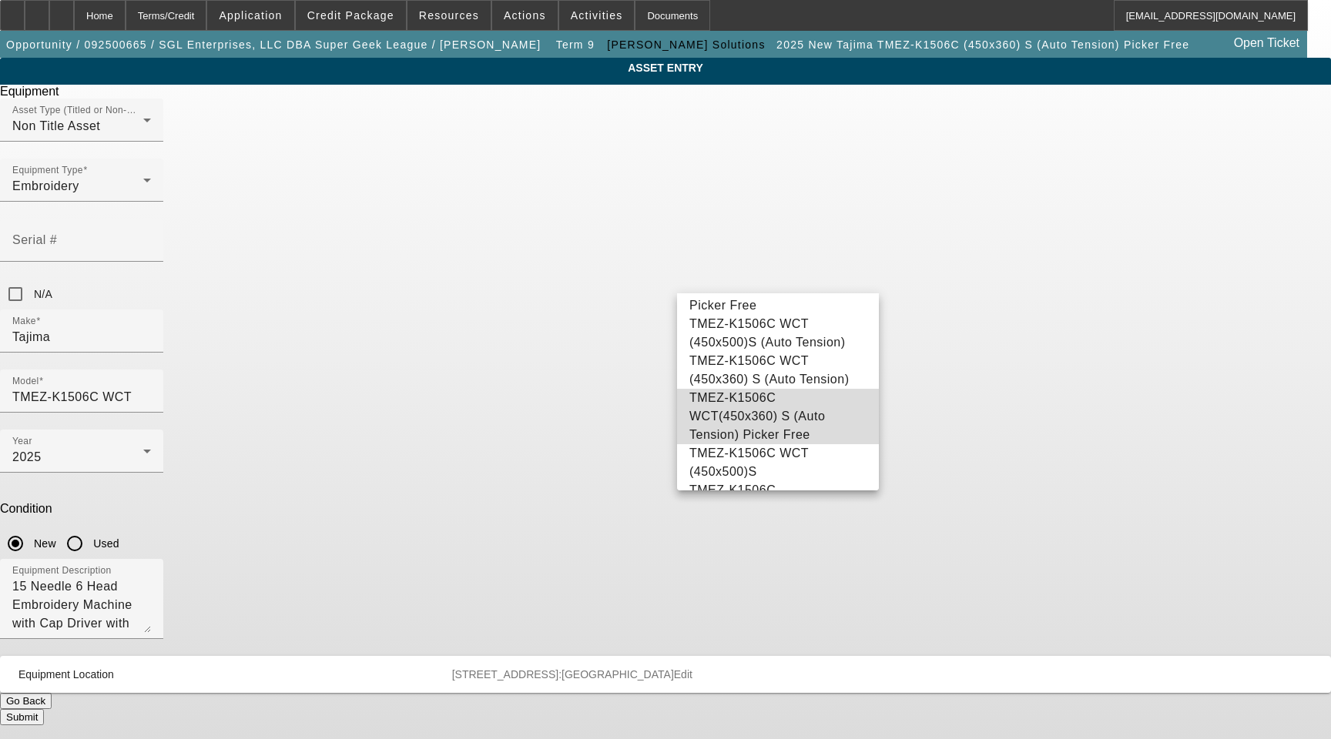
click at [792, 437] on span "TMEZ-K1506C WCT(450x360) S (Auto Tension) Picker Free" at bounding box center [777, 416] width 177 height 55
type input "TMEZ-K1506C WCT(450x360) S (Auto Tension) Picker Free"
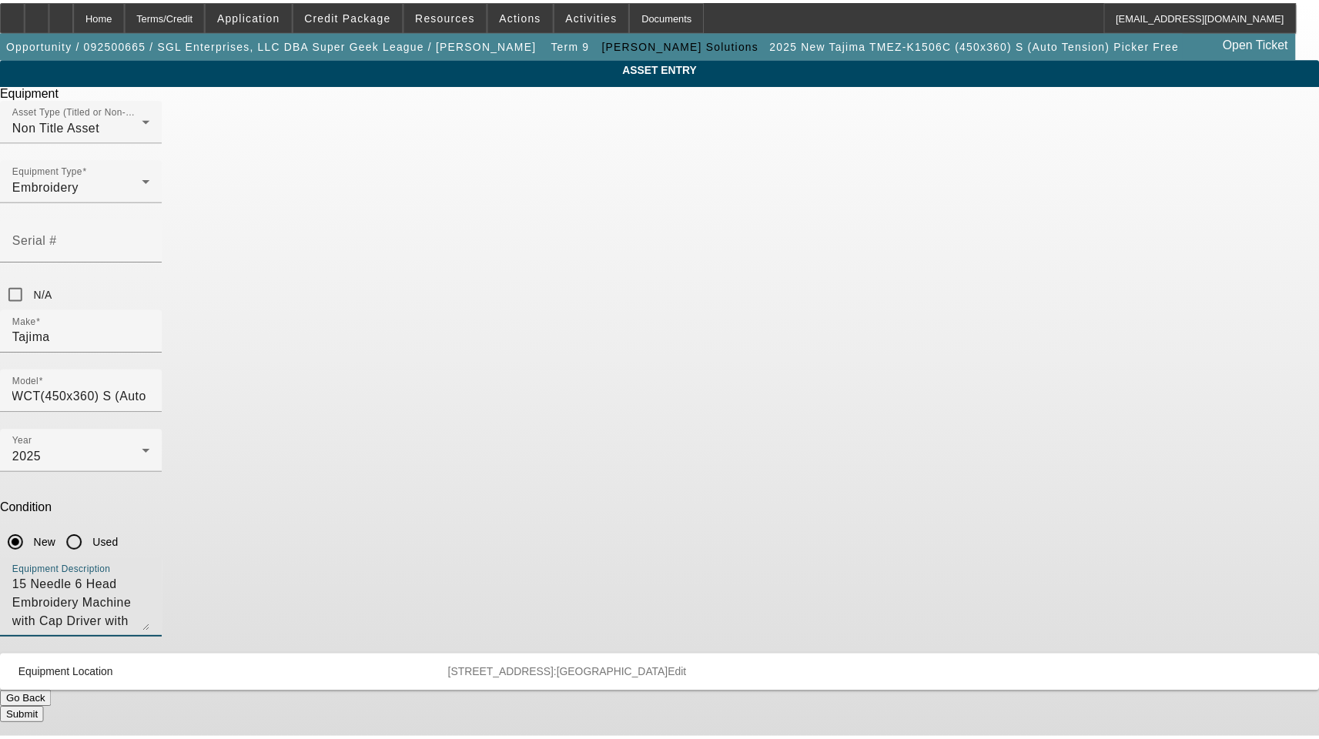
scroll to position [0, 0]
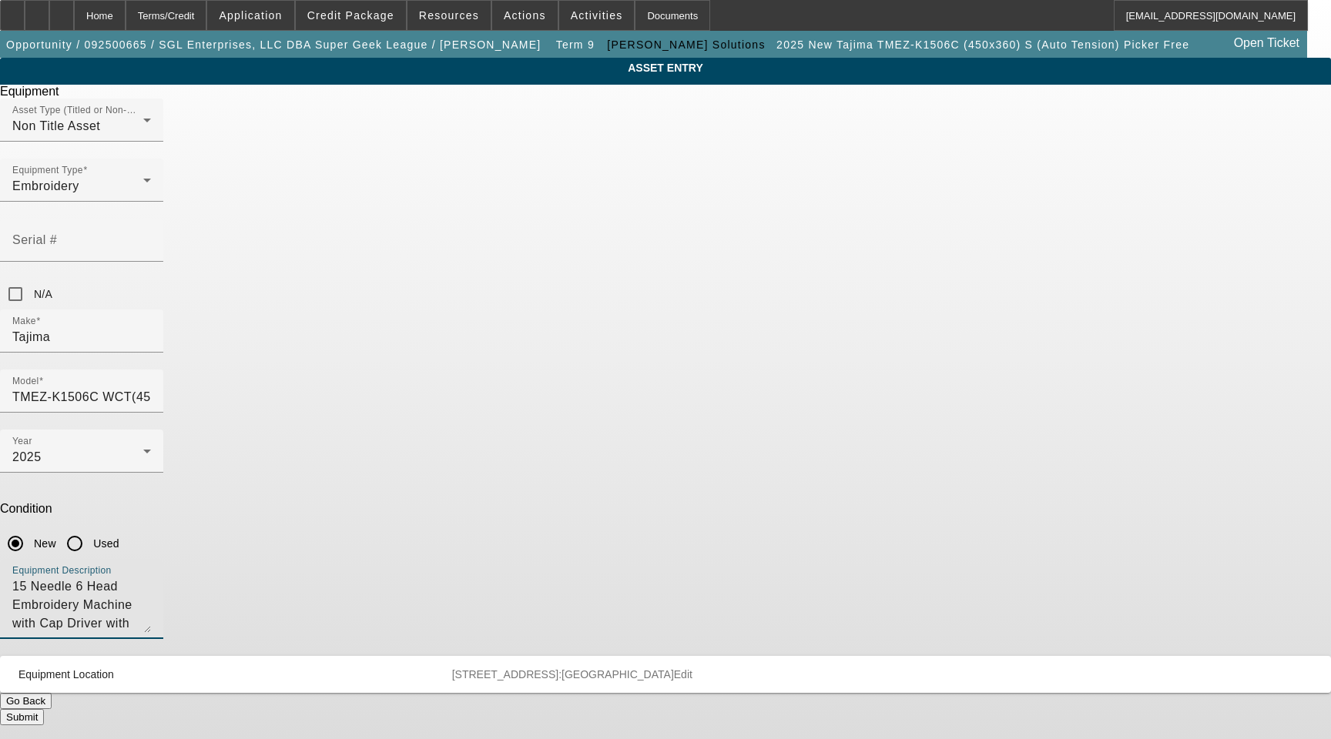
click at [151, 578] on textarea "15 Needle 6 Head Embroidery Machine with Cap Driver with Support Shaft, (12 eac…" at bounding box center [81, 605] width 139 height 55
type textarea "15 Needle 6 Head Embroidery Machine with Cap Driver with Support Shaft, (1) Hoo…"
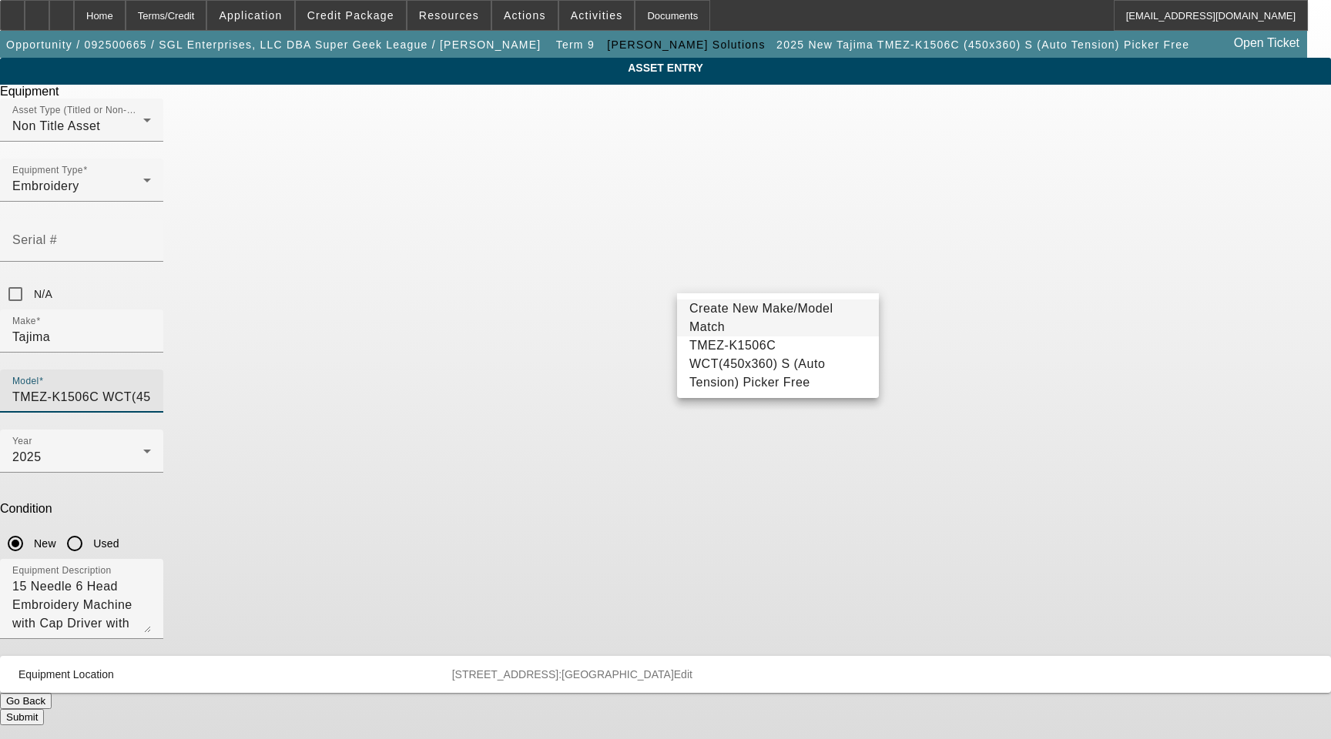
click at [151, 388] on input "TMEZ-K1506C WCT(450x360) S (Auto Tension) Picker Free" at bounding box center [81, 397] width 139 height 18
click at [977, 468] on div "ASSET ENTRY Delete asset Equipment Asset Type (Titled or Non-Titled) Non Title …" at bounding box center [665, 392] width 1331 height 668
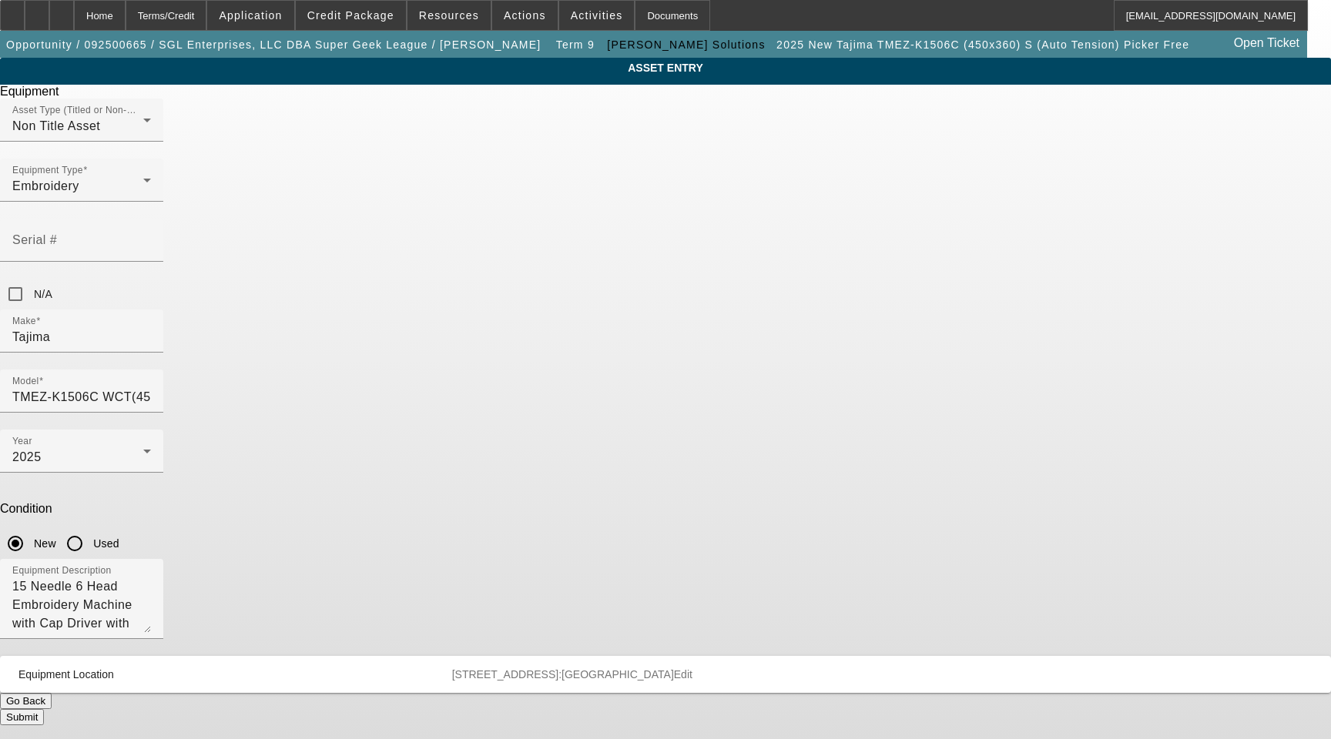
click at [44, 709] on button "Submit" at bounding box center [22, 717] width 44 height 16
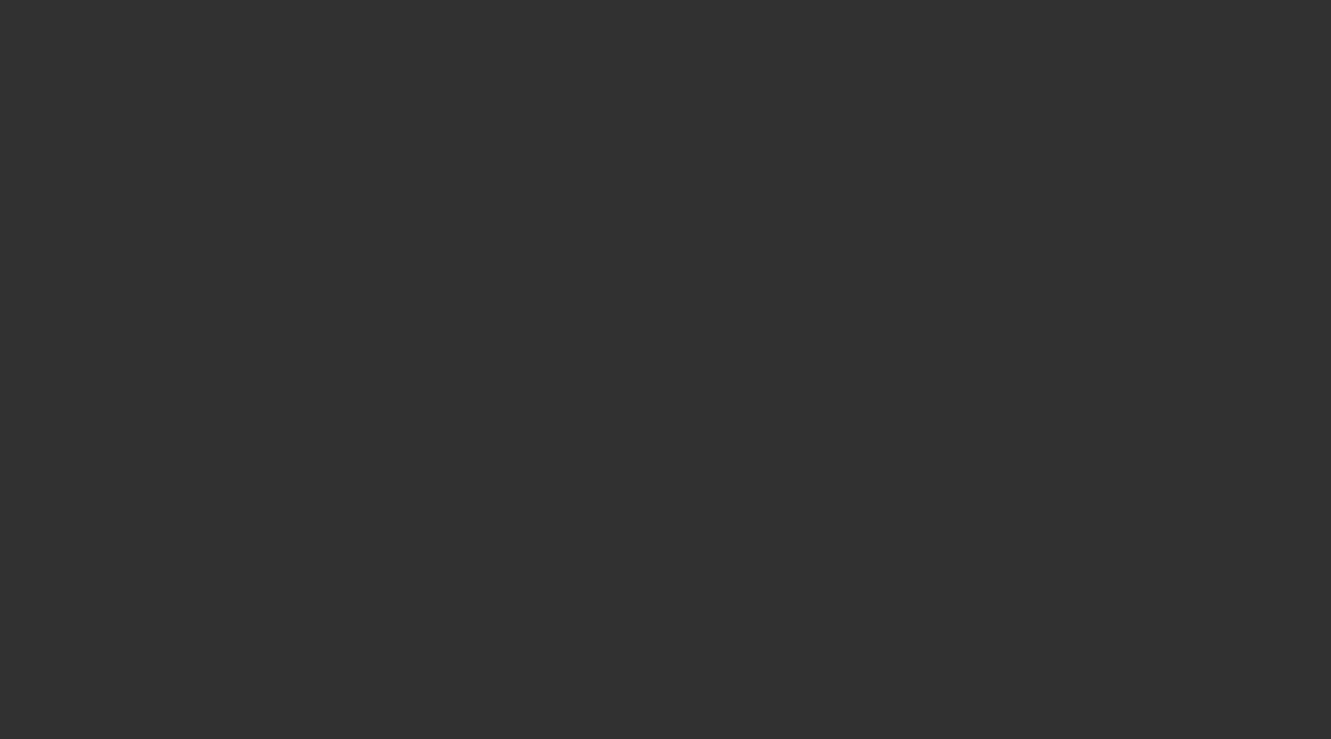
select select "3"
select select "0"
select select "2"
select select "0"
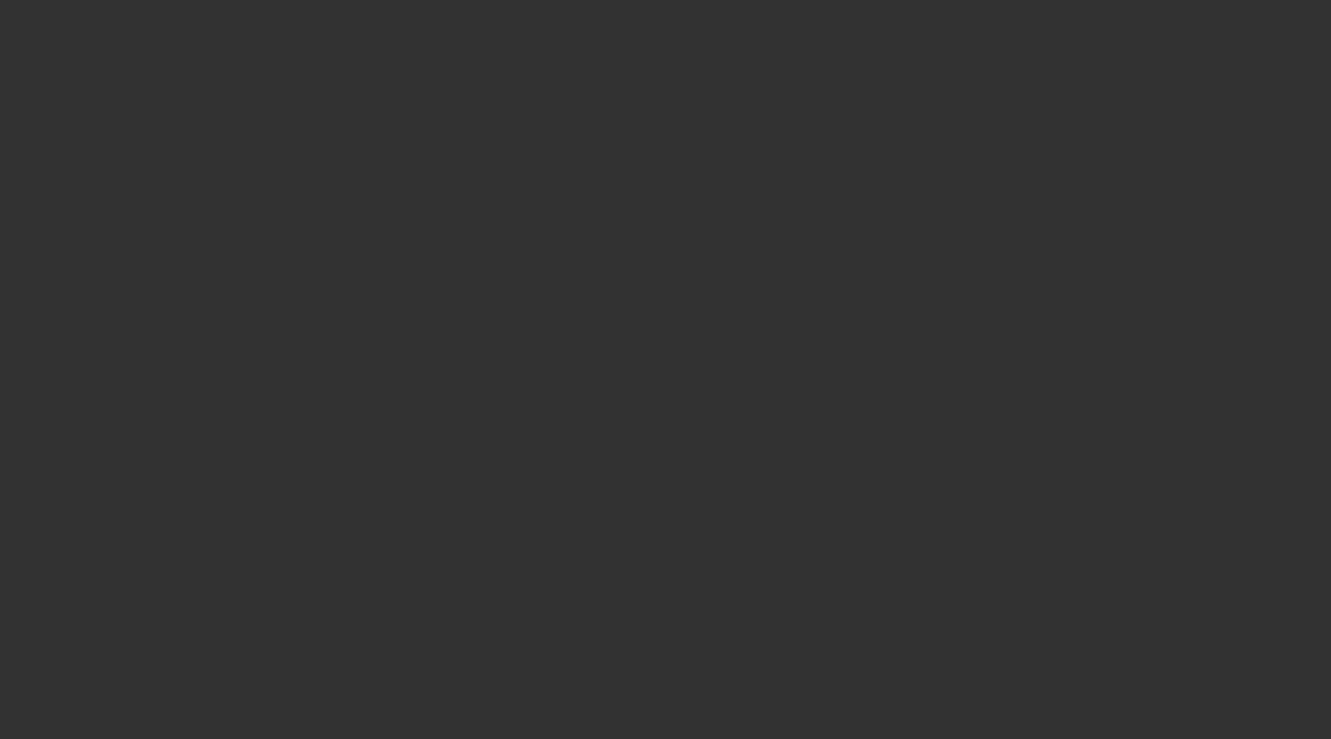
select select "6"
type input "Tajima"
type input "TMEZ-K1506C WCT(450x360) S (Auto Tension) Picker Free"
radio input "true"
type textarea "15 Needle 6 Head Embroidery Machine with Cap Driver with Support Shaft, (1) Hoo…"
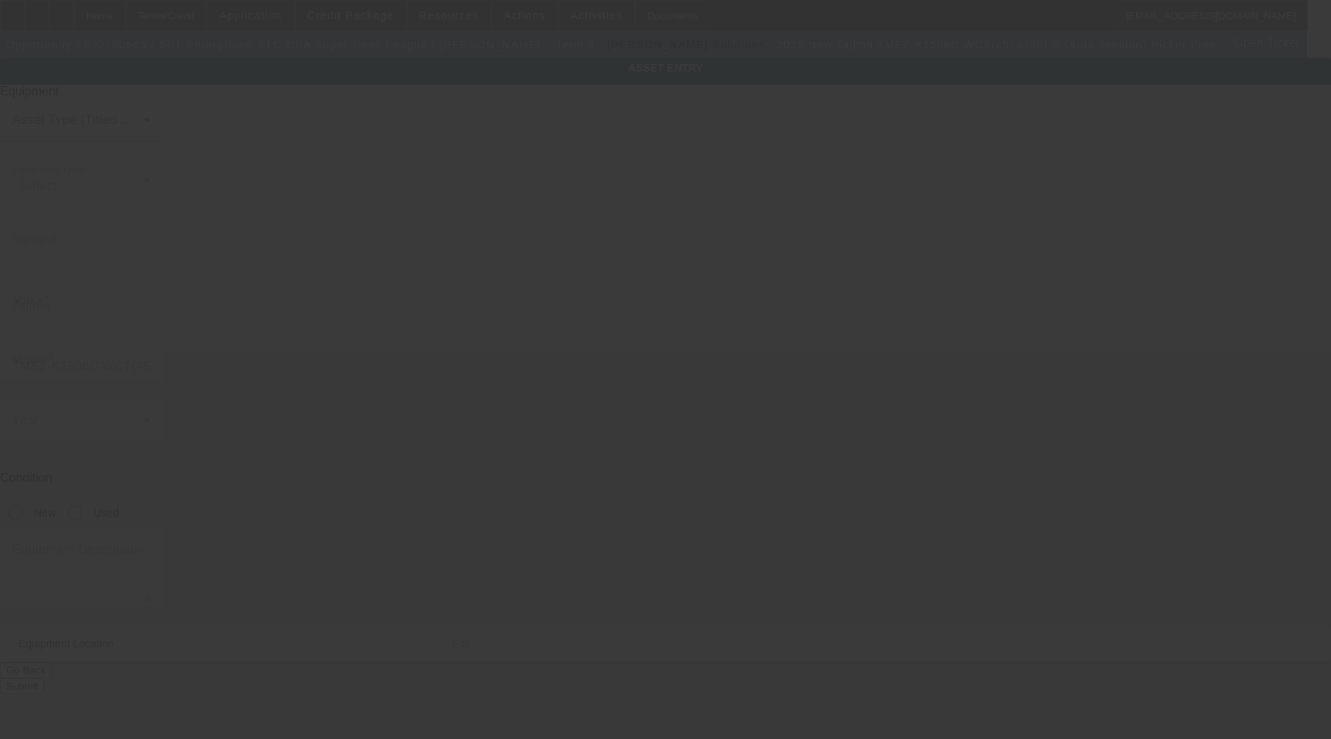
type input "209A N Bridge St"
type input "Linden"
type input "48451"
type input "Genesee"
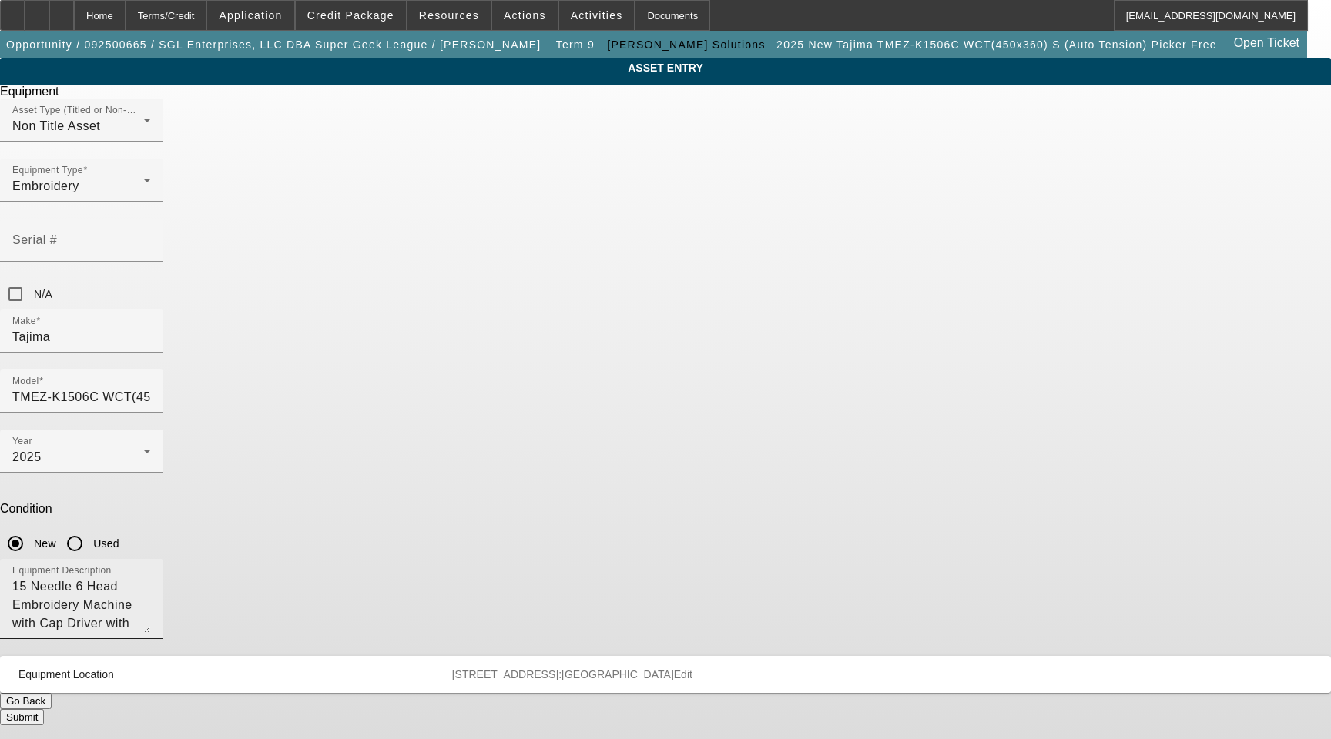
click at [151, 578] on textarea "15 Needle 6 Head Embroidery Machine with Cap Driver with Support Shaft, (1) Hoo…" at bounding box center [81, 605] width 139 height 55
type textarea "15 Needle 6 Head Embroidery Machine with Cap Driver with Support Shaft, (1) Hoo…"
click at [44, 709] on button "Submit" at bounding box center [22, 717] width 44 height 16
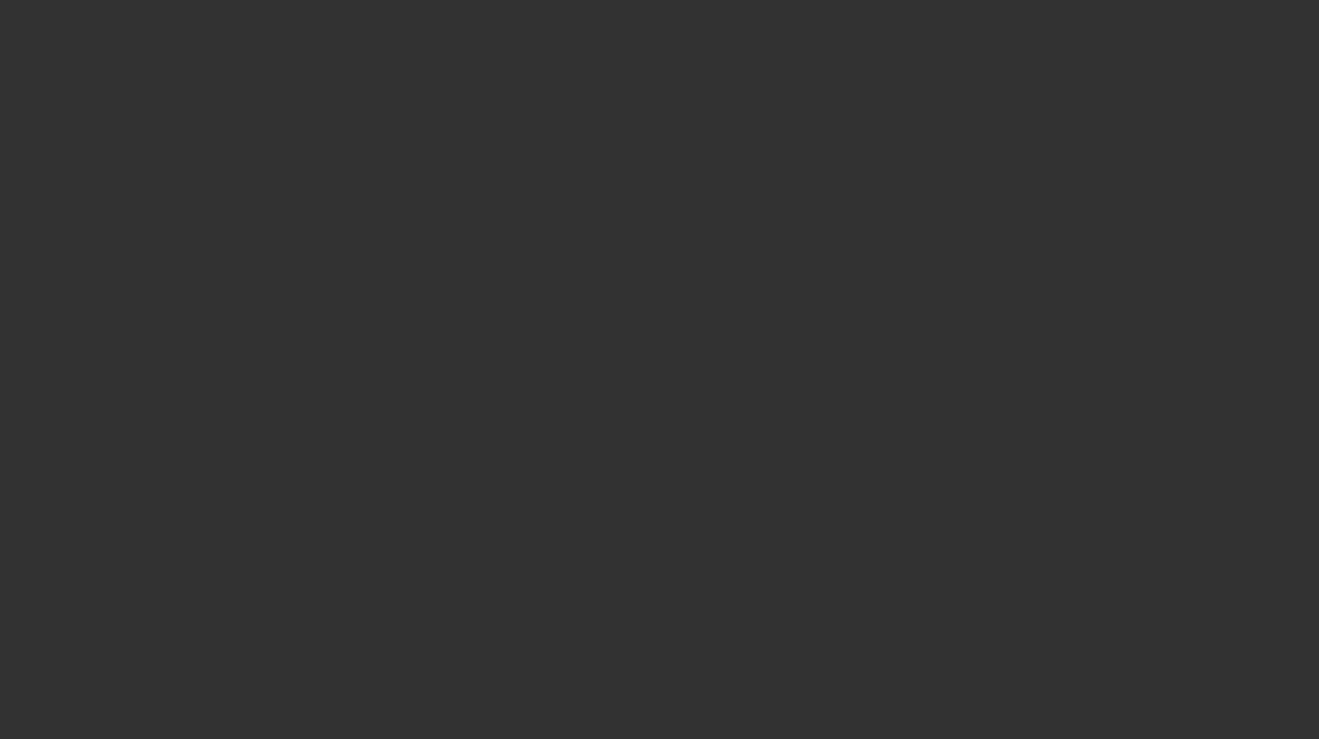
select select "3"
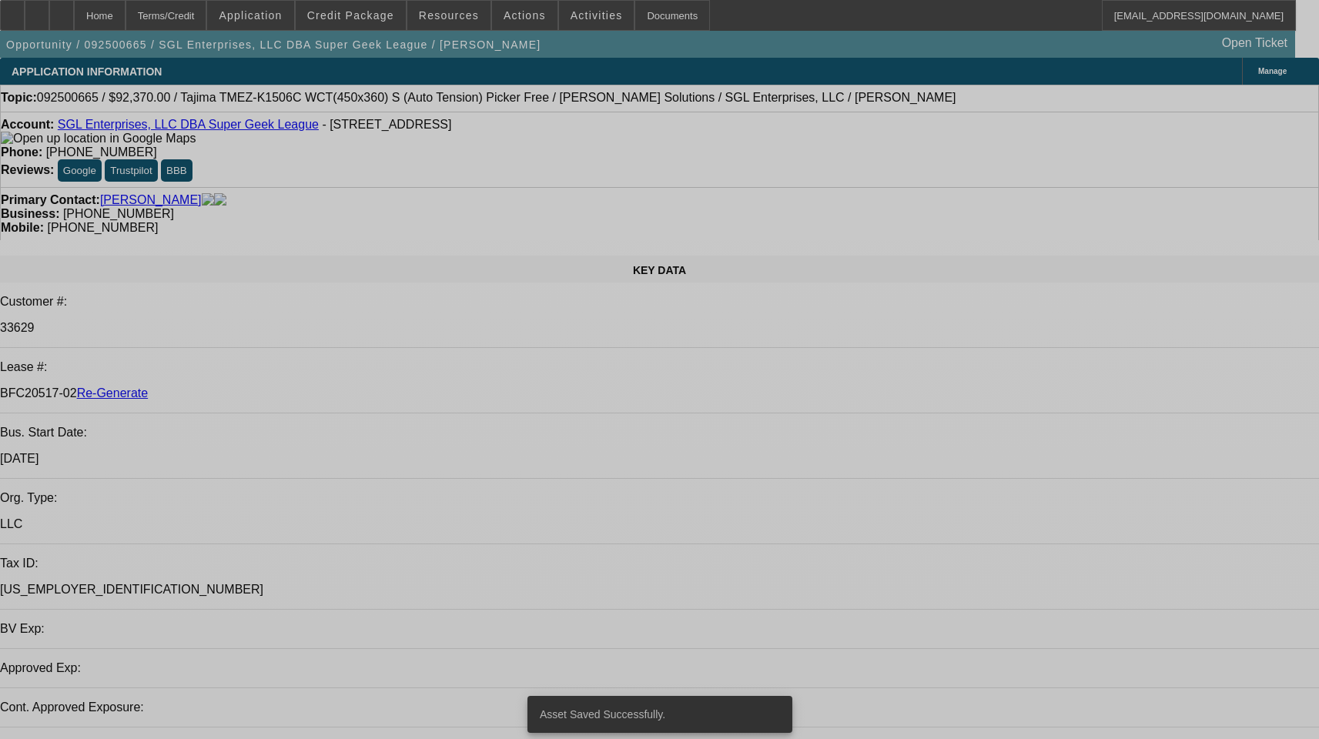
select select "0"
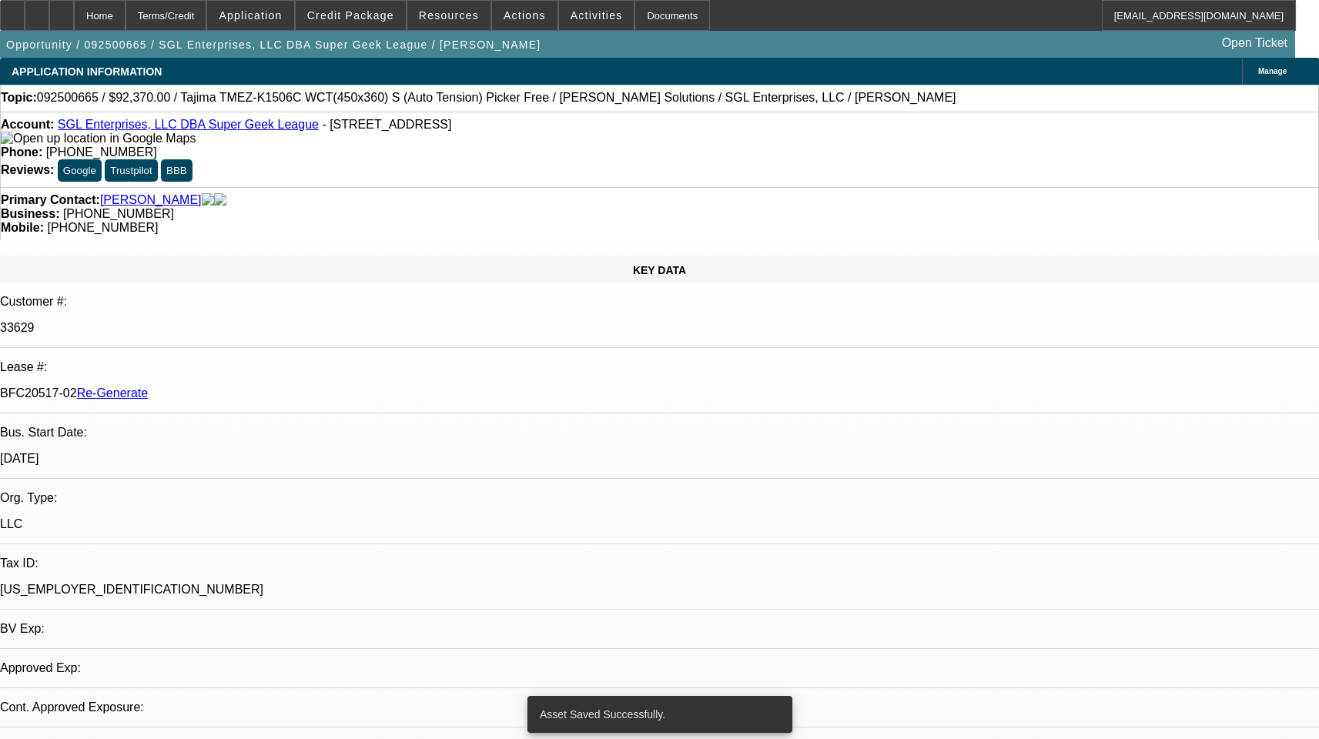
select select "2"
select select "0"
select select "1"
select select "2"
select select "6"
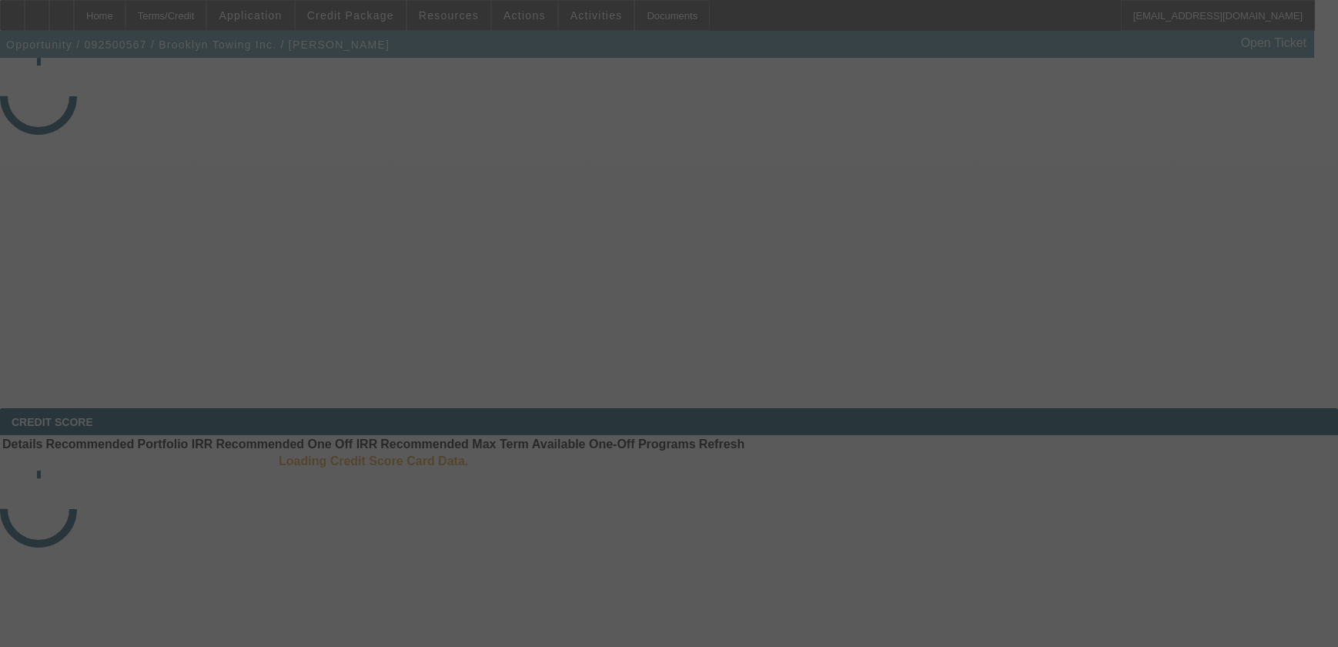
select select "3"
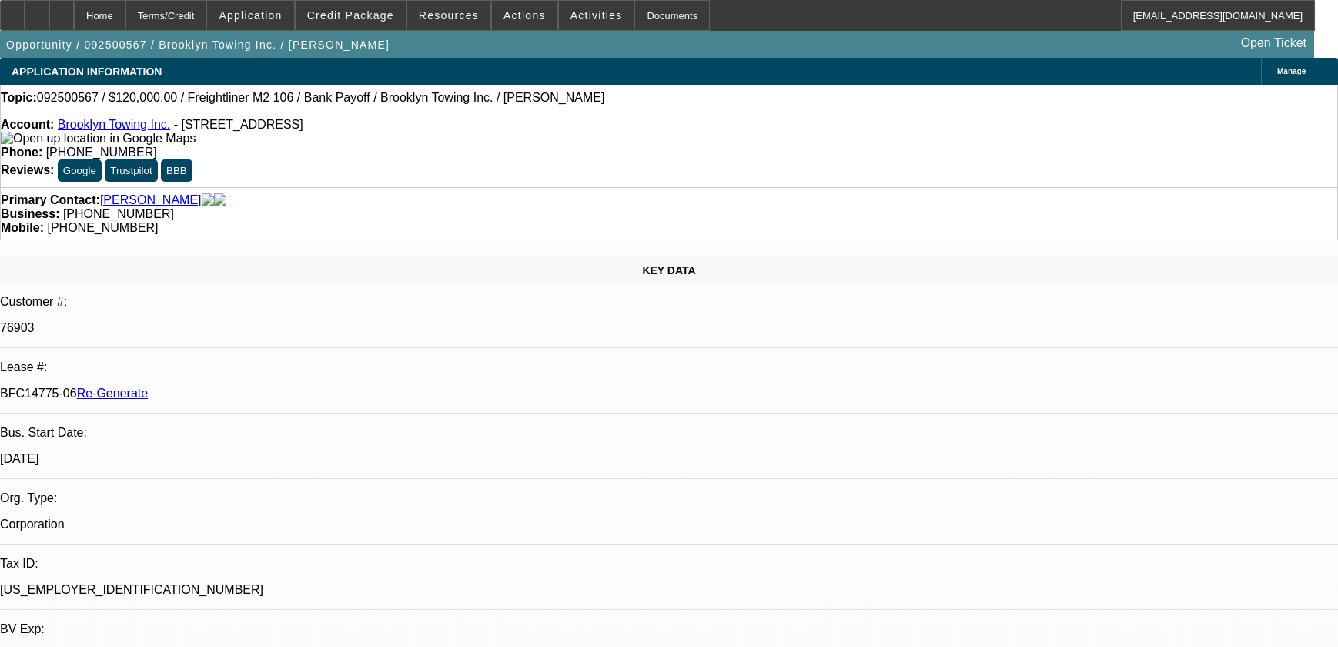
select select "0"
select select "1"
select select "2"
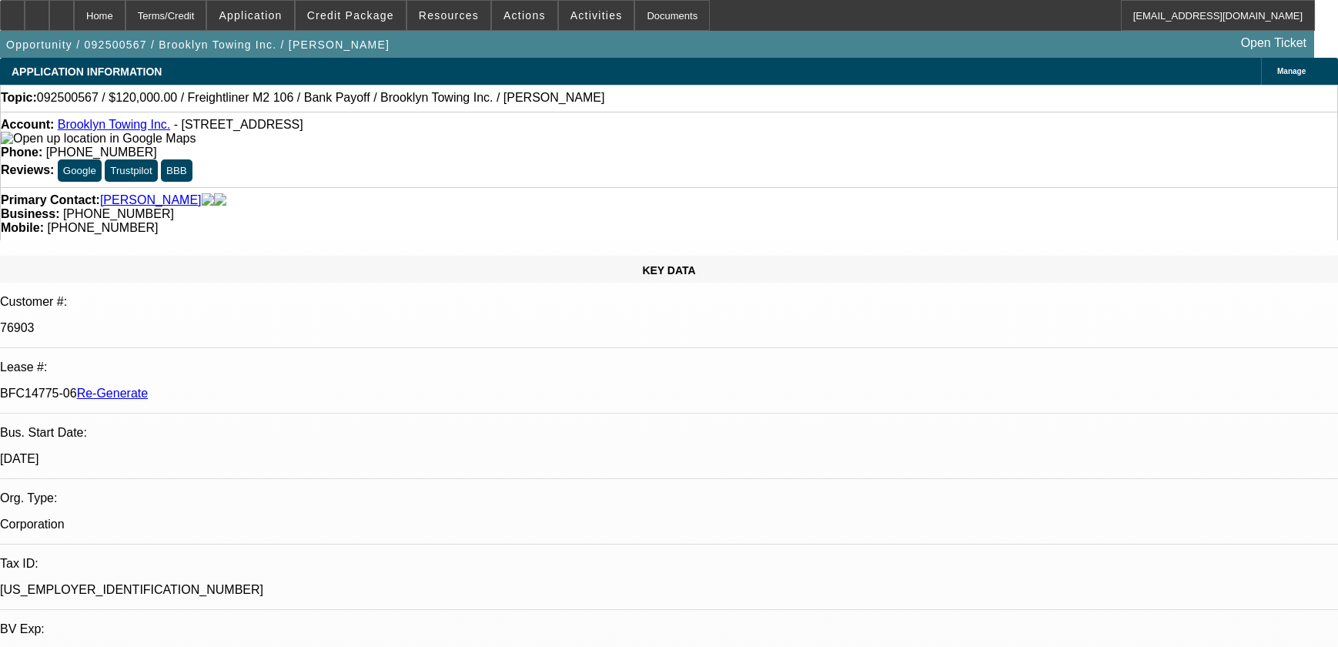
select select "6"
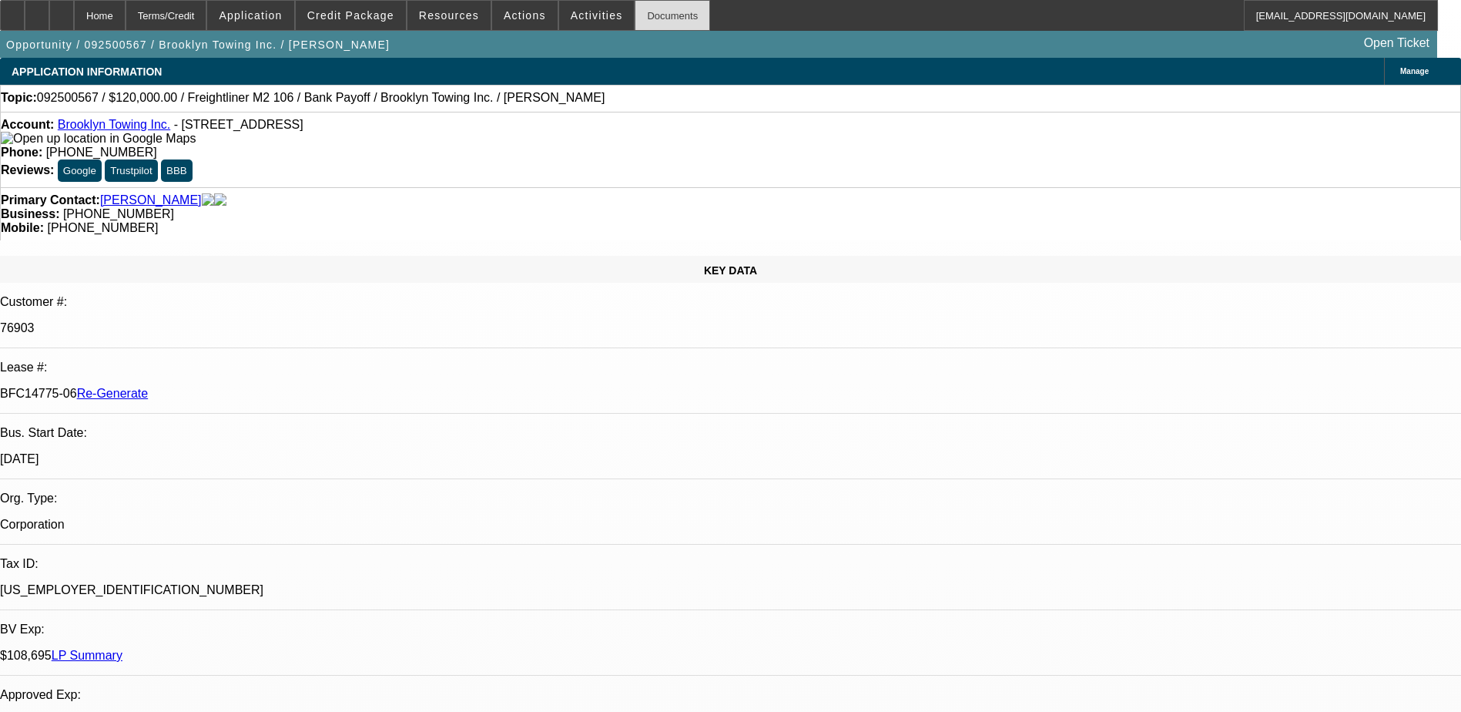
click at [644, 15] on div "Documents" at bounding box center [672, 15] width 75 height 31
